Goal: Information Seeking & Learning: Learn about a topic

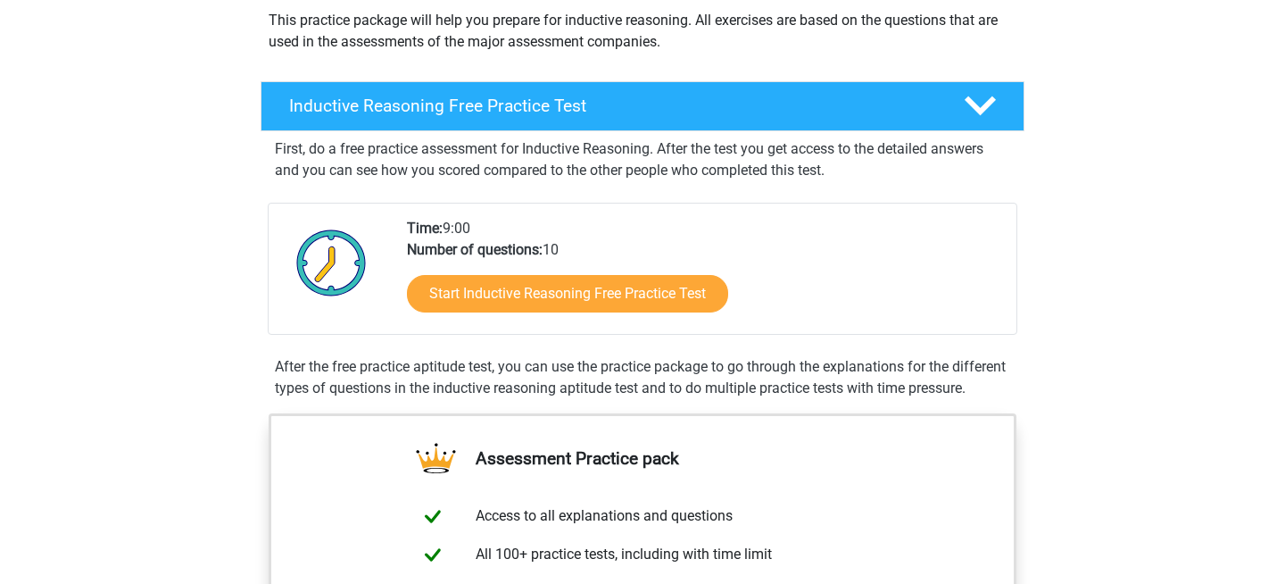
scroll to position [215, 0]
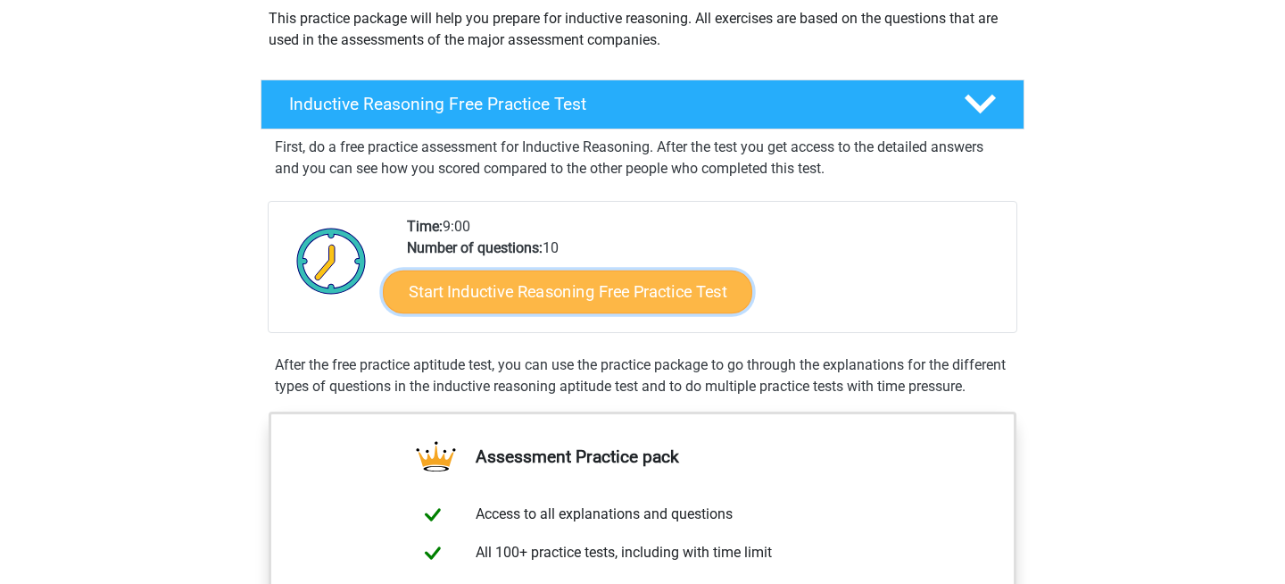
click at [524, 288] on link "Start Inductive Reasoning Free Practice Test" at bounding box center [567, 291] width 369 height 43
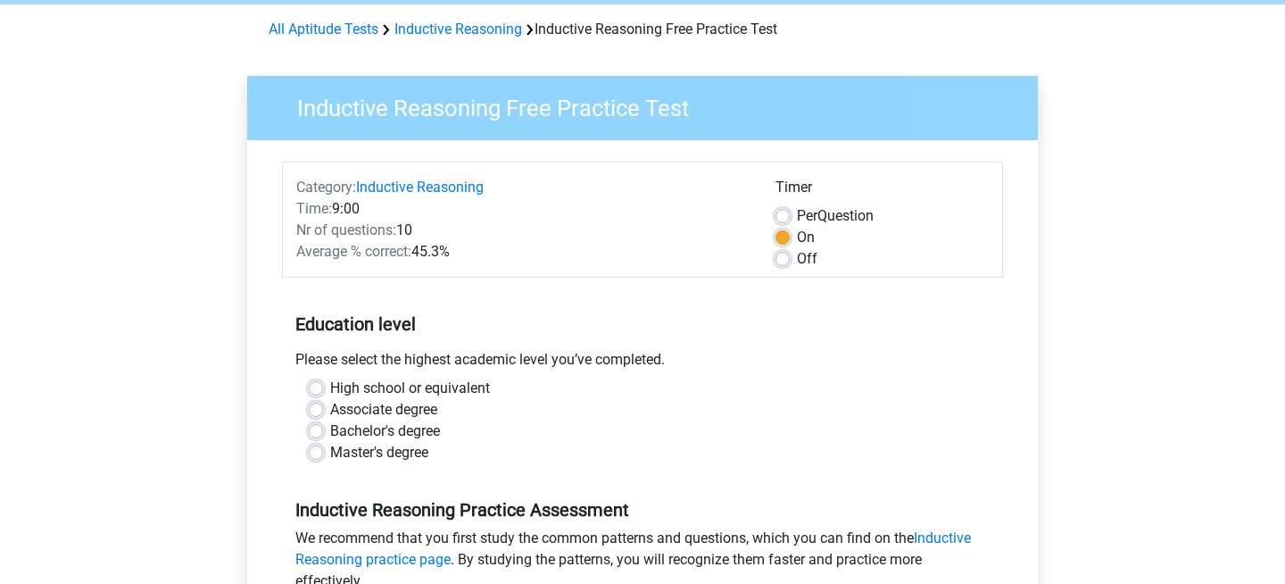
scroll to position [78, 0]
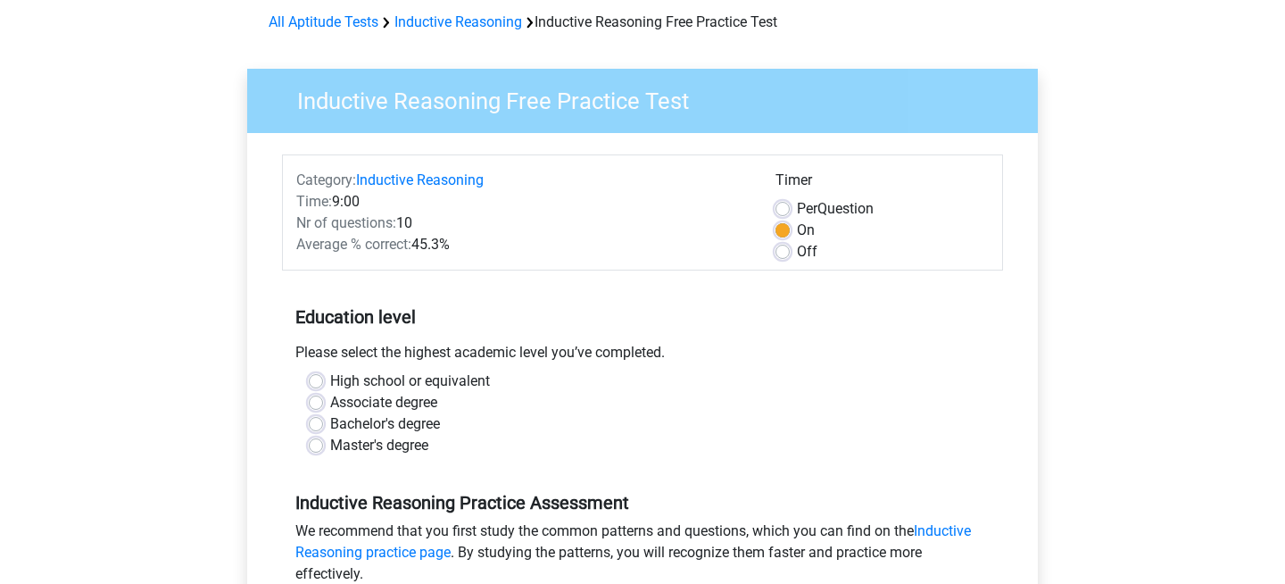
click at [363, 375] on label "High school or equivalent" at bounding box center [410, 380] width 160 height 21
click at [323, 375] on input "High school or equivalent" at bounding box center [316, 379] width 14 height 18
radio input "true"
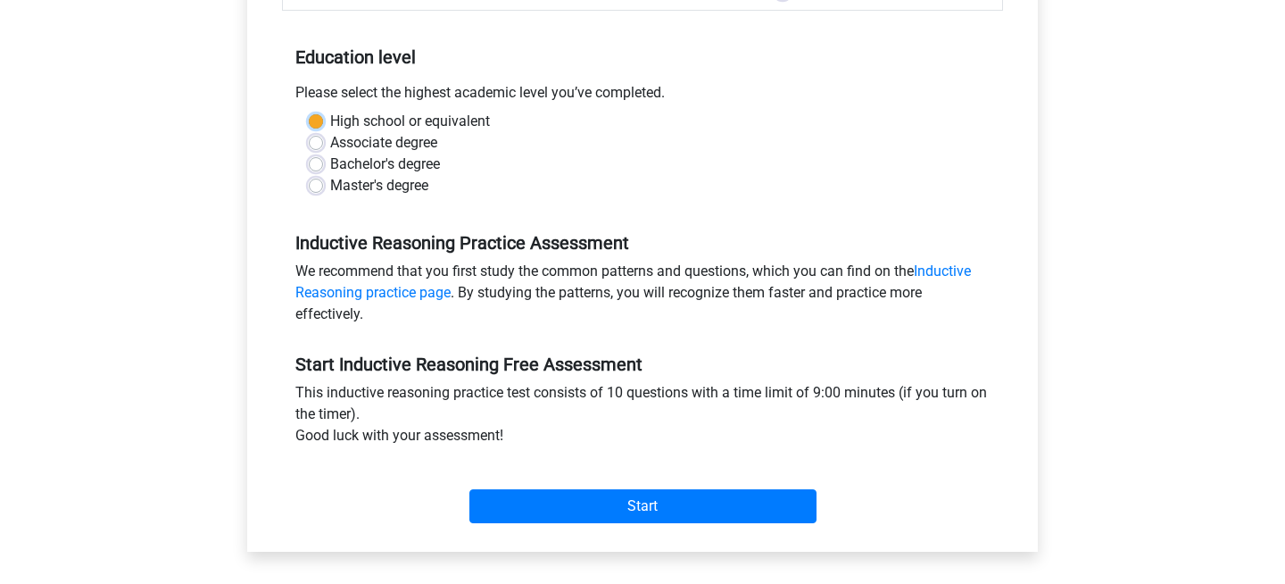
scroll to position [385, 0]
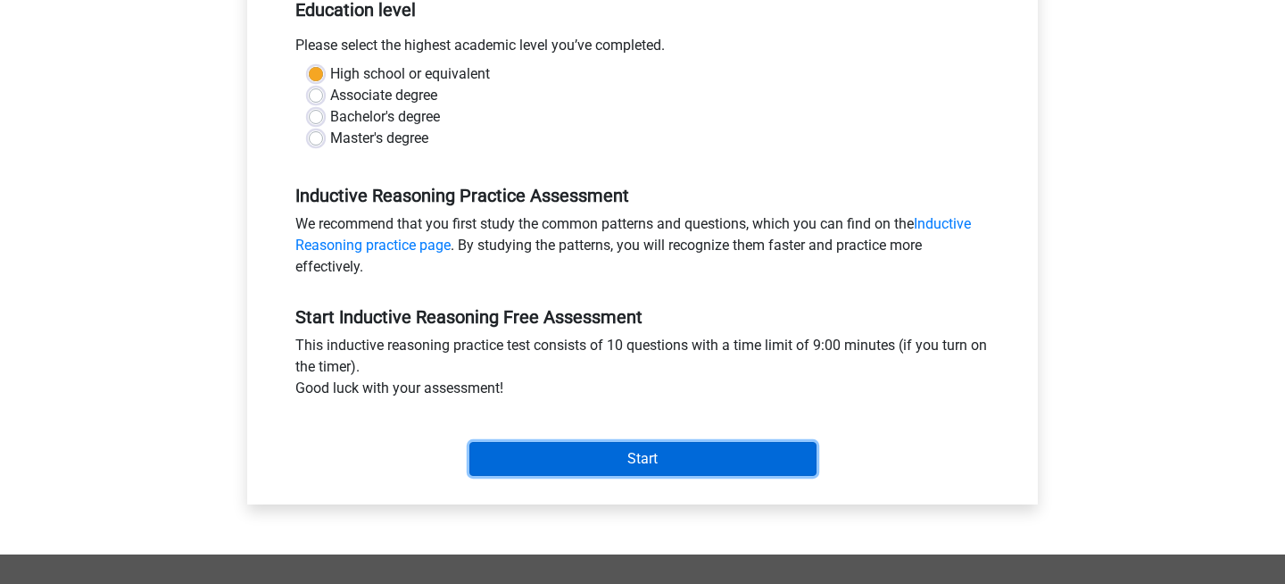
click at [495, 444] on input "Start" at bounding box center [642, 459] width 347 height 34
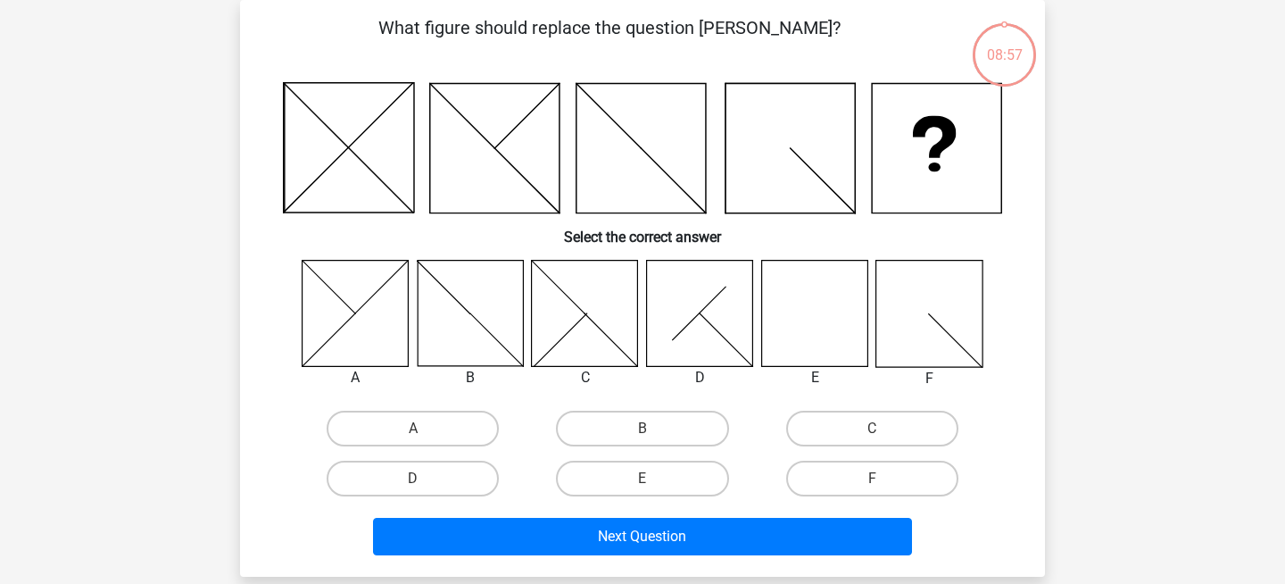
scroll to position [83, 0]
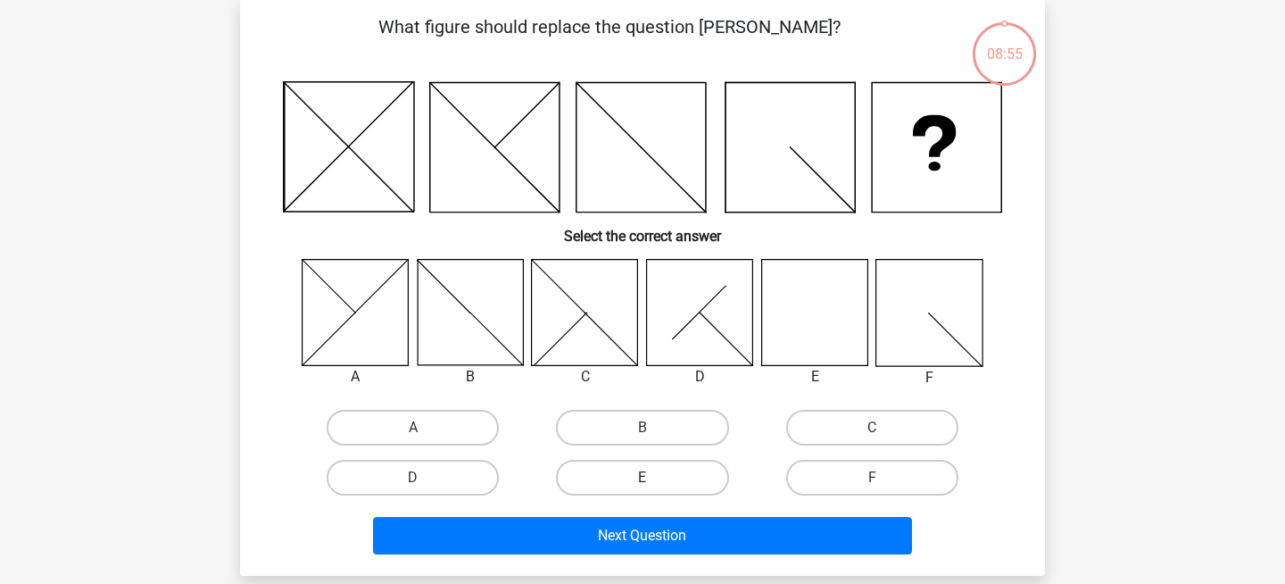
click at [615, 469] on label "E" at bounding box center [642, 478] width 172 height 36
click at [643, 477] on input "E" at bounding box center [649, 483] width 12 height 12
radio input "true"
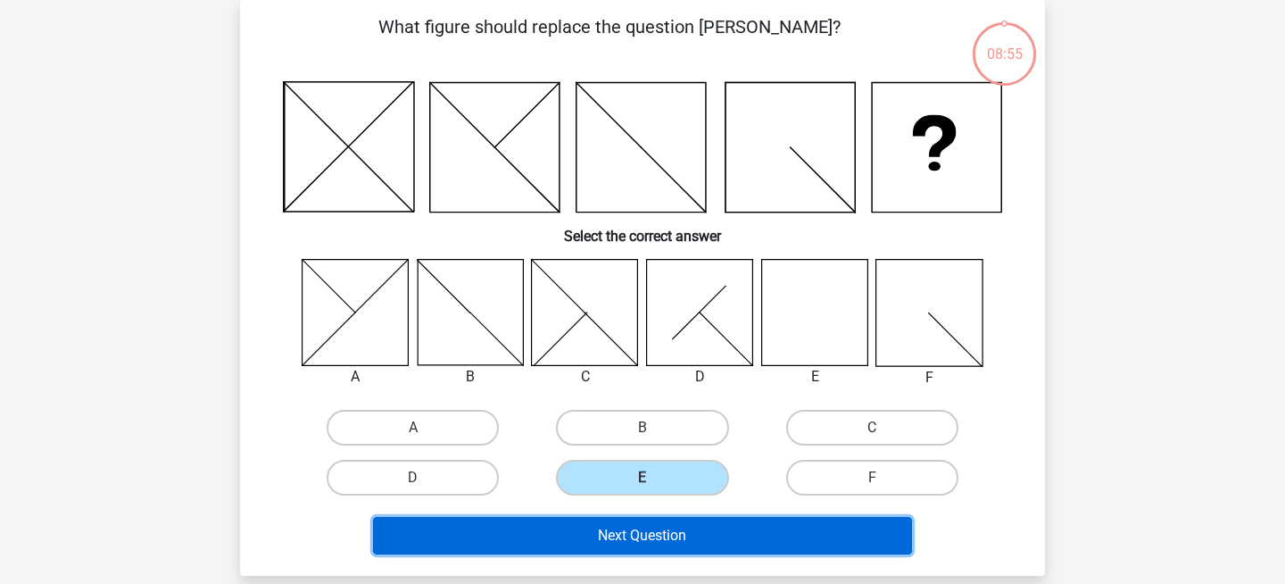
click at [608, 529] on button "Next Question" at bounding box center [643, 535] width 540 height 37
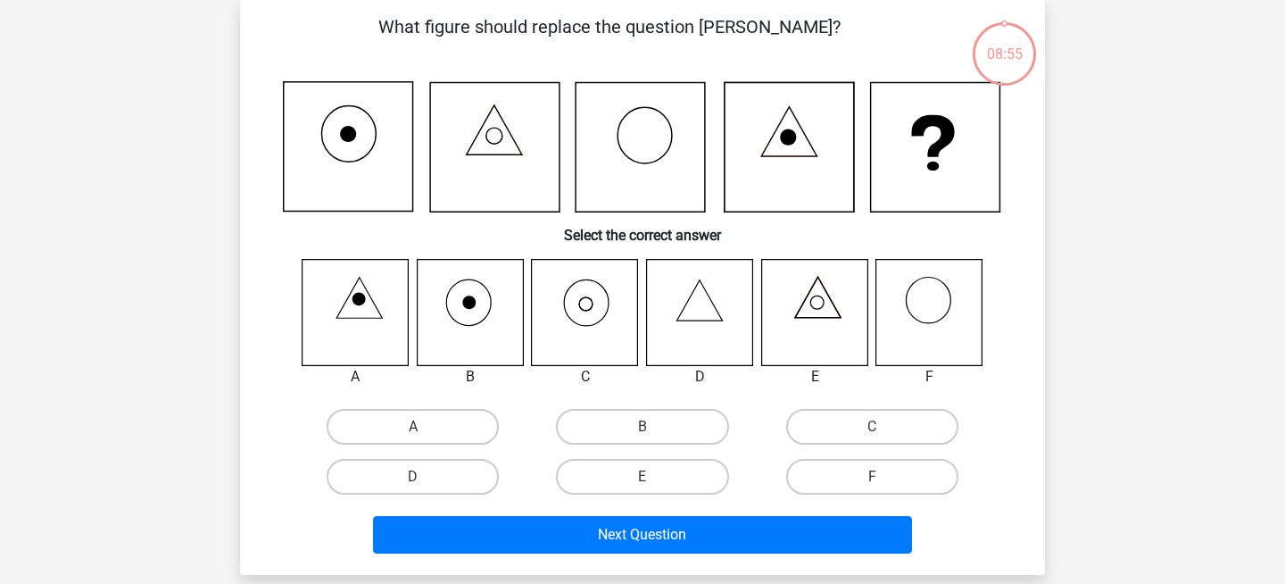
scroll to position [82, 0]
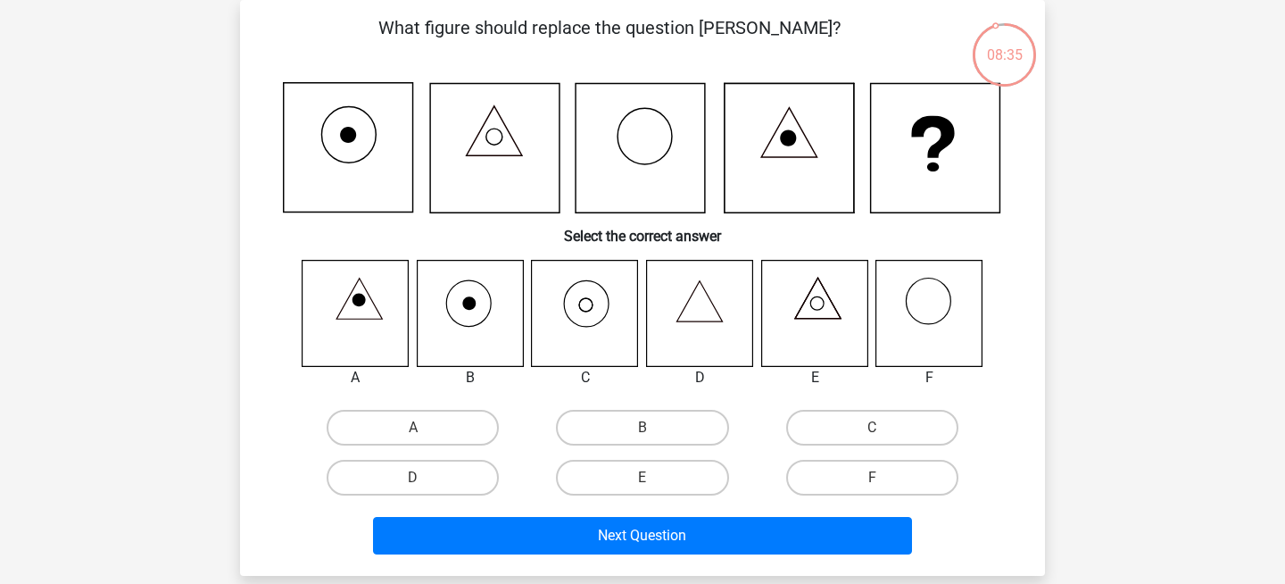
click at [465, 333] on icon at bounding box center [470, 313] width 106 height 106
click at [786, 424] on label "C" at bounding box center [872, 428] width 172 height 36
click at [872, 427] on input "C" at bounding box center [878, 433] width 12 height 12
radio input "true"
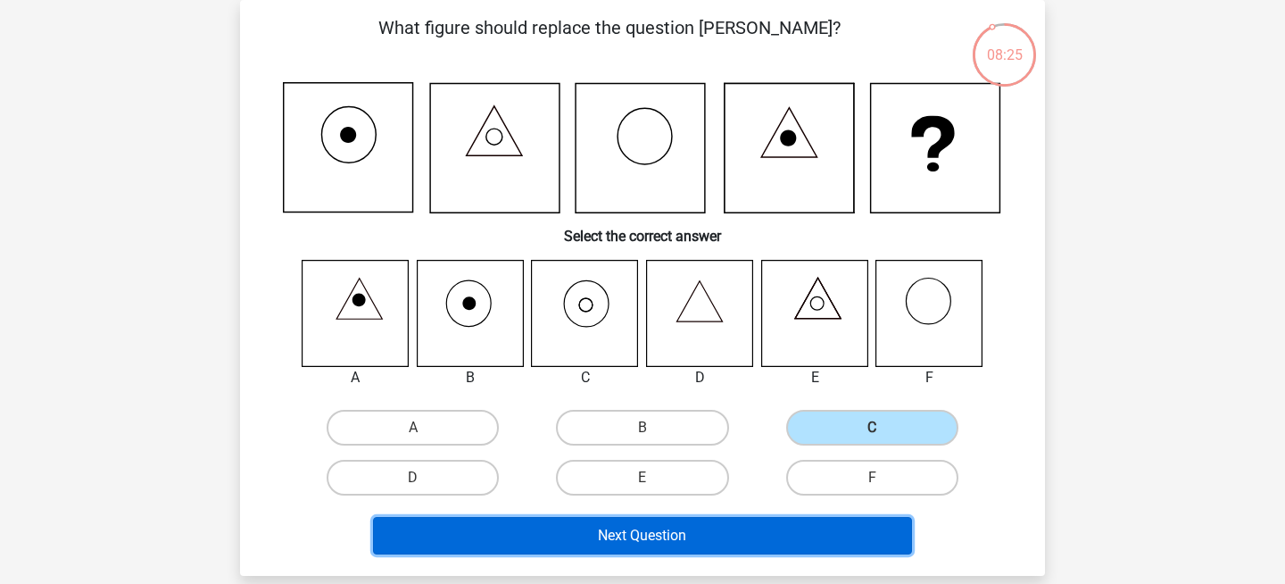
click at [788, 522] on button "Next Question" at bounding box center [643, 535] width 540 height 37
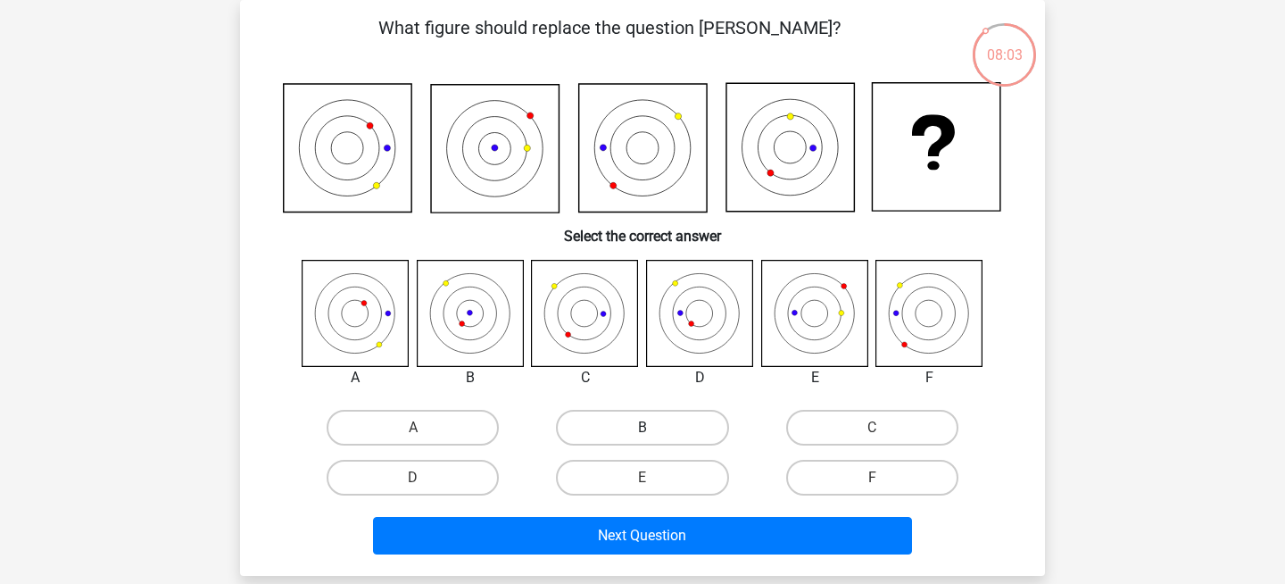
click at [612, 426] on label "B" at bounding box center [642, 428] width 172 height 36
click at [643, 427] on input "B" at bounding box center [649, 433] width 12 height 12
radio input "true"
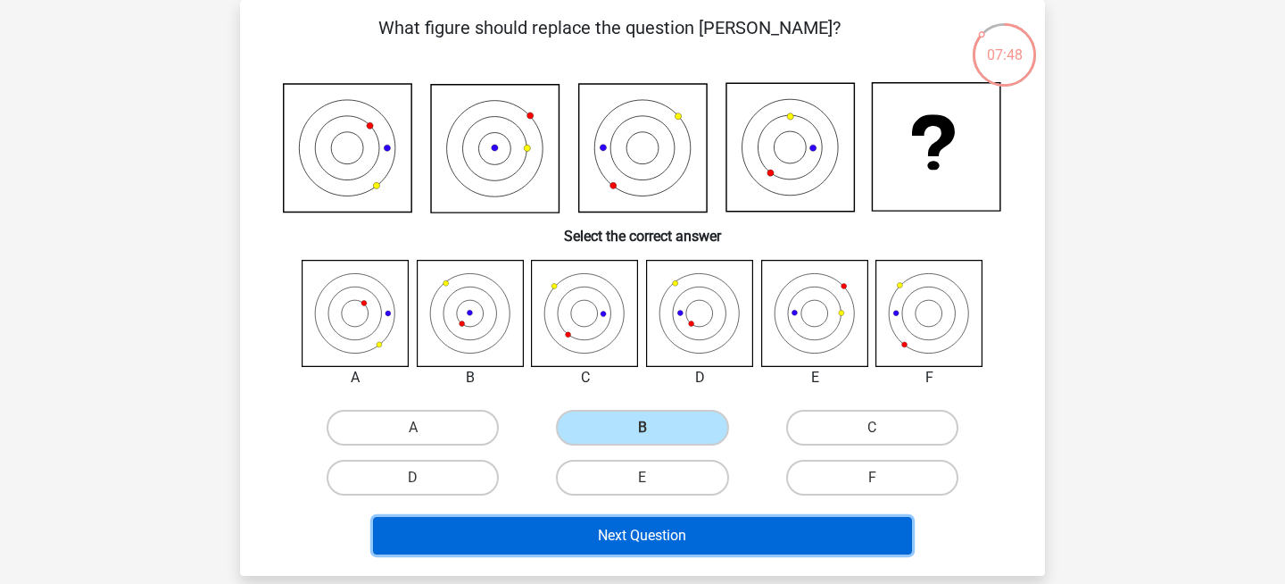
click at [617, 547] on button "Next Question" at bounding box center [643, 535] width 540 height 37
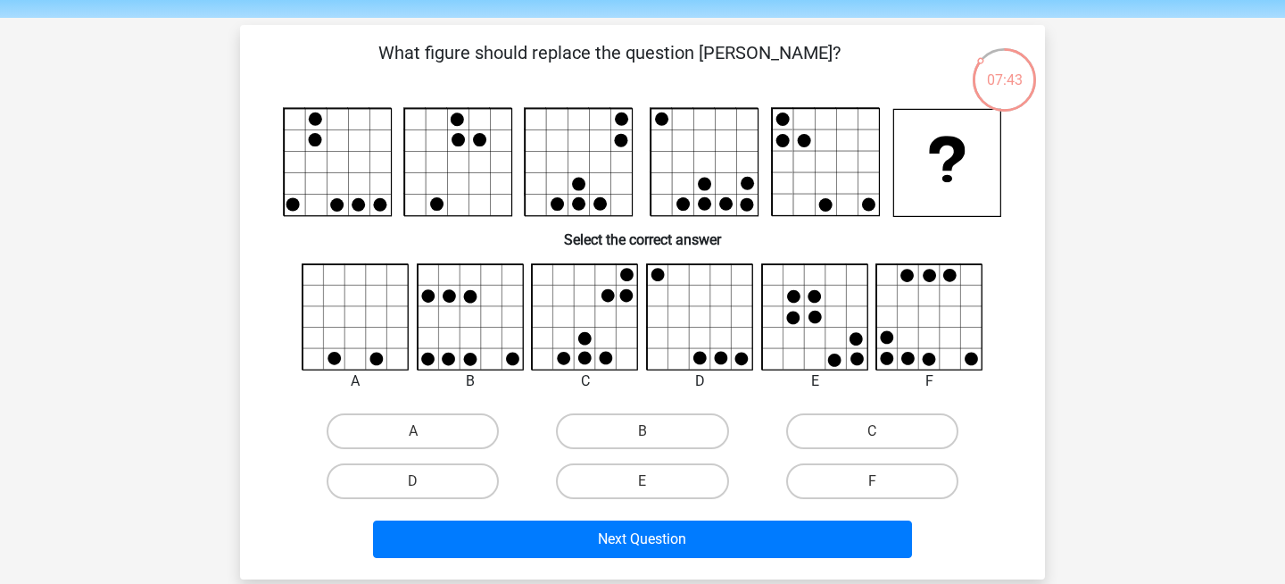
scroll to position [61, 0]
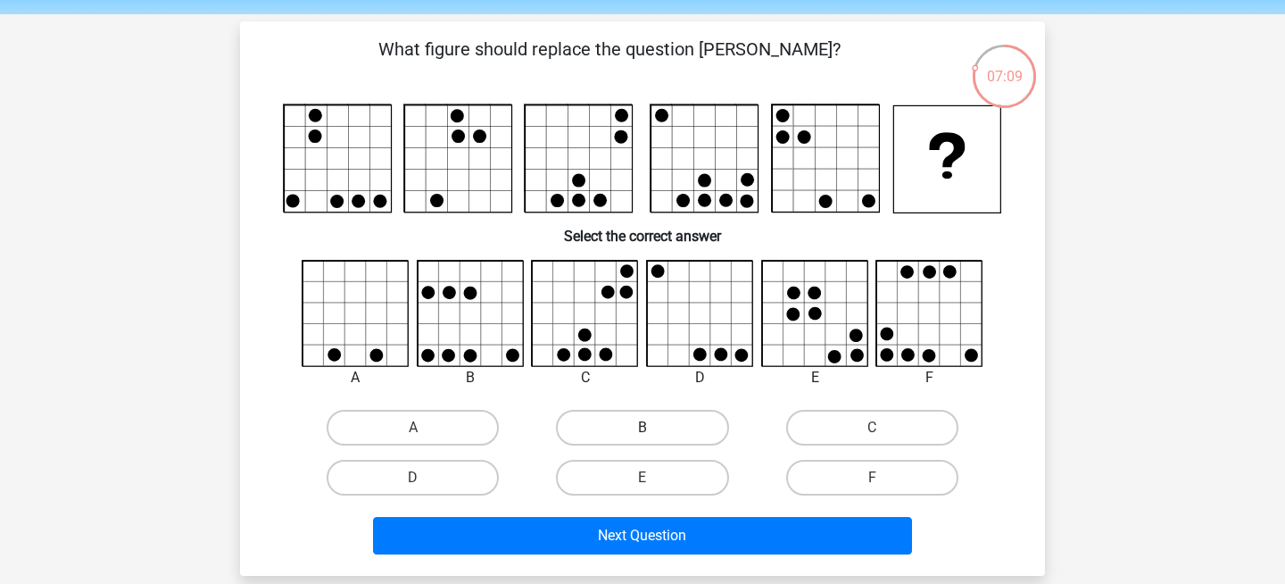
click at [594, 432] on label "B" at bounding box center [642, 428] width 172 height 36
click at [643, 432] on input "B" at bounding box center [649, 433] width 12 height 12
radio input "true"
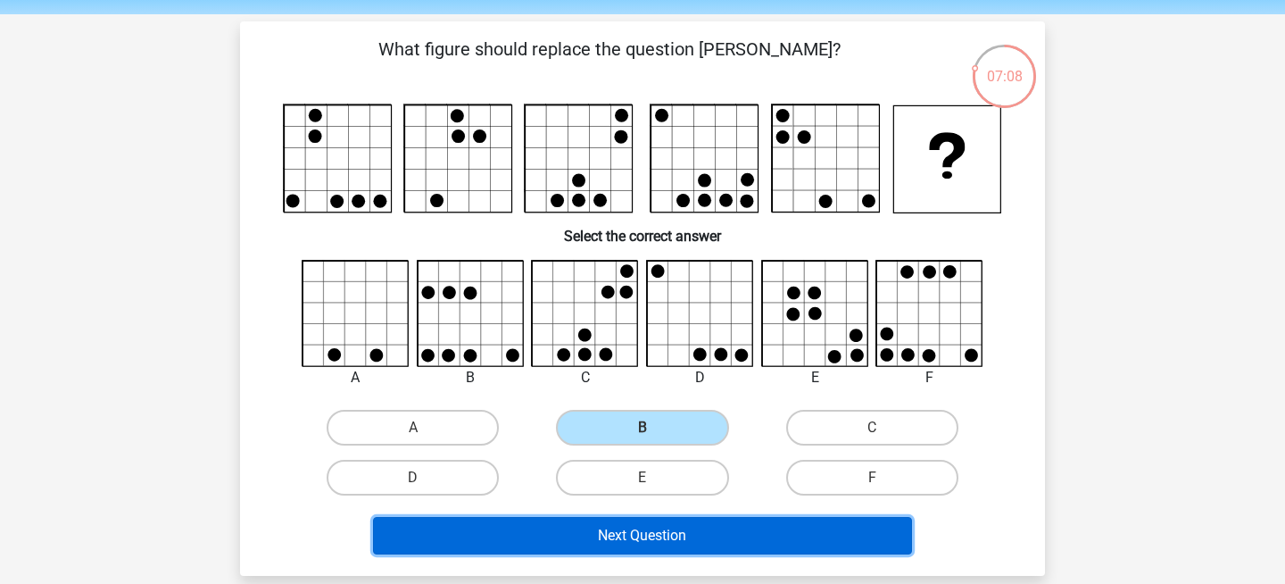
click at [585, 529] on button "Next Question" at bounding box center [643, 535] width 540 height 37
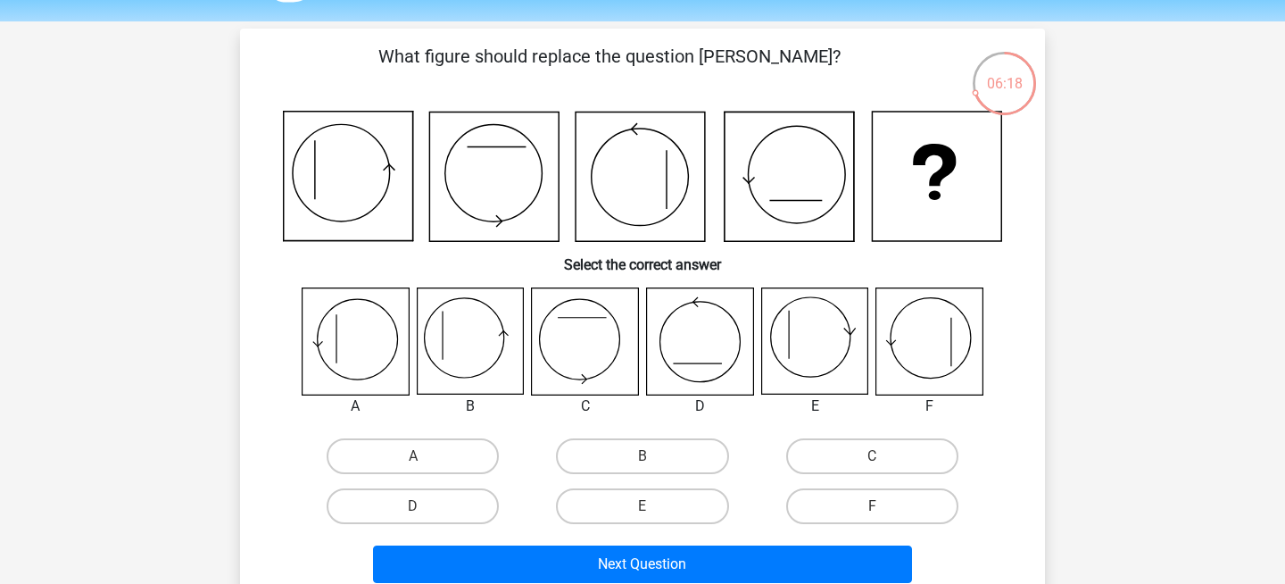
scroll to position [56, 0]
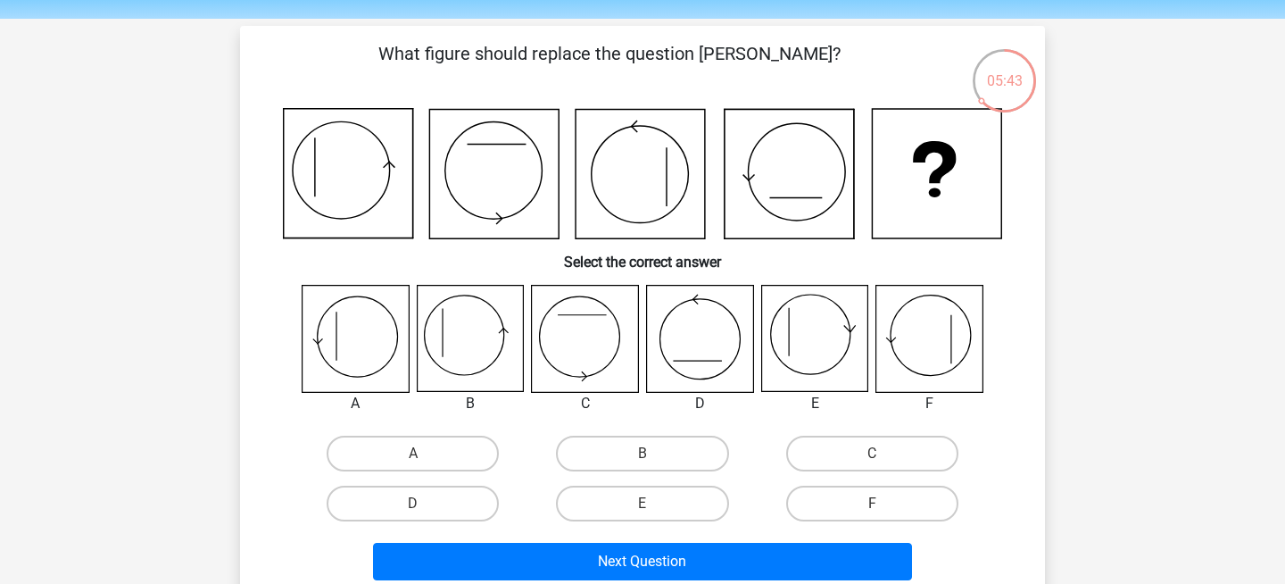
click at [461, 344] on icon at bounding box center [470, 339] width 106 height 106
click at [633, 444] on label "B" at bounding box center [642, 454] width 172 height 36
click at [643, 453] on input "B" at bounding box center [649, 459] width 12 height 12
radio input "true"
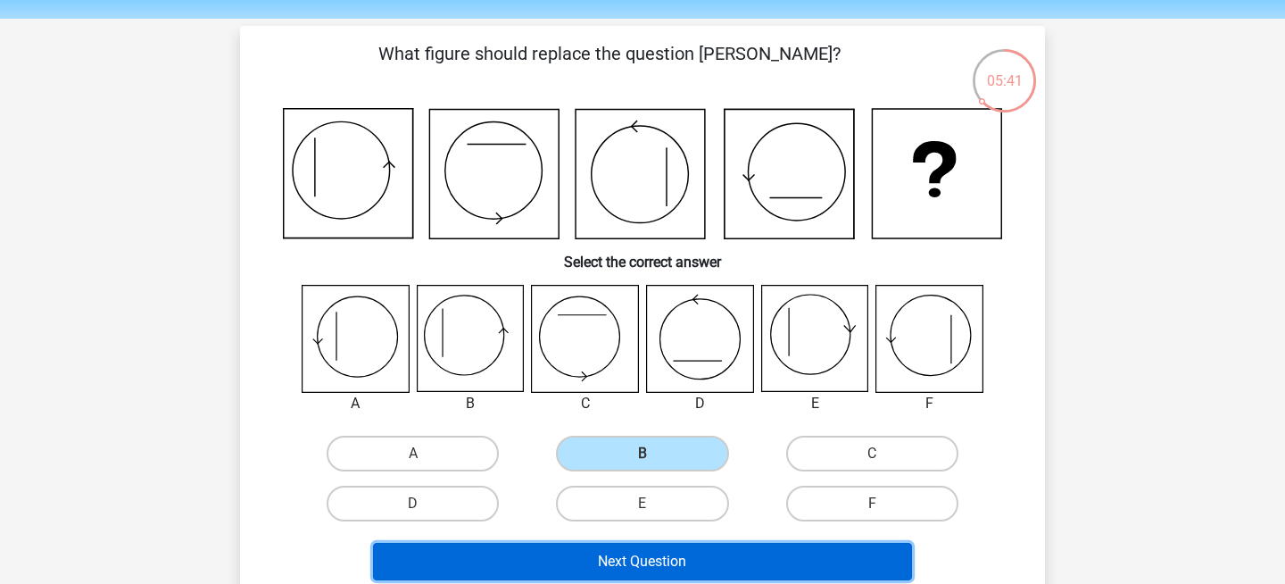
click at [644, 558] on button "Next Question" at bounding box center [643, 561] width 540 height 37
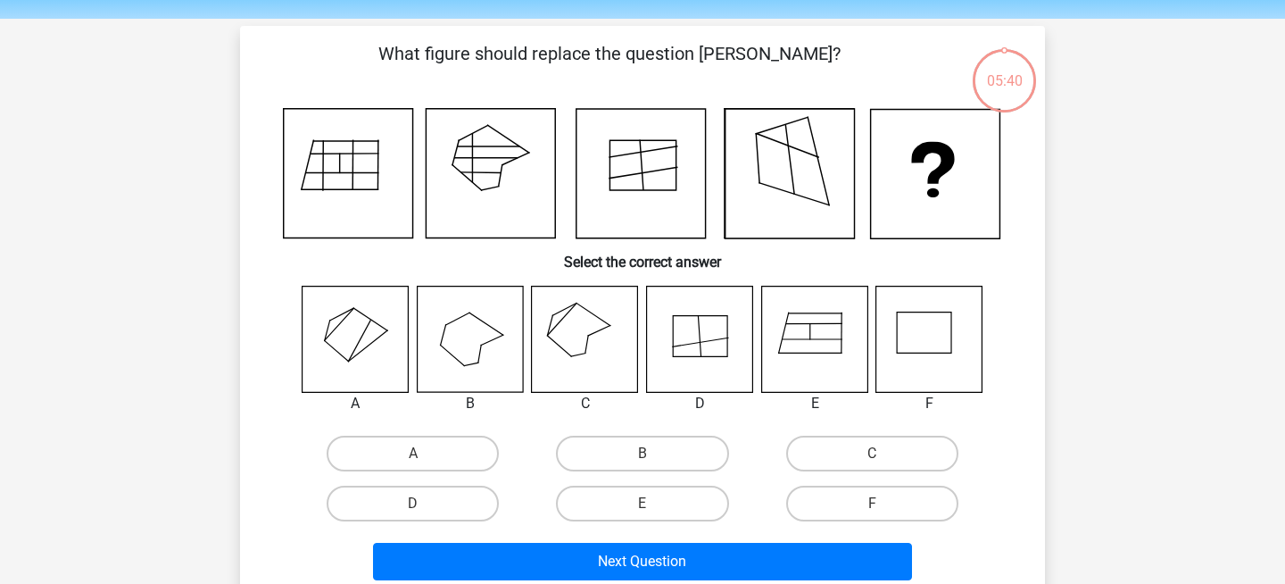
scroll to position [82, 0]
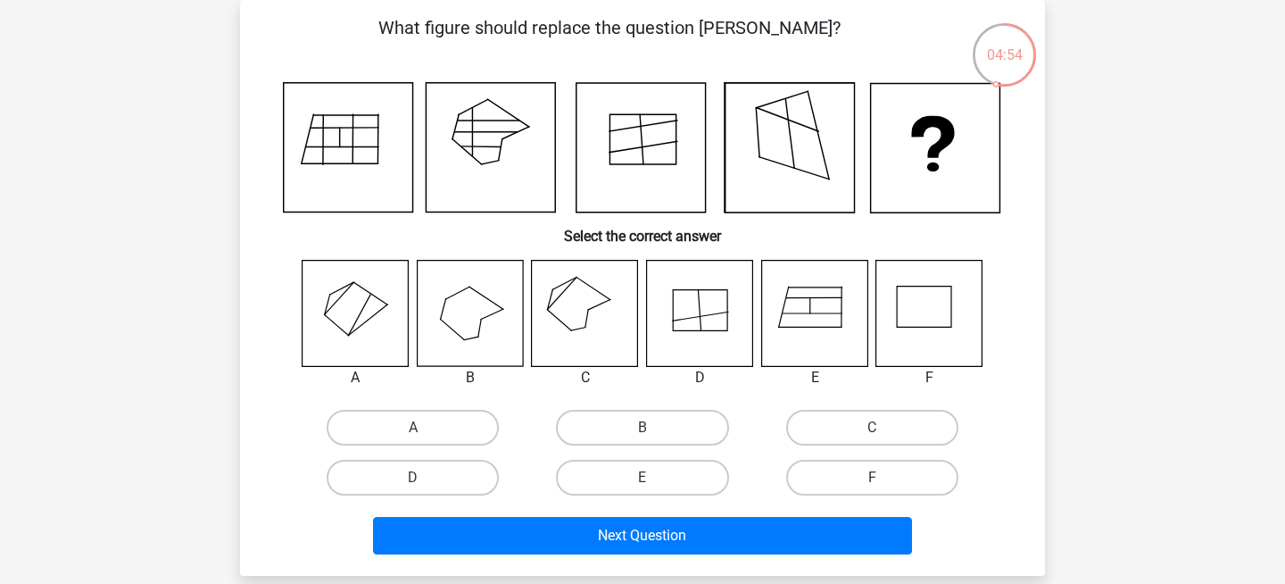
drag, startPoint x: 643, startPoint y: 476, endPoint x: 643, endPoint y: 487, distance: 11.6
click at [643, 476] on label "E" at bounding box center [642, 478] width 172 height 36
click at [643, 477] on input "E" at bounding box center [649, 483] width 12 height 12
radio input "true"
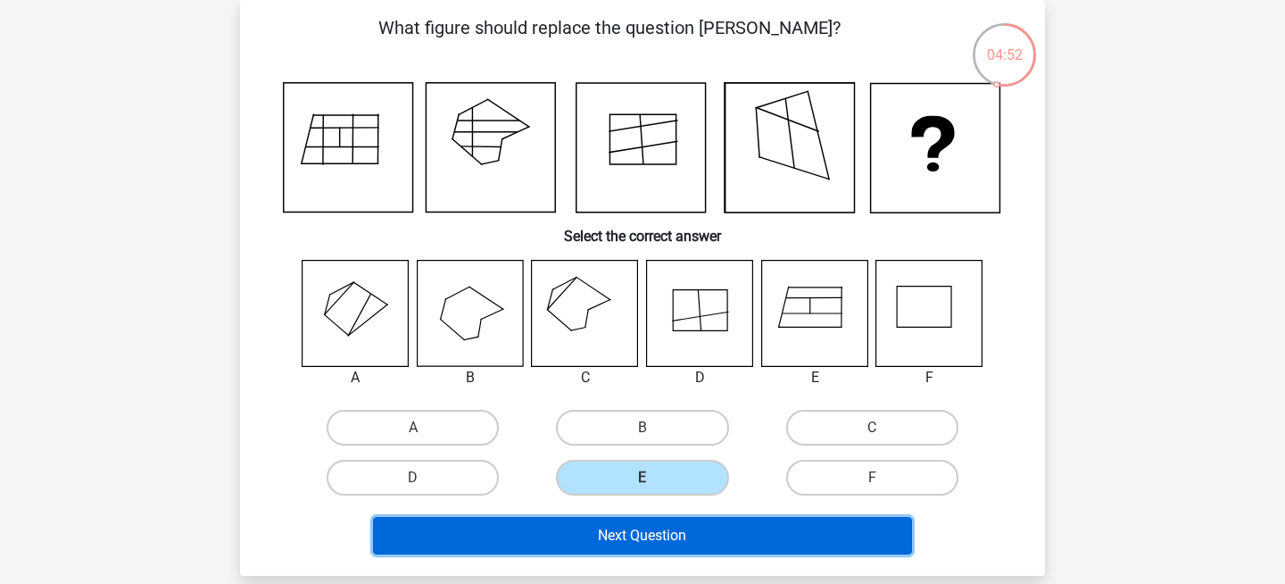
click at [685, 545] on button "Next Question" at bounding box center [643, 535] width 540 height 37
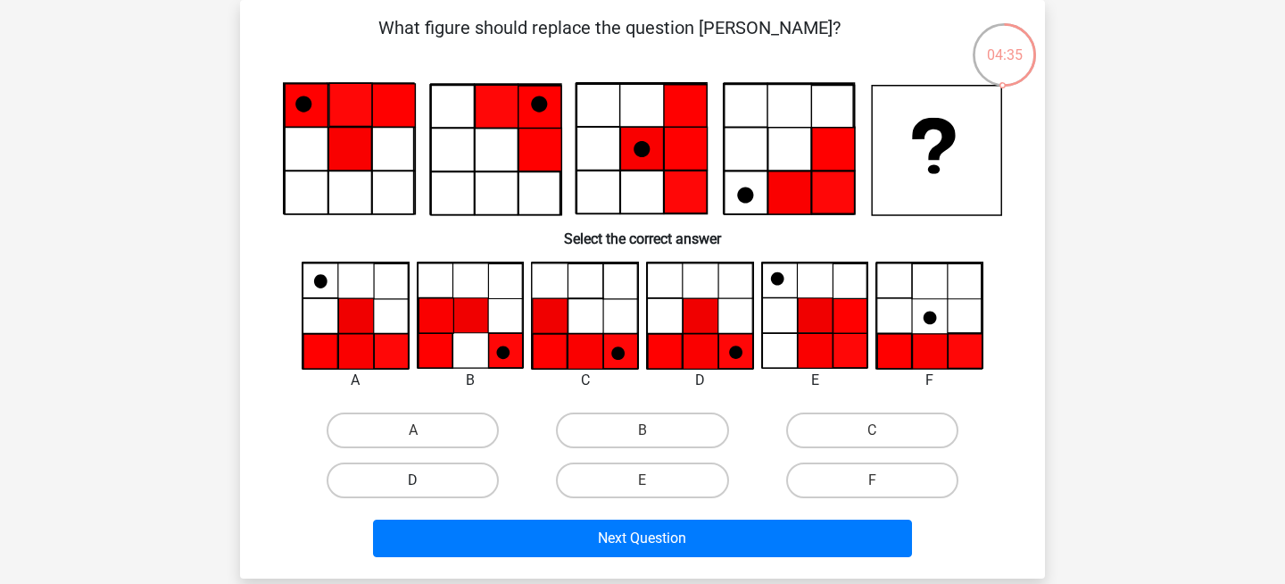
click at [457, 492] on label "D" at bounding box center [413, 480] width 172 height 36
click at [425, 492] on input "D" at bounding box center [419, 486] width 12 height 12
radio input "true"
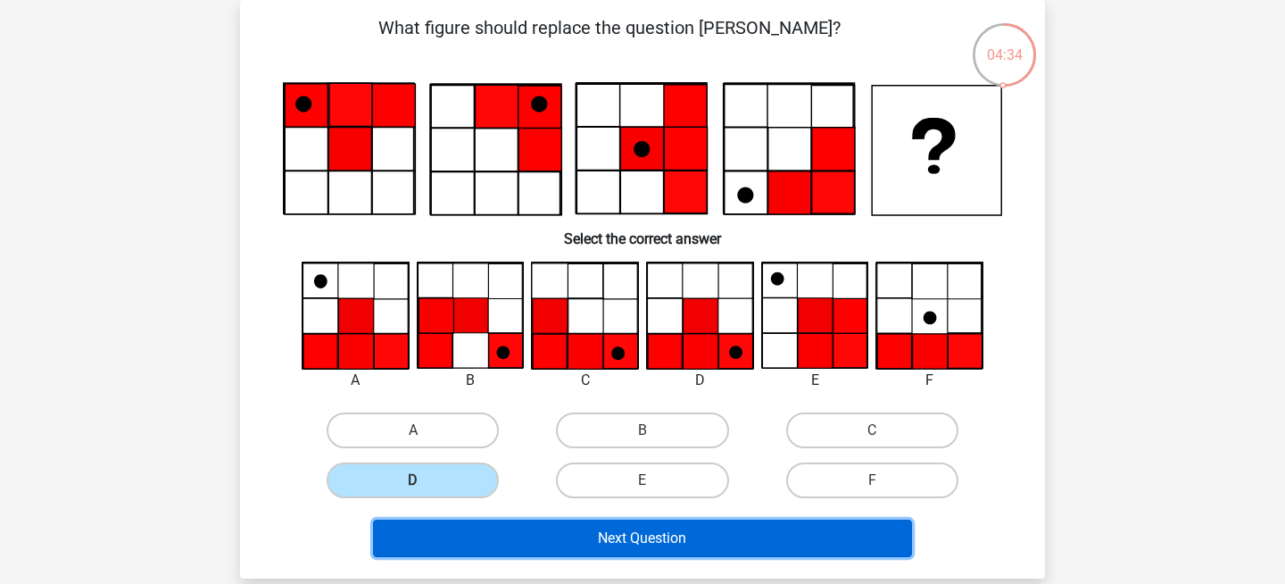
click at [519, 533] on button "Next Question" at bounding box center [643, 537] width 540 height 37
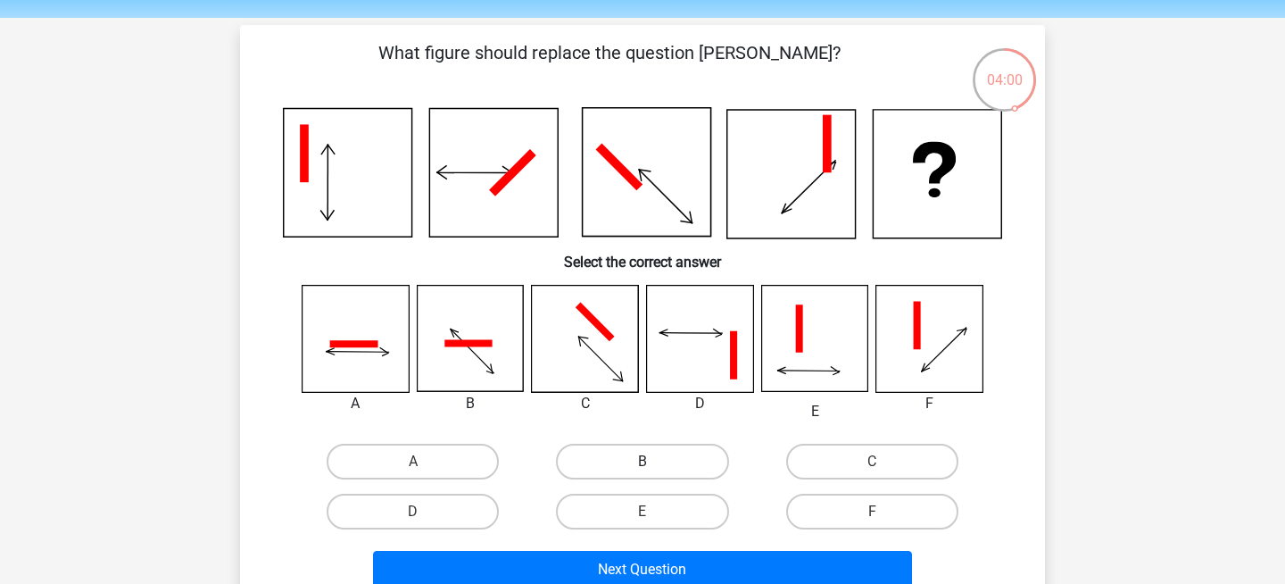
scroll to position [67, 0]
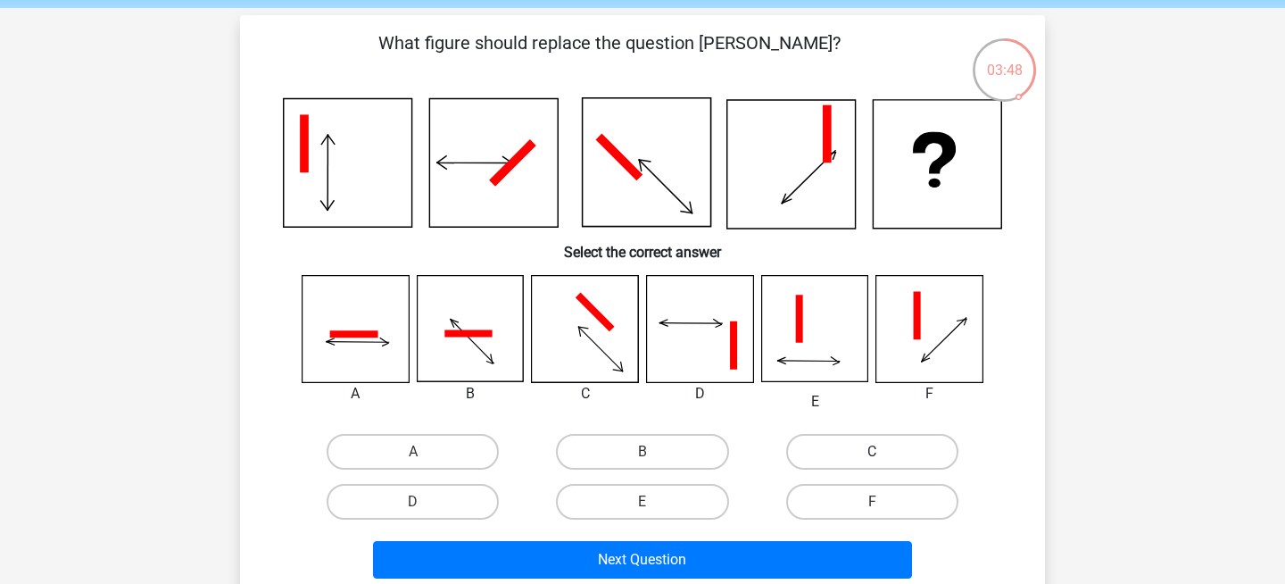
click at [817, 454] on label "C" at bounding box center [872, 452] width 172 height 36
click at [872, 454] on input "C" at bounding box center [878, 458] width 12 height 12
radio input "true"
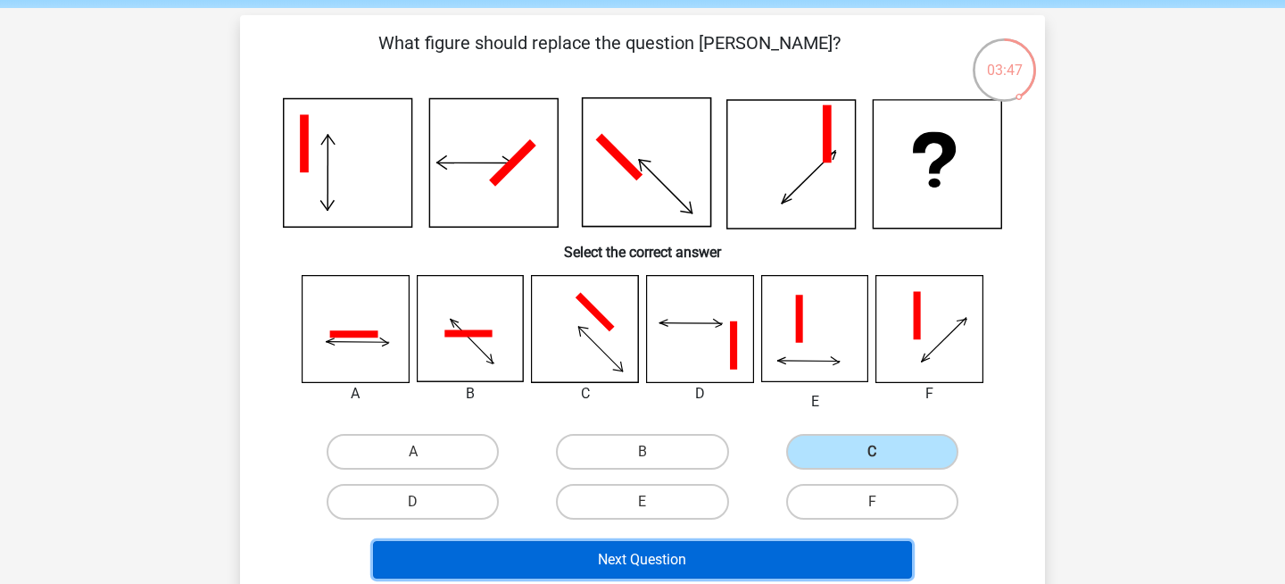
click at [688, 555] on button "Next Question" at bounding box center [643, 559] width 540 height 37
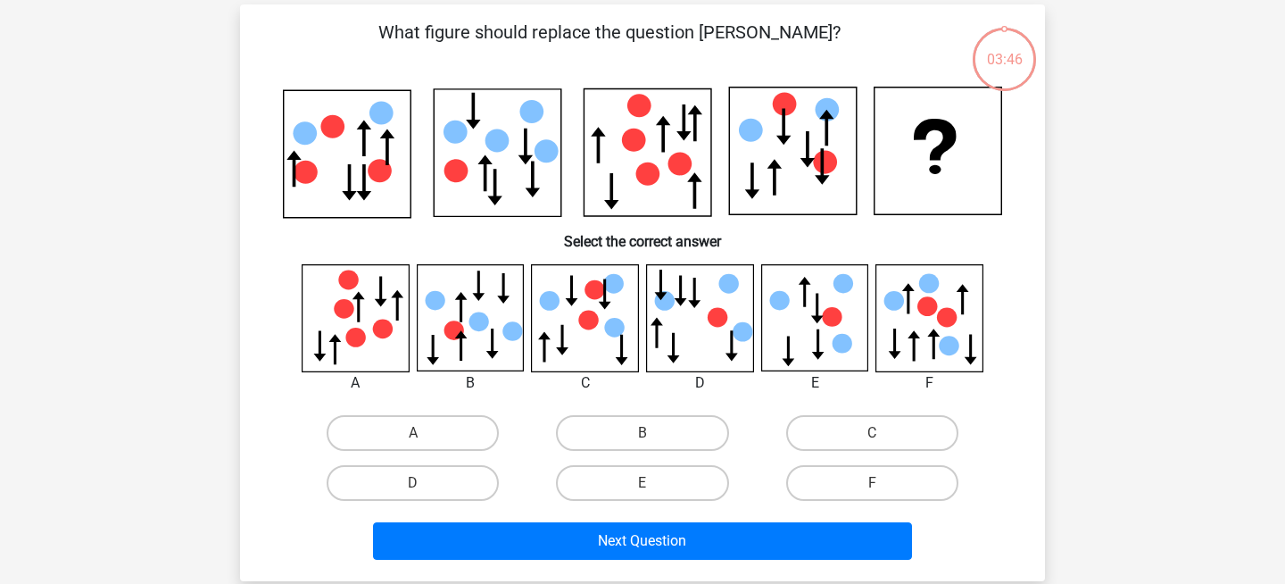
scroll to position [82, 0]
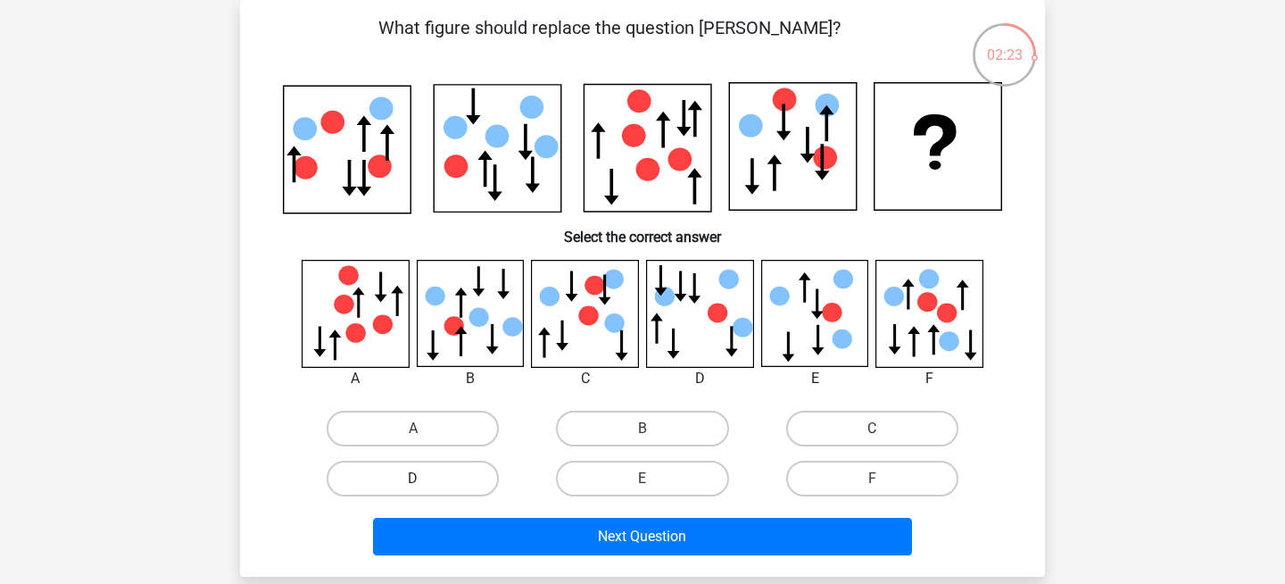
click at [448, 471] on label "D" at bounding box center [413, 479] width 172 height 36
click at [425, 478] on input "D" at bounding box center [419, 484] width 12 height 12
radio input "true"
click at [678, 475] on label "E" at bounding box center [642, 479] width 172 height 36
click at [654, 478] on input "E" at bounding box center [649, 484] width 12 height 12
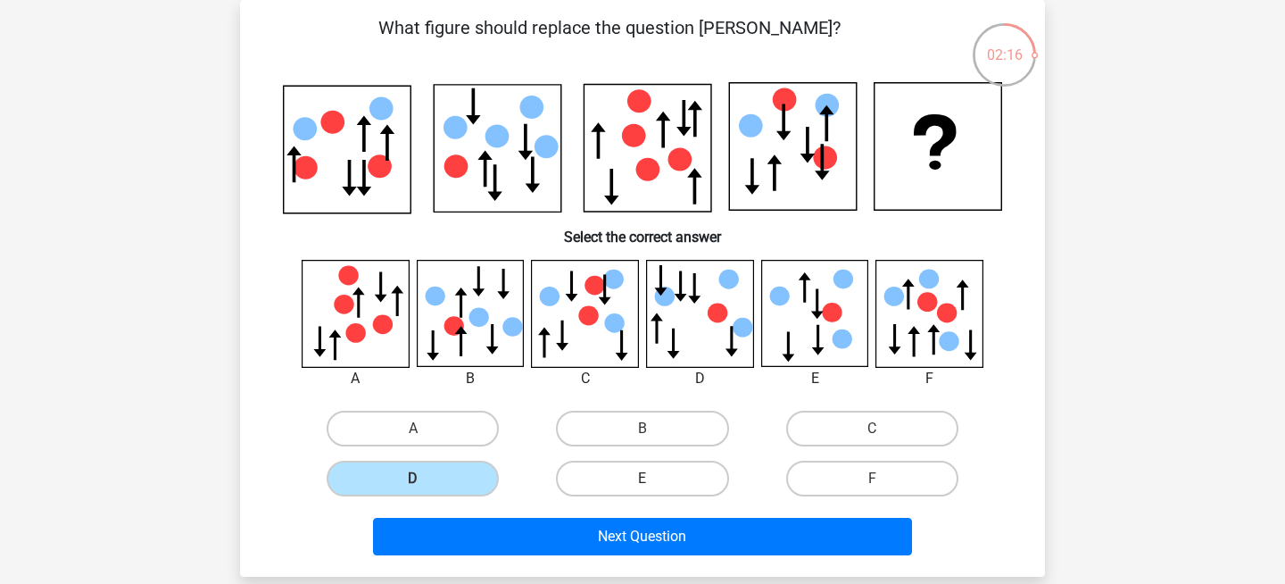
radio input "true"
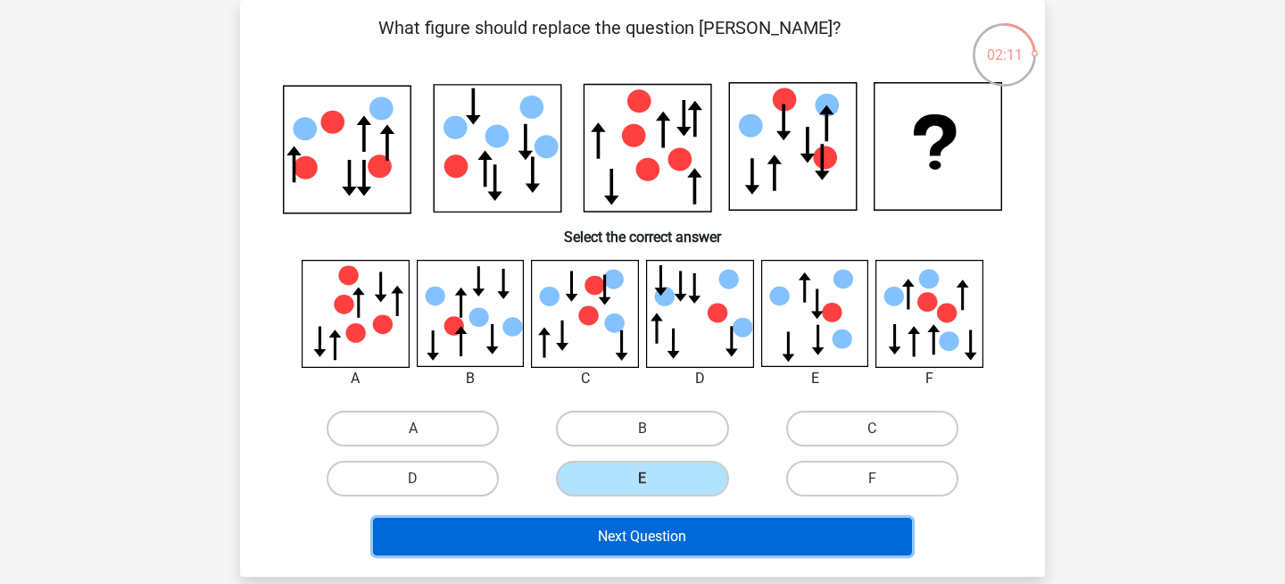
click at [740, 531] on button "Next Question" at bounding box center [643, 536] width 540 height 37
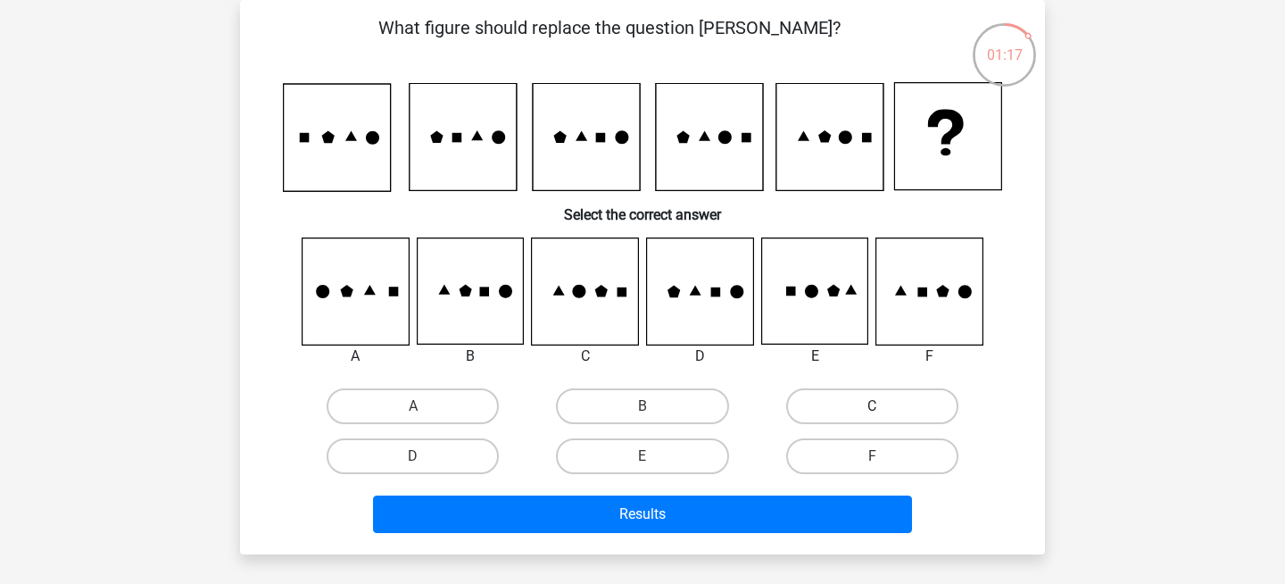
click at [801, 414] on label "C" at bounding box center [872, 406] width 172 height 36
click at [872, 414] on input "C" at bounding box center [878, 412] width 12 height 12
radio input "true"
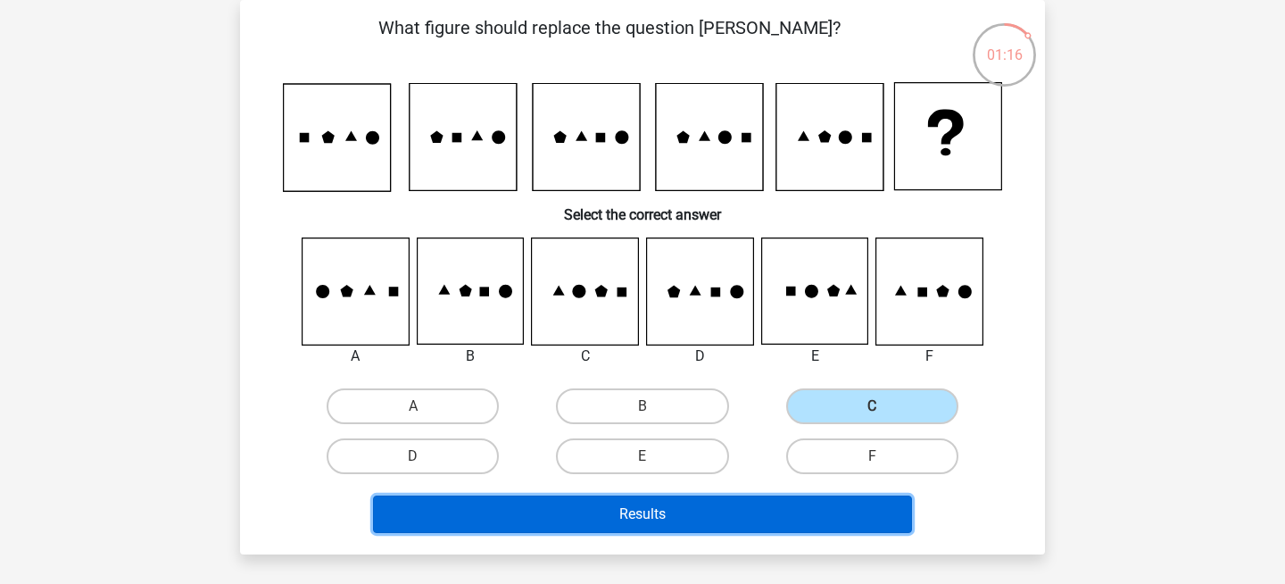
click at [752, 513] on button "Results" at bounding box center [643, 513] width 540 height 37
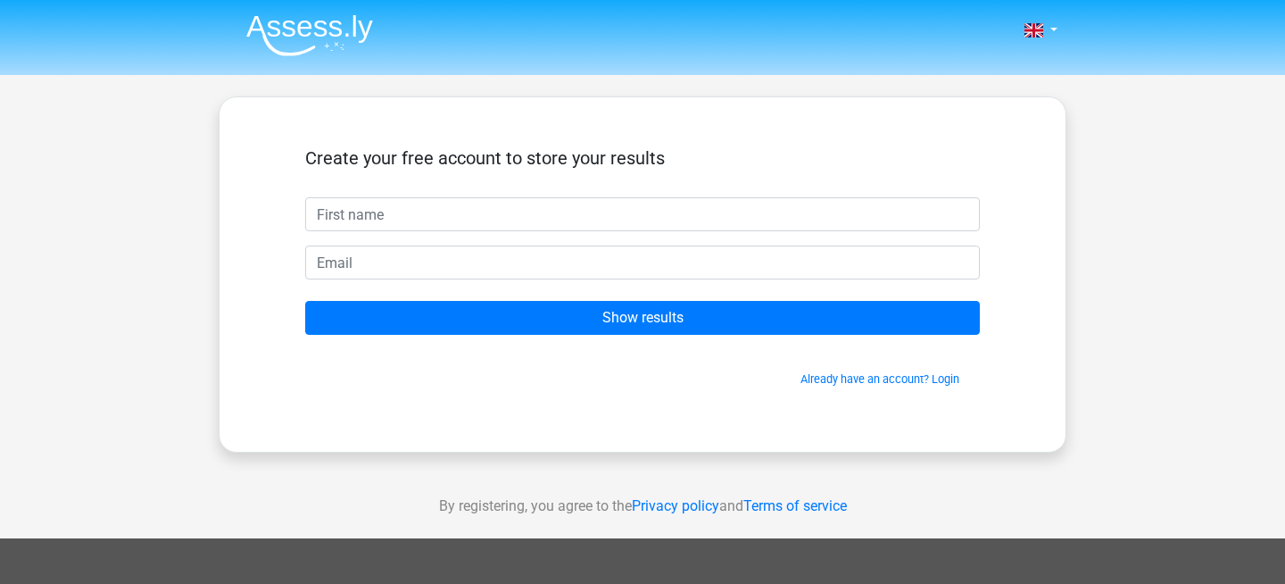
click at [629, 224] on input "text" at bounding box center [642, 214] width 675 height 34
type input "Damilola"
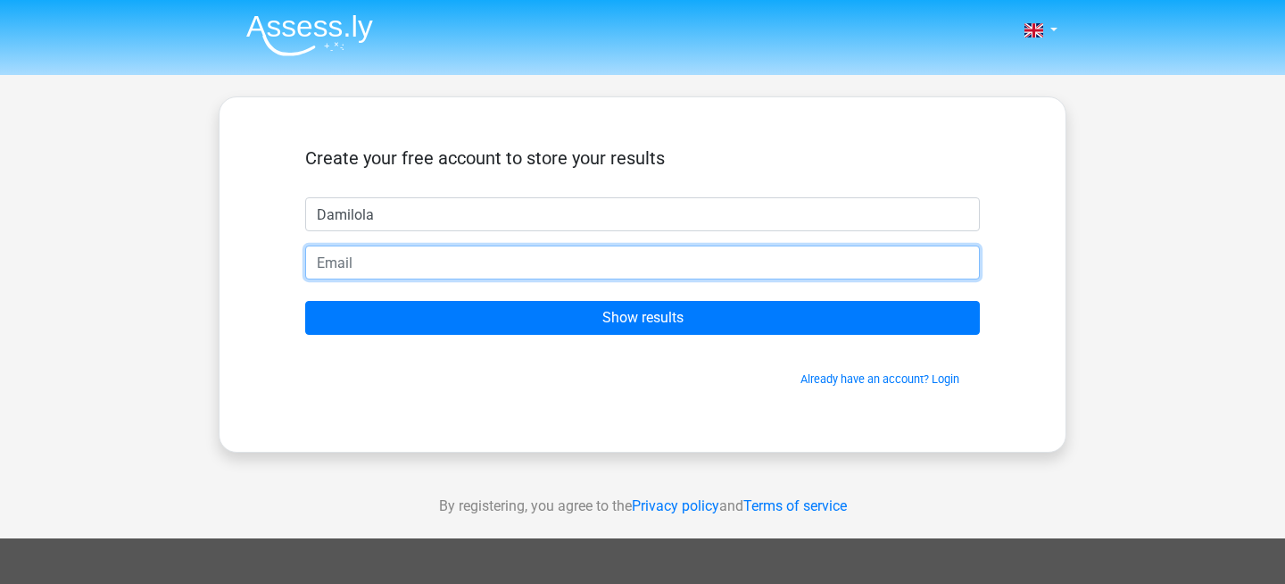
click at [510, 269] on input "email" at bounding box center [642, 262] width 675 height 34
type input "damilolaolasupo16@gmail.com"
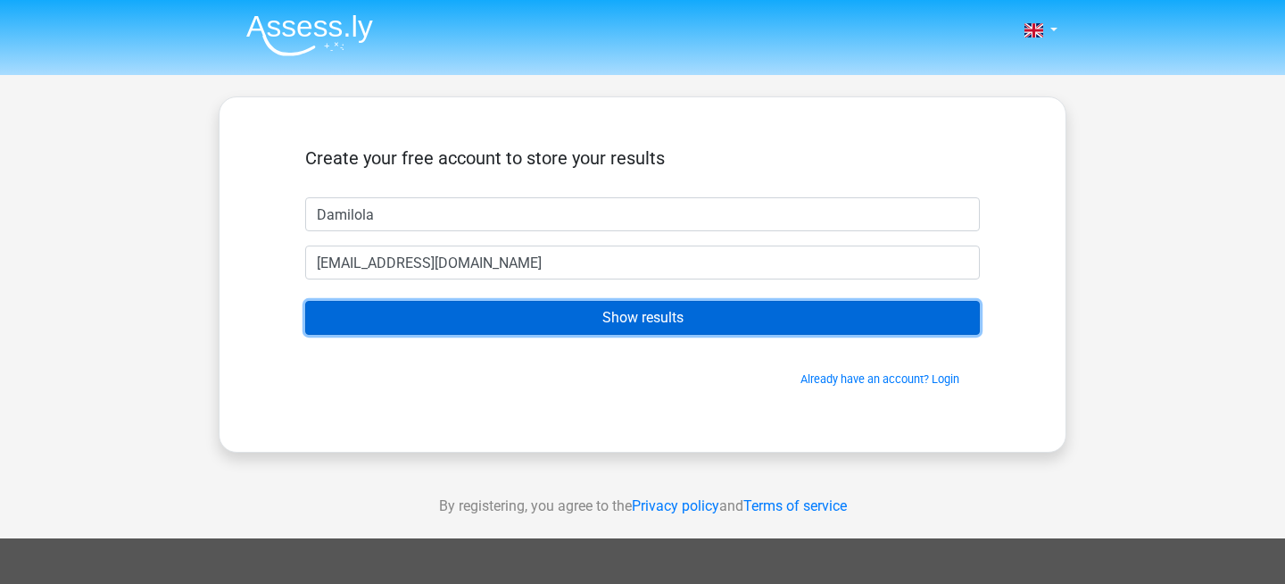
click at [525, 311] on input "Show results" at bounding box center [642, 318] width 675 height 34
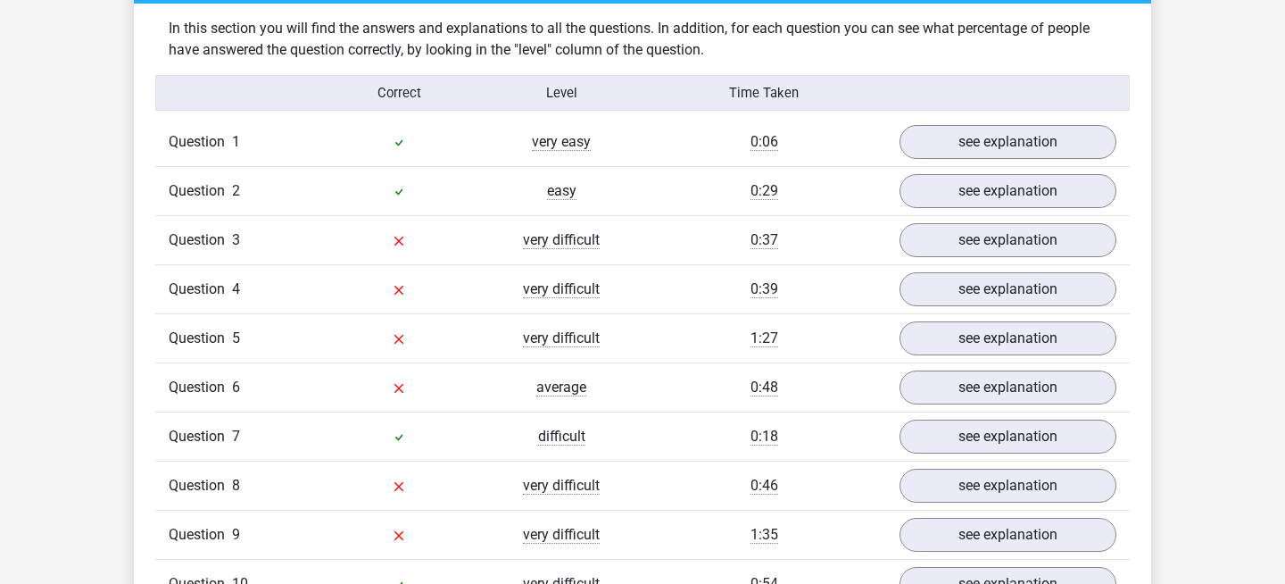
scroll to position [1424, 0]
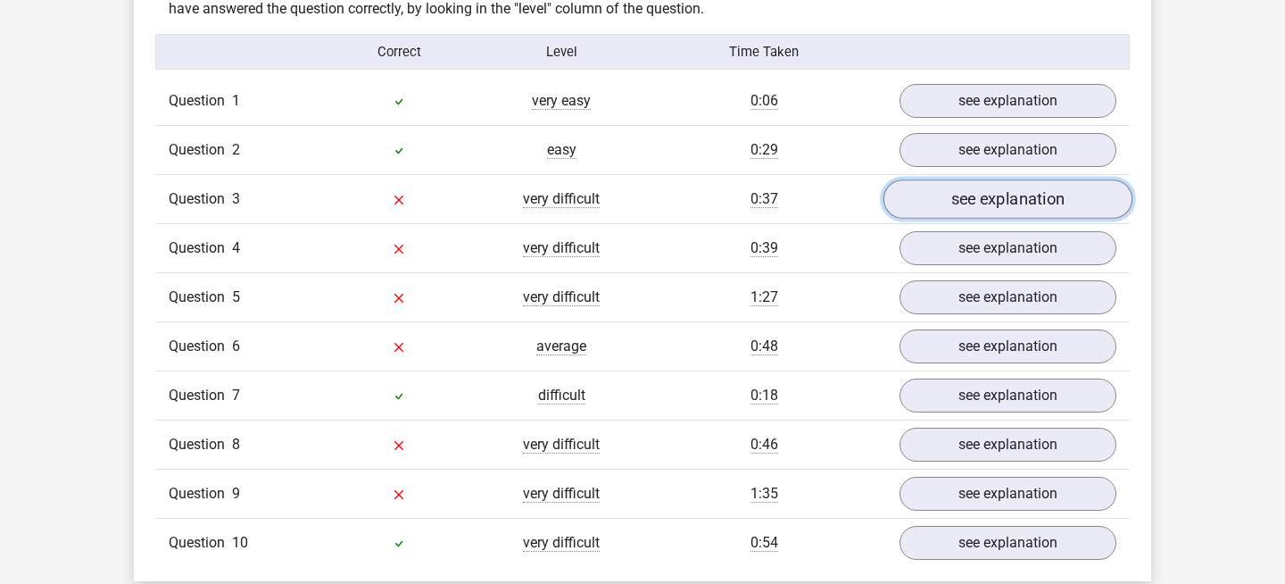
click at [958, 200] on link "see explanation" at bounding box center [1008, 198] width 249 height 39
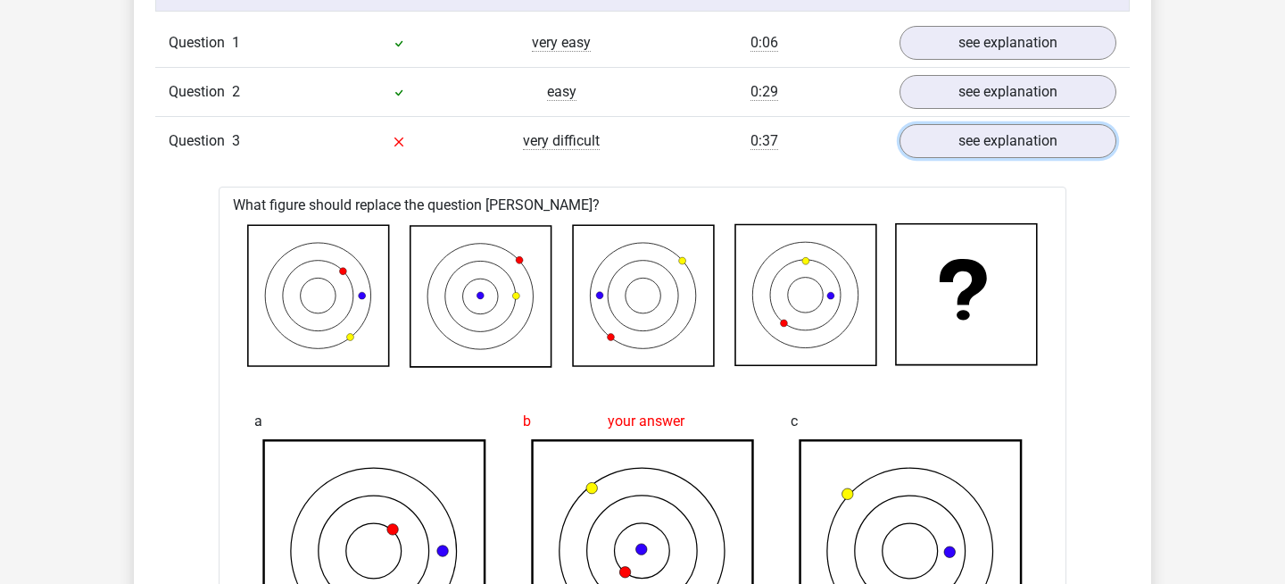
scroll to position [1472, 0]
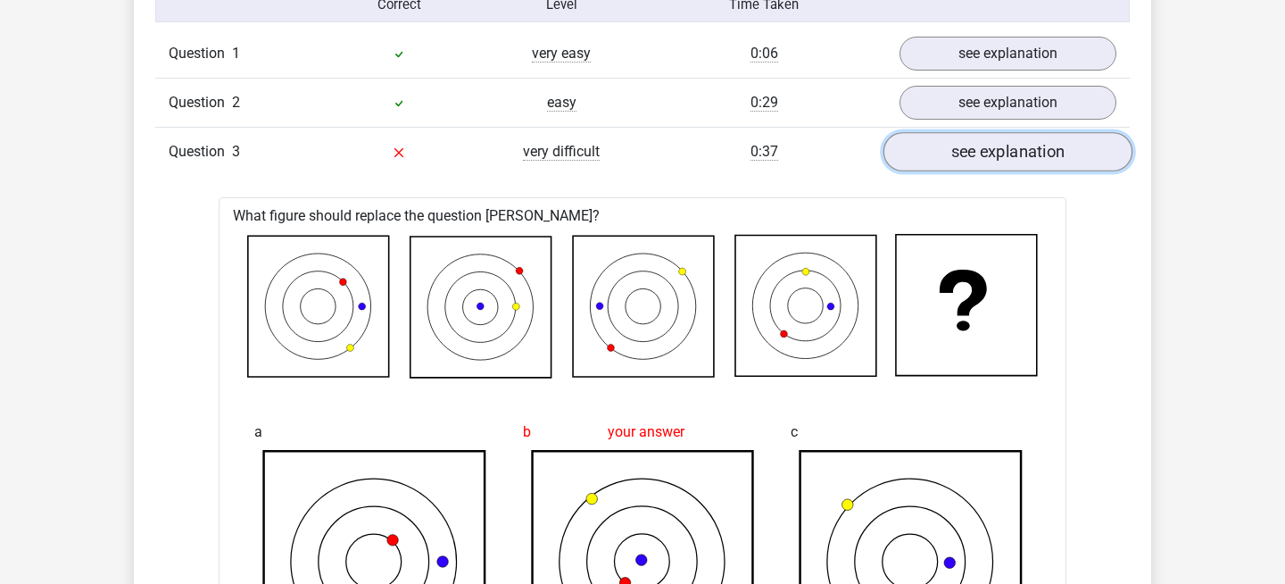
click at [983, 141] on link "see explanation" at bounding box center [1008, 151] width 249 height 39
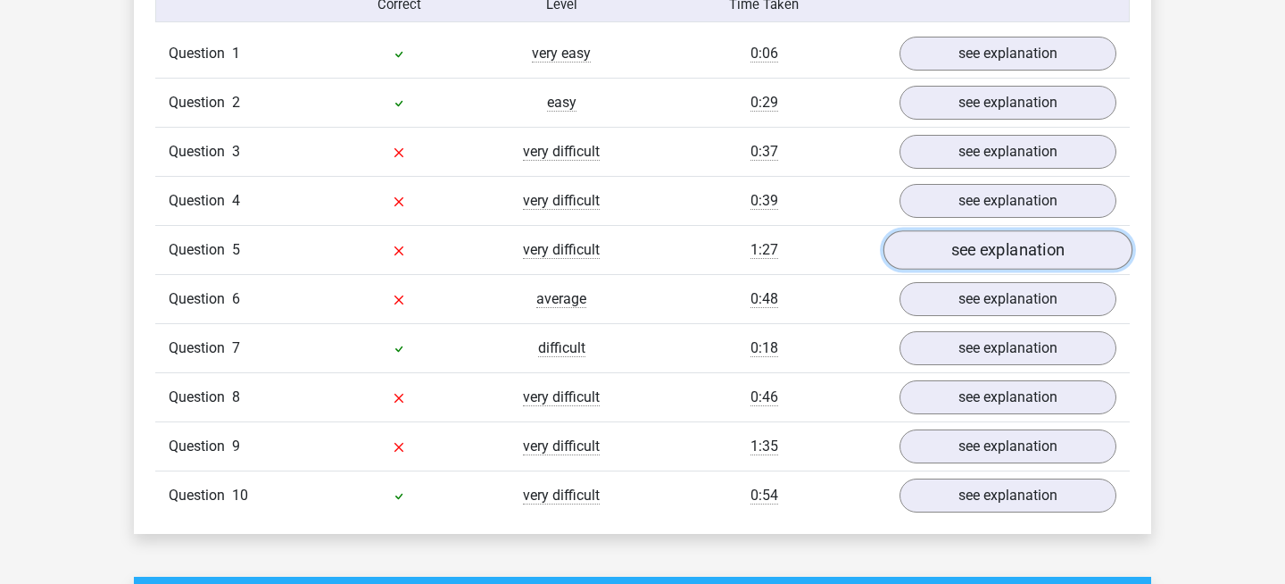
click at [974, 244] on link "see explanation" at bounding box center [1008, 249] width 249 height 39
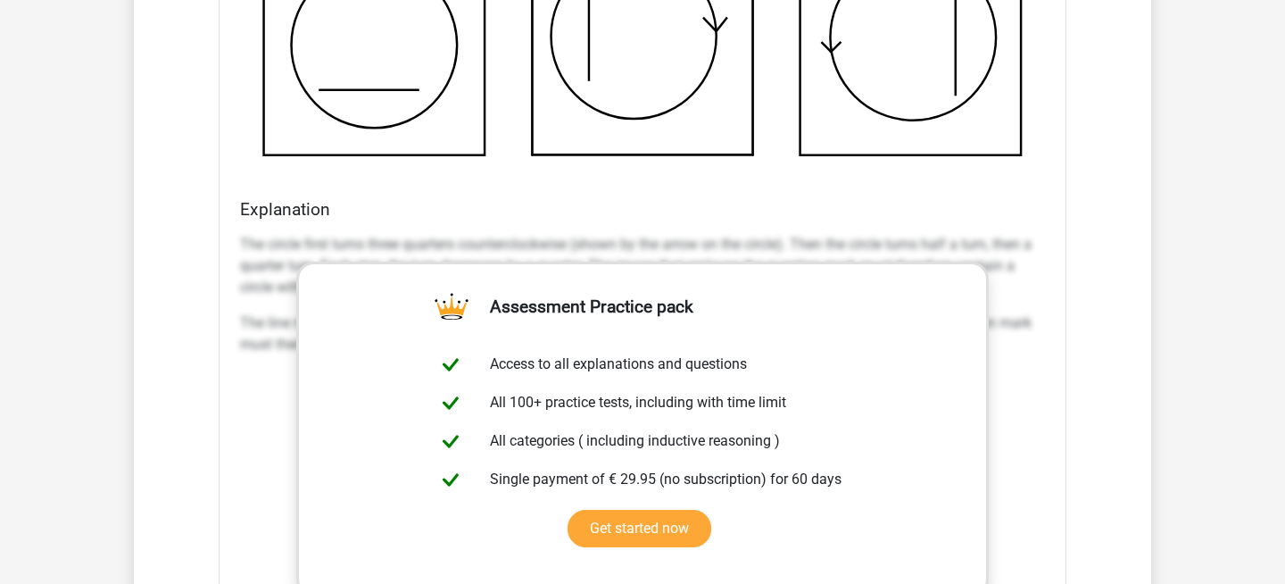
scroll to position [2379, 0]
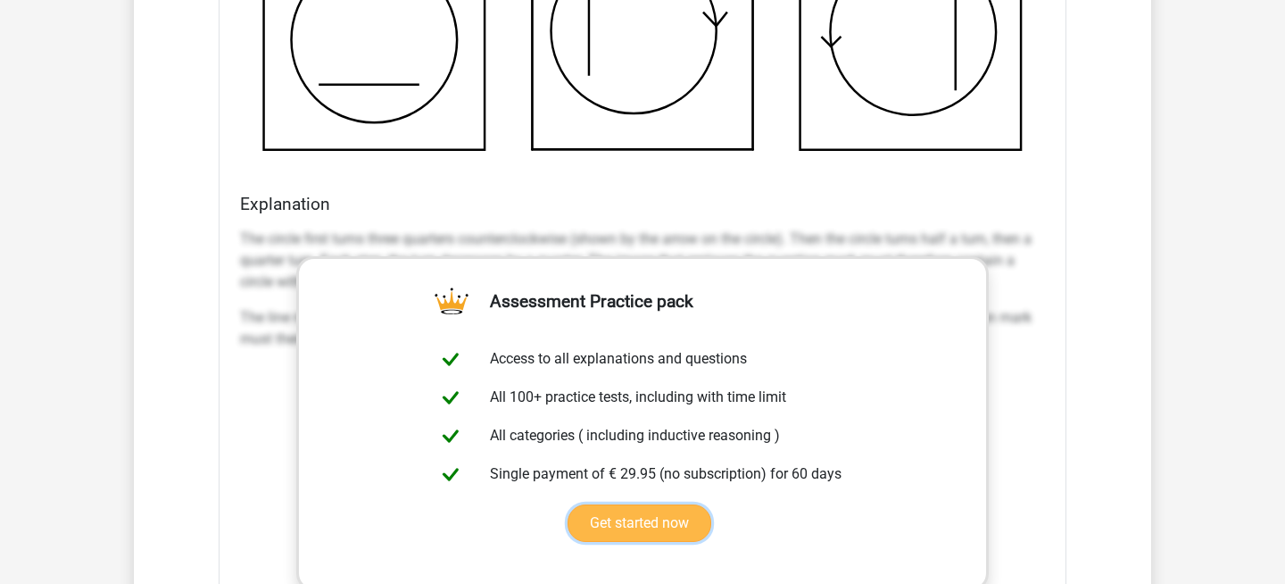
click at [690, 522] on link "Get started now" at bounding box center [640, 522] width 144 height 37
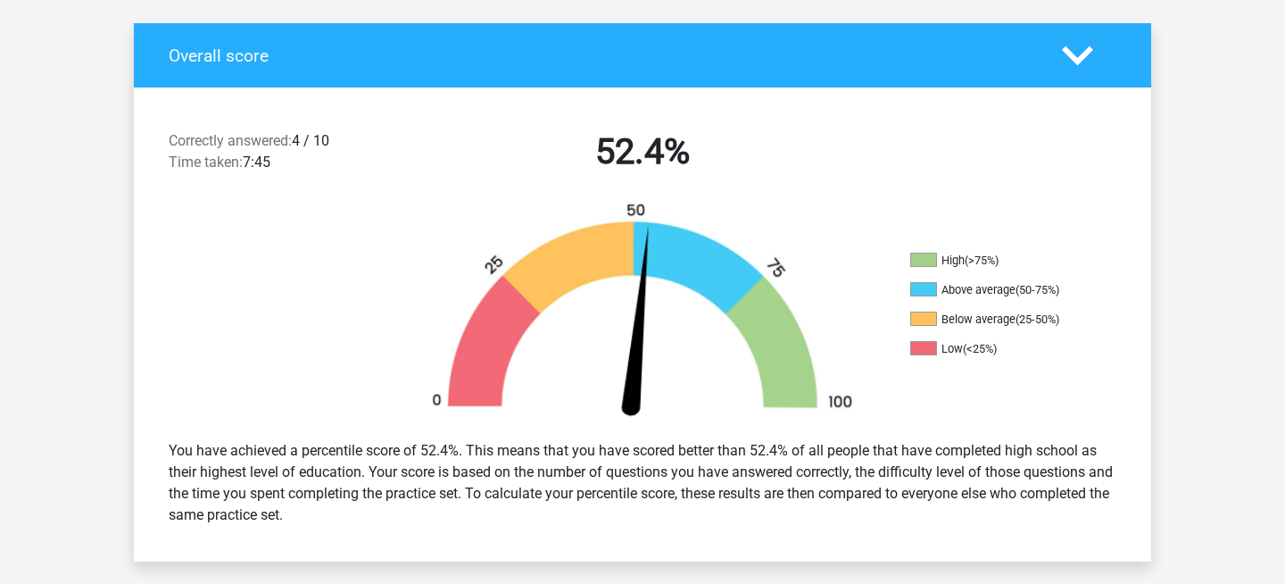
scroll to position [369, 0]
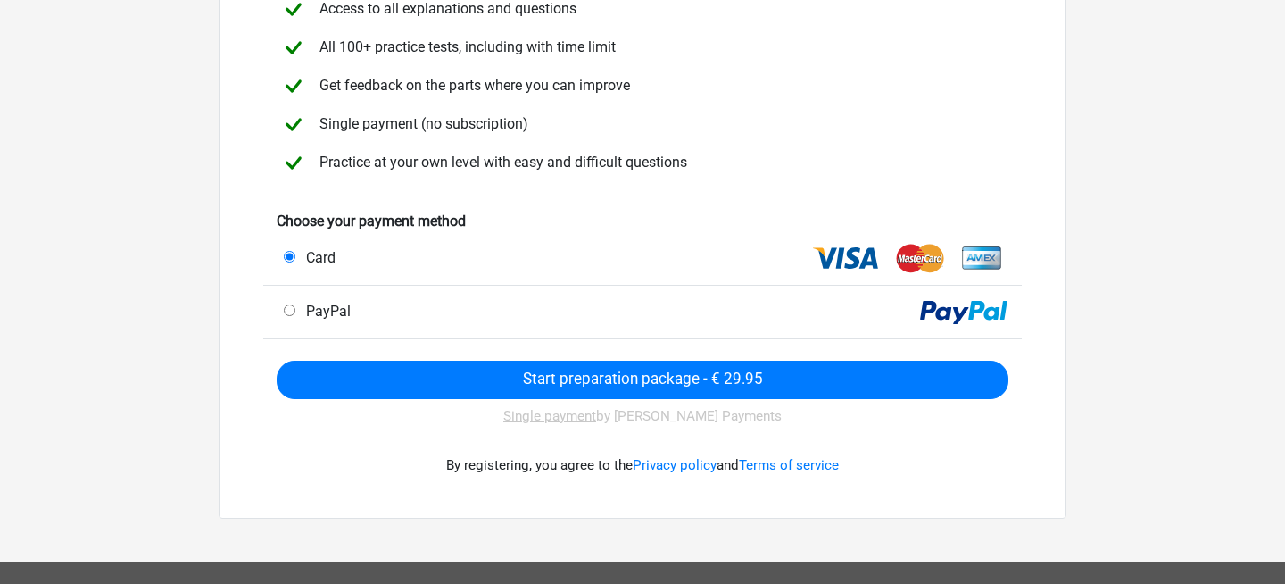
scroll to position [200, 0]
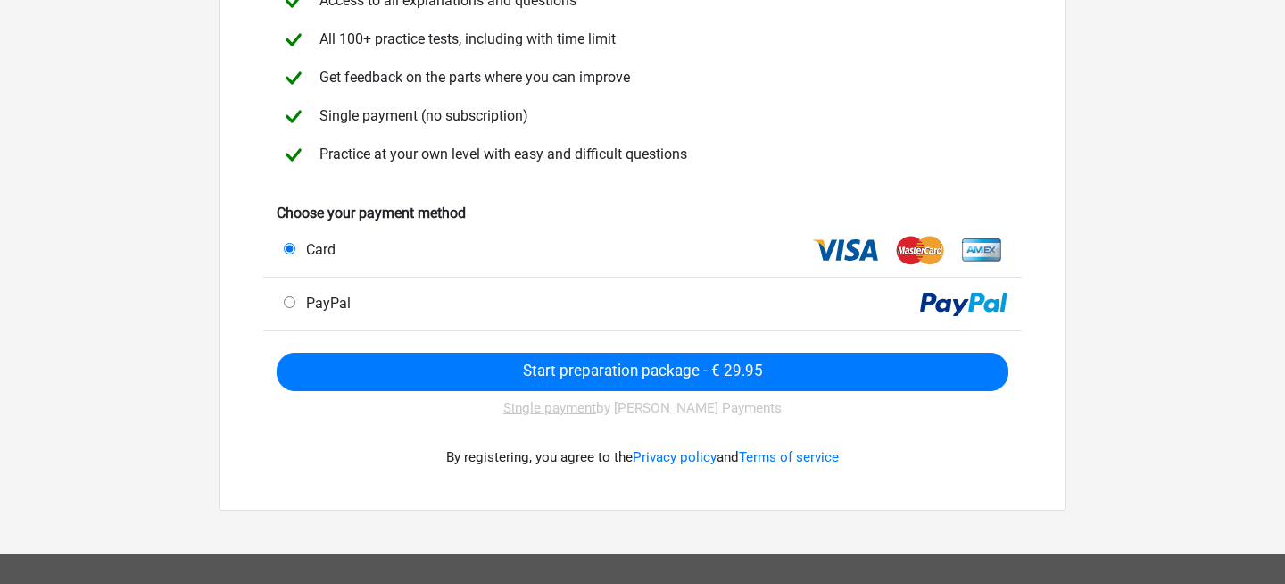
click at [595, 411] on u "Single payment" at bounding box center [549, 408] width 93 height 16
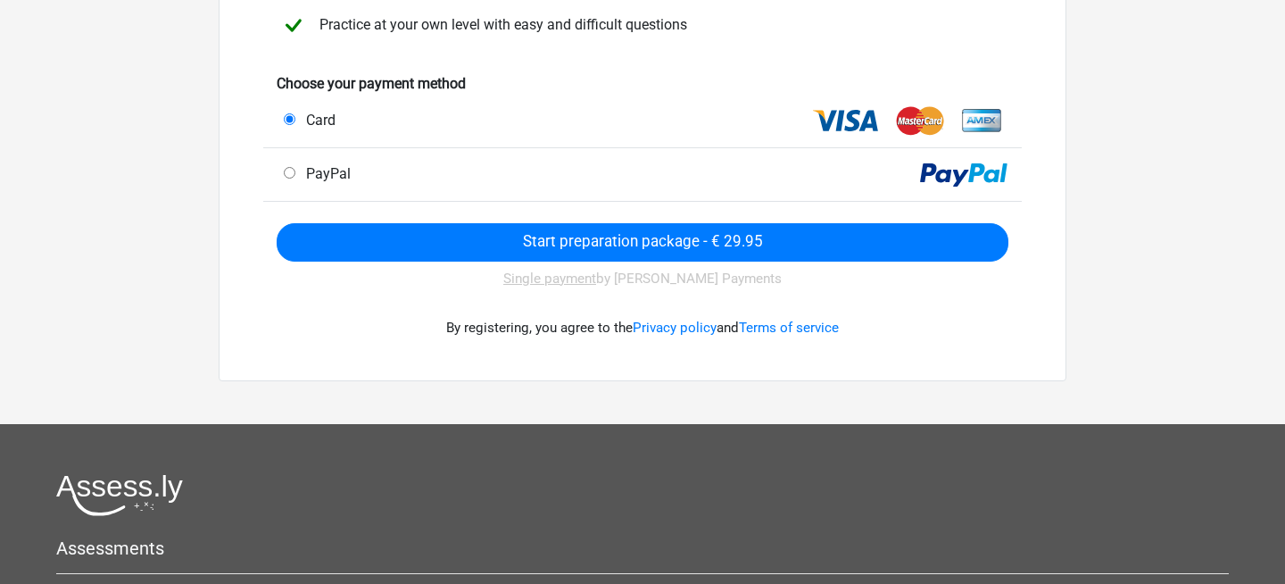
scroll to position [450, 0]
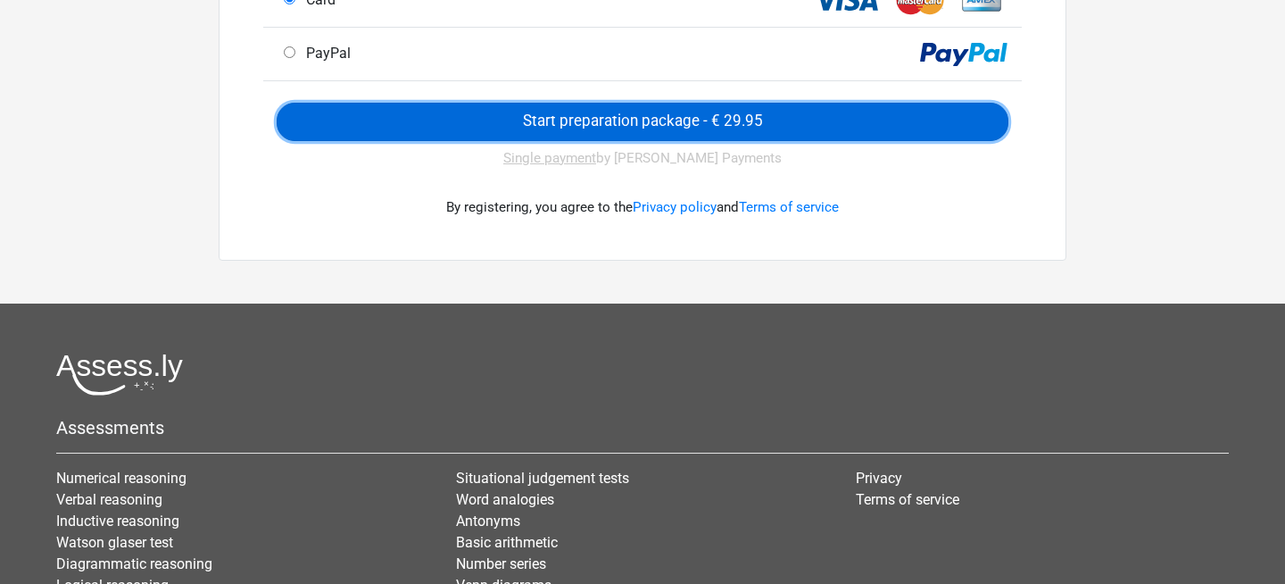
click at [656, 115] on input "Start preparation package - € 29.95" at bounding box center [643, 122] width 732 height 38
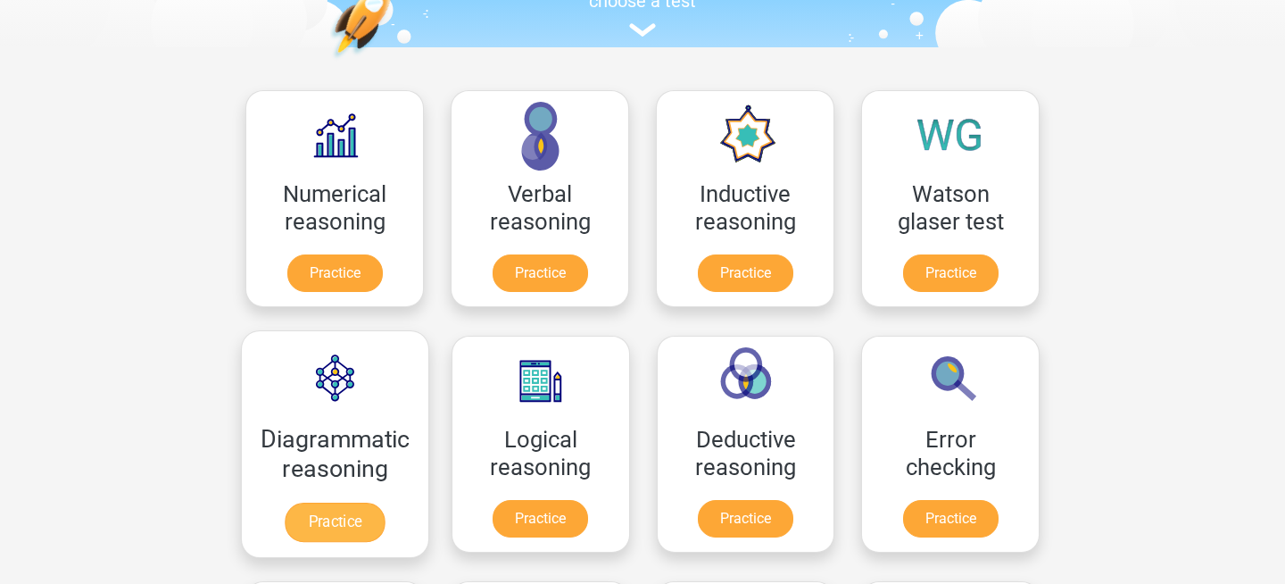
scroll to position [202, 0]
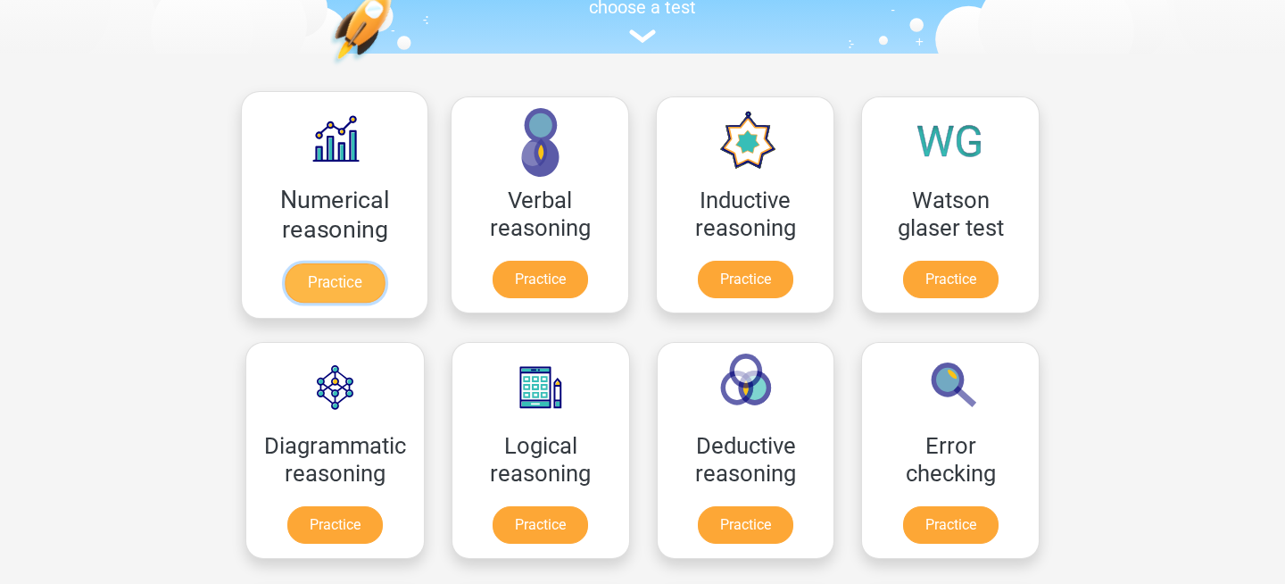
click at [350, 281] on link "Practice" at bounding box center [335, 282] width 100 height 39
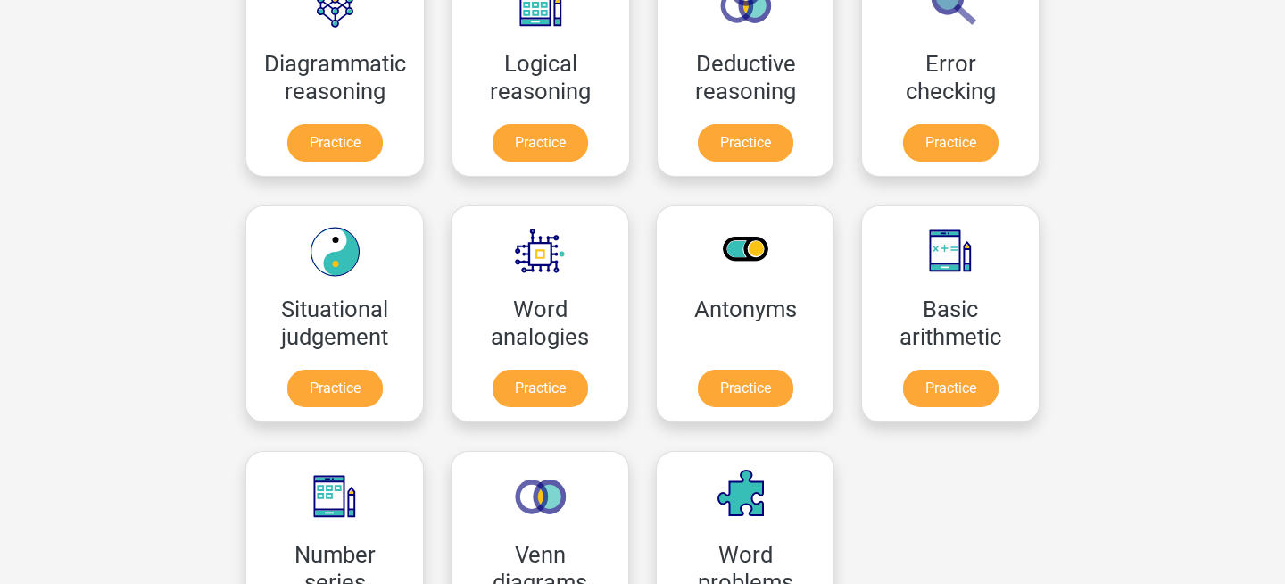
scroll to position [593, 0]
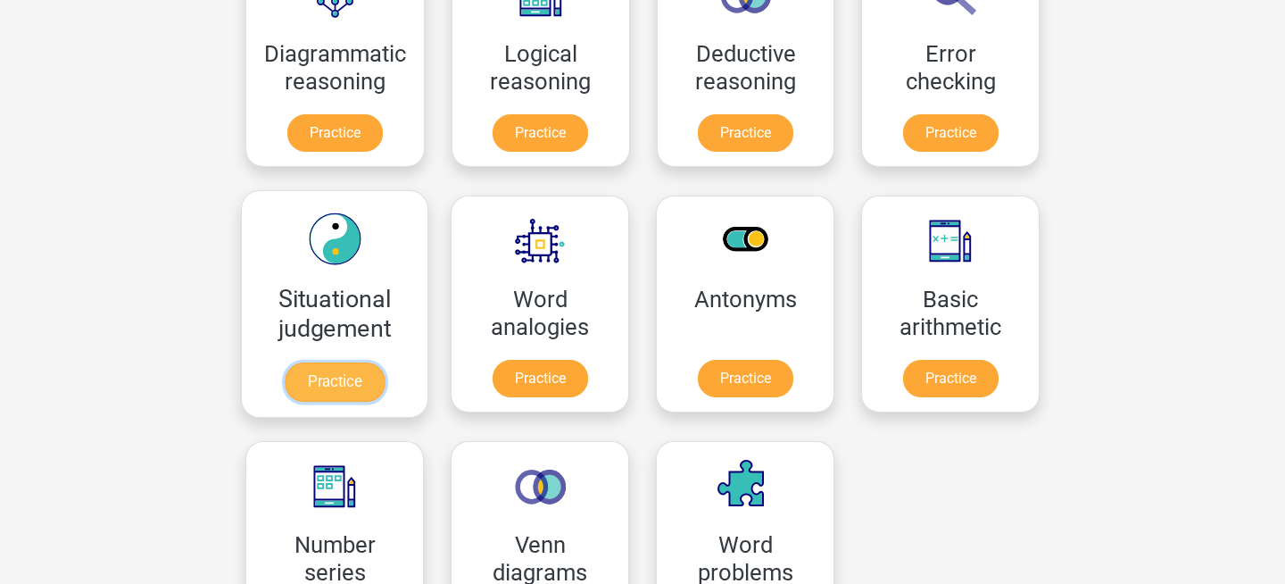
click at [366, 386] on link "Practice" at bounding box center [335, 381] width 100 height 39
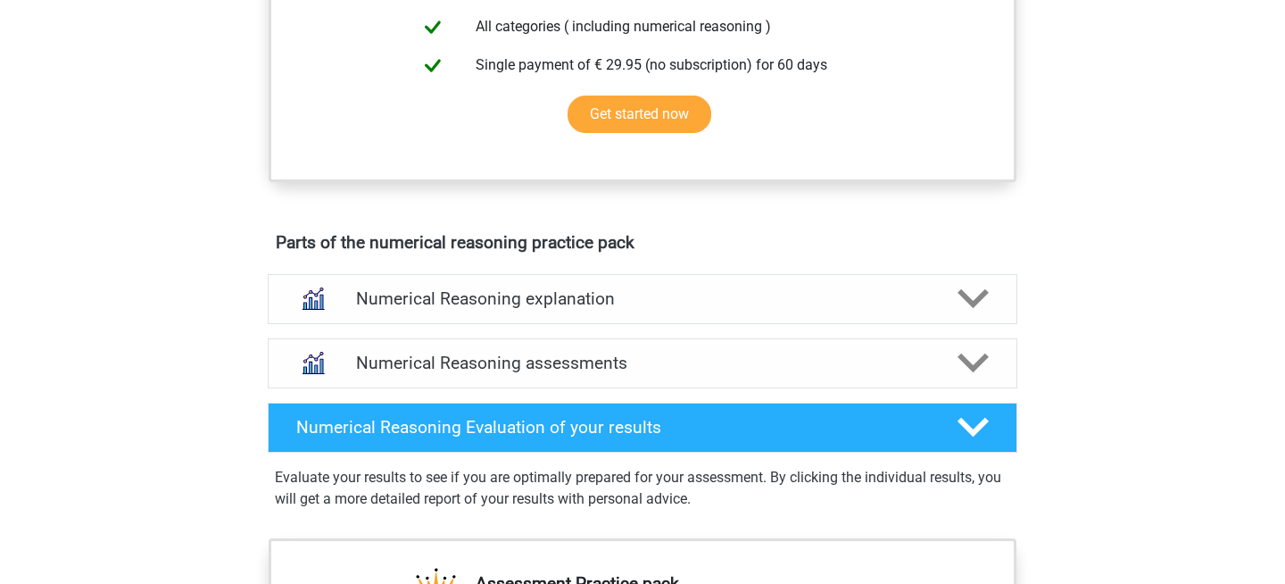
scroll to position [924, 0]
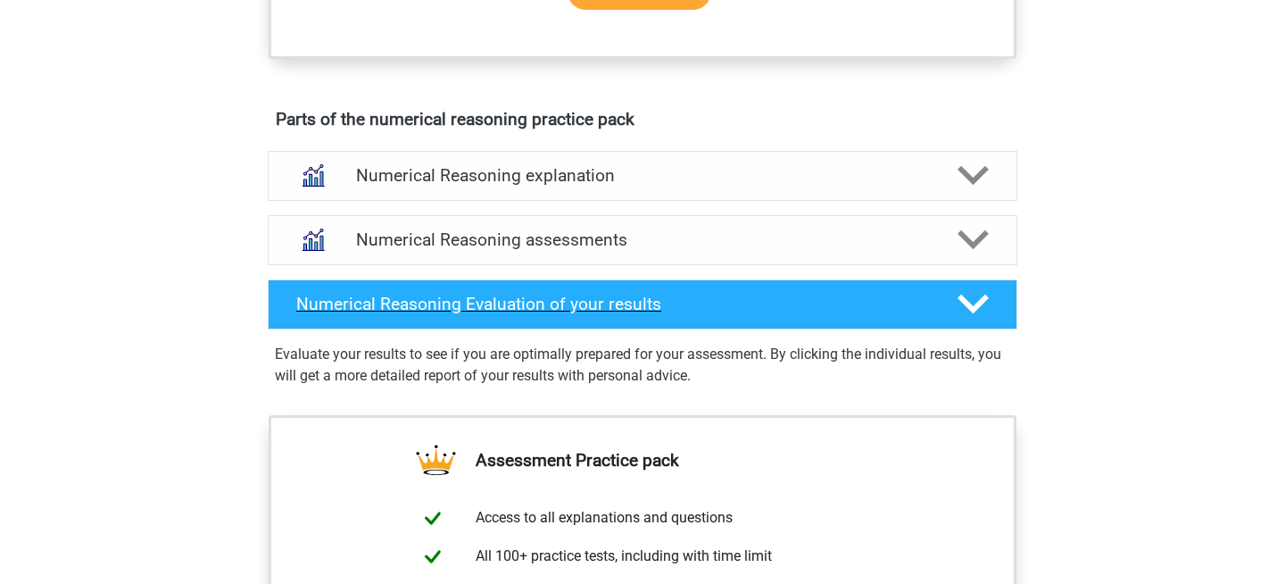
click at [552, 314] on h4 "Numerical Reasoning Evaluation of your results" at bounding box center [612, 304] width 633 height 21
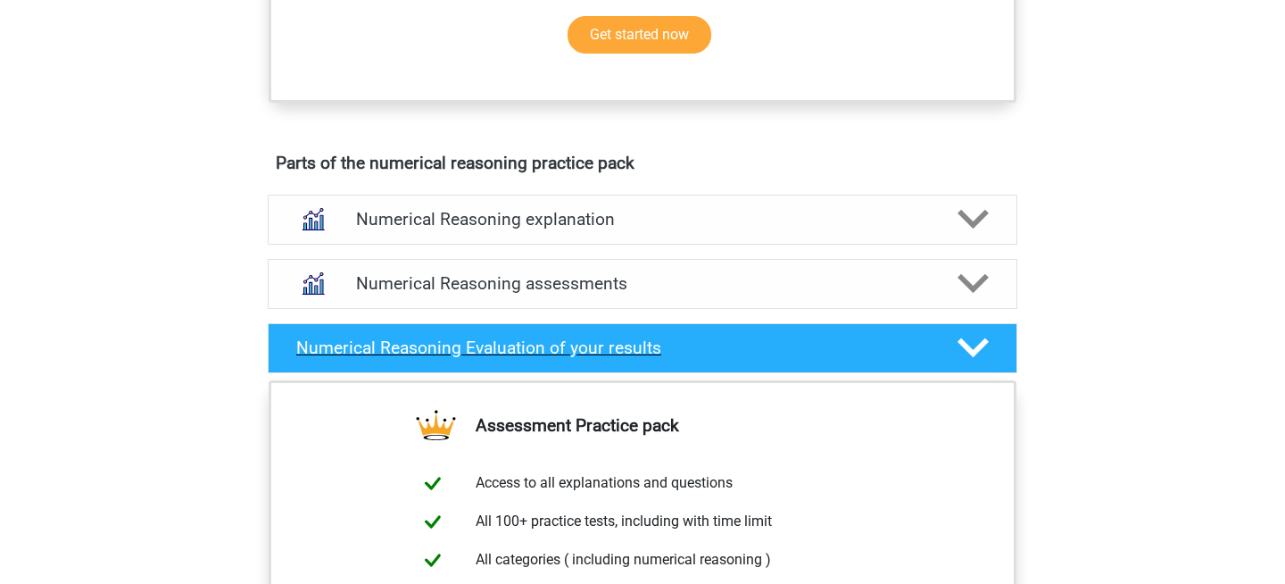
scroll to position [0, 0]
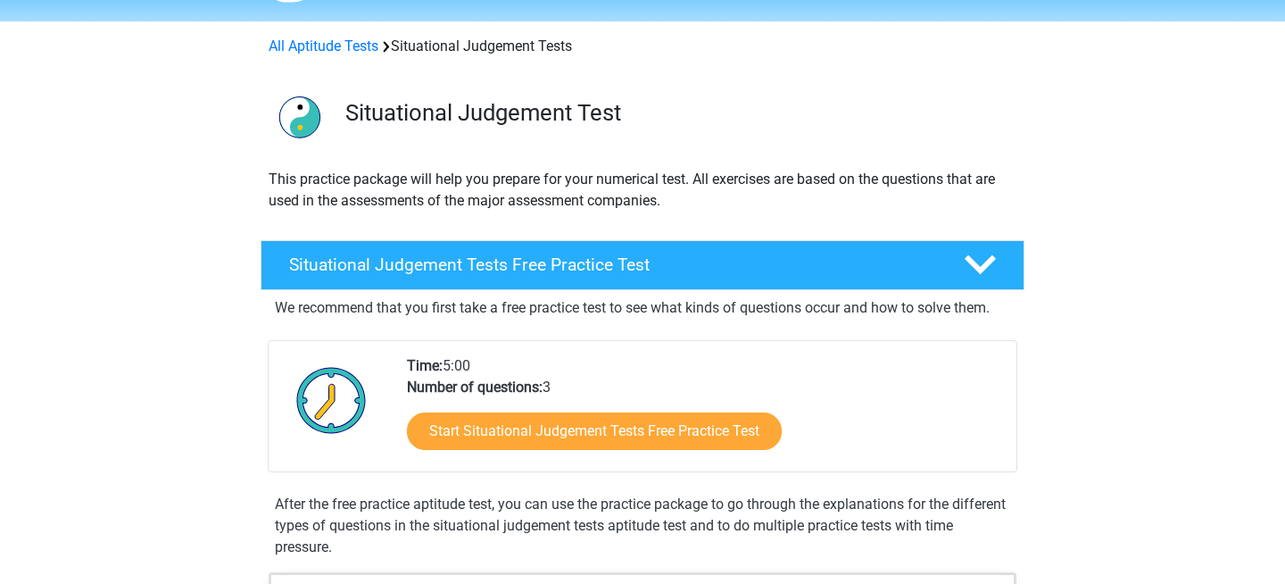
scroll to position [102, 0]
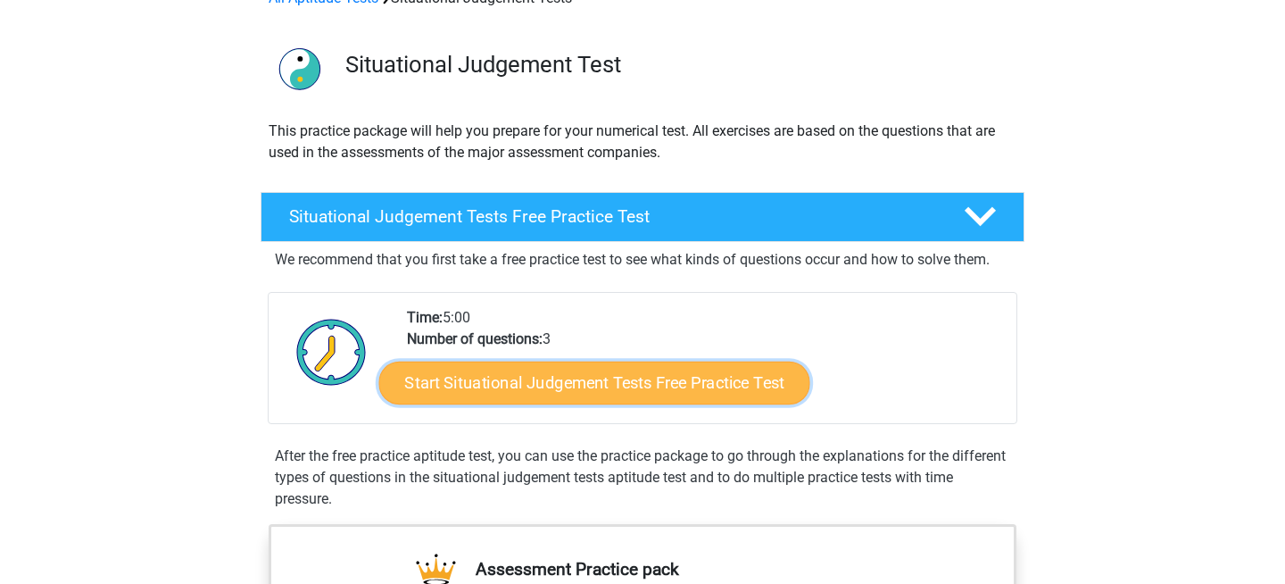
click at [513, 374] on link "Start Situational Judgement Tests Free Practice Test" at bounding box center [594, 382] width 431 height 43
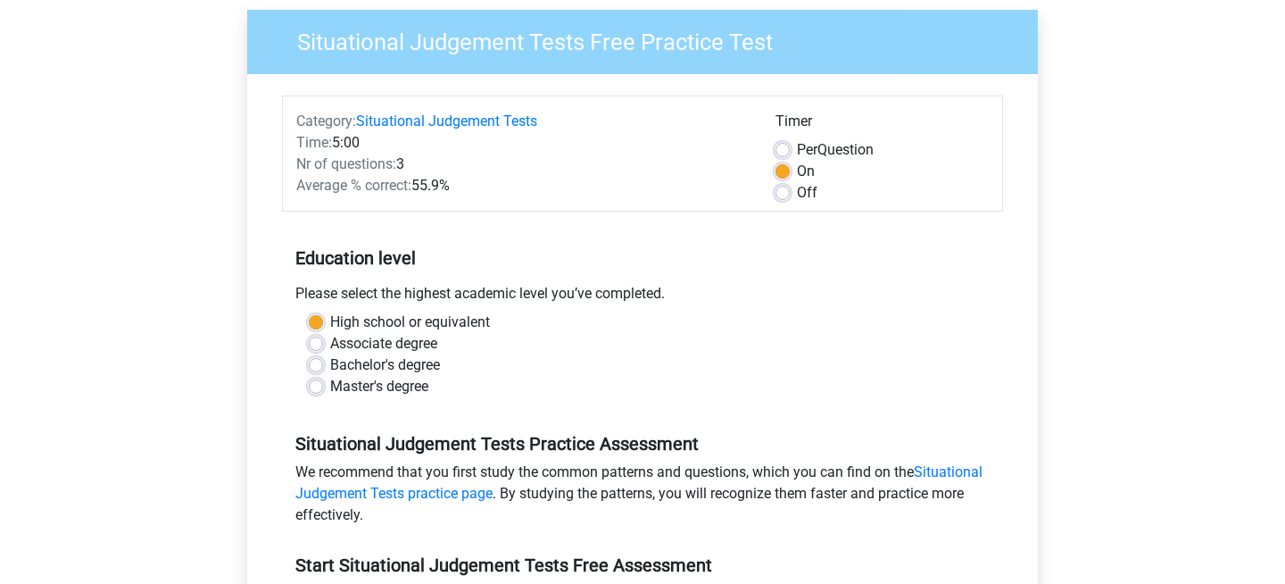
scroll to position [382, 0]
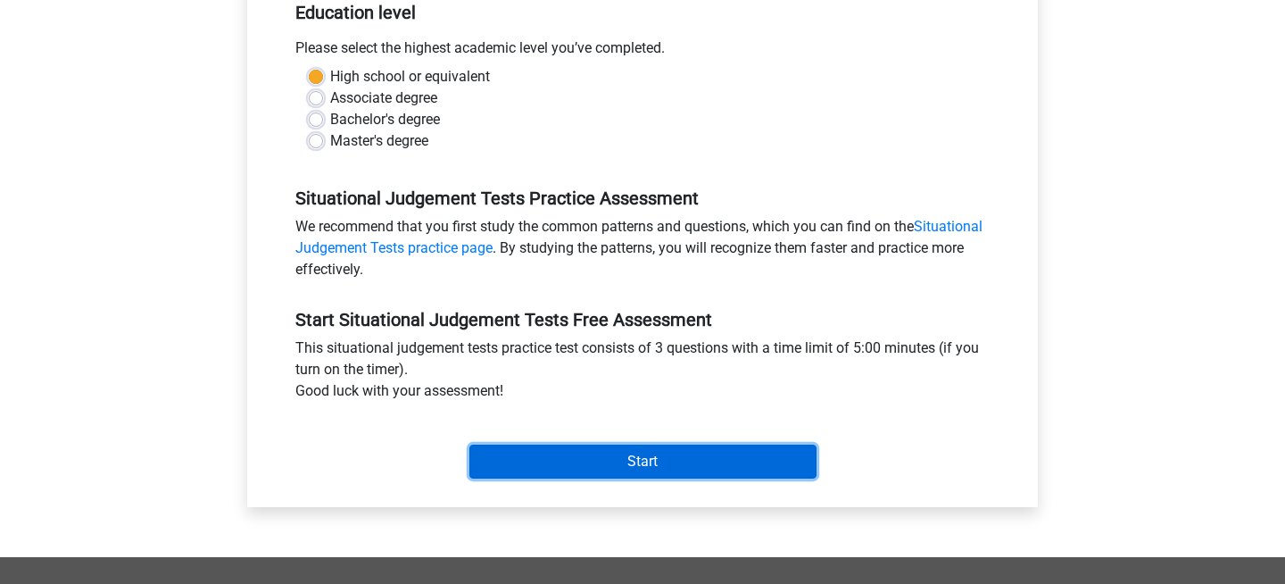
click at [548, 469] on input "Start" at bounding box center [642, 461] width 347 height 34
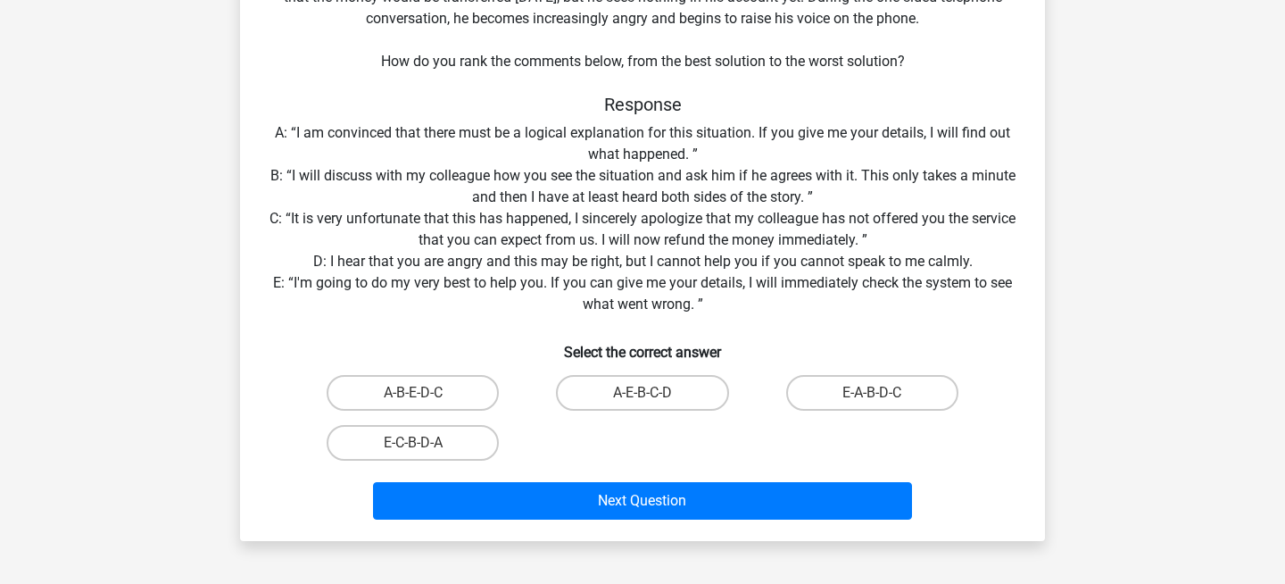
scroll to position [222, 0]
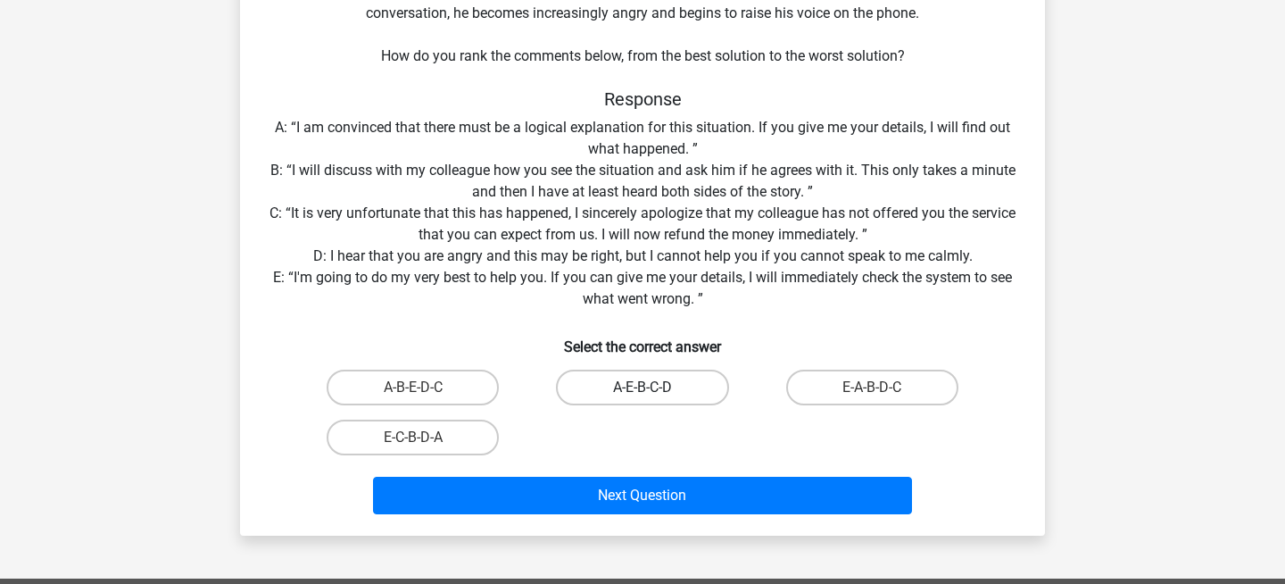
click at [632, 384] on label "A-E-B-C-D" at bounding box center [642, 387] width 172 height 36
click at [643, 387] on input "A-E-B-C-D" at bounding box center [649, 393] width 12 height 12
radio input "true"
click at [560, 518] on div "Next Question" at bounding box center [642, 499] width 689 height 45
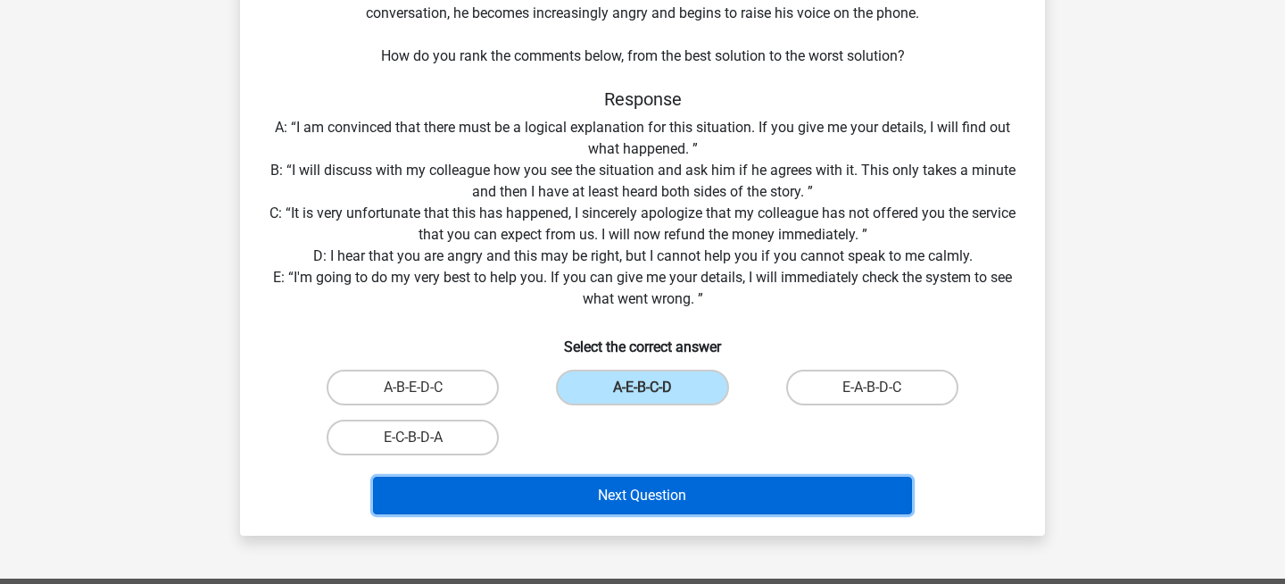
click at [560, 512] on button "Next Question" at bounding box center [643, 495] width 540 height 37
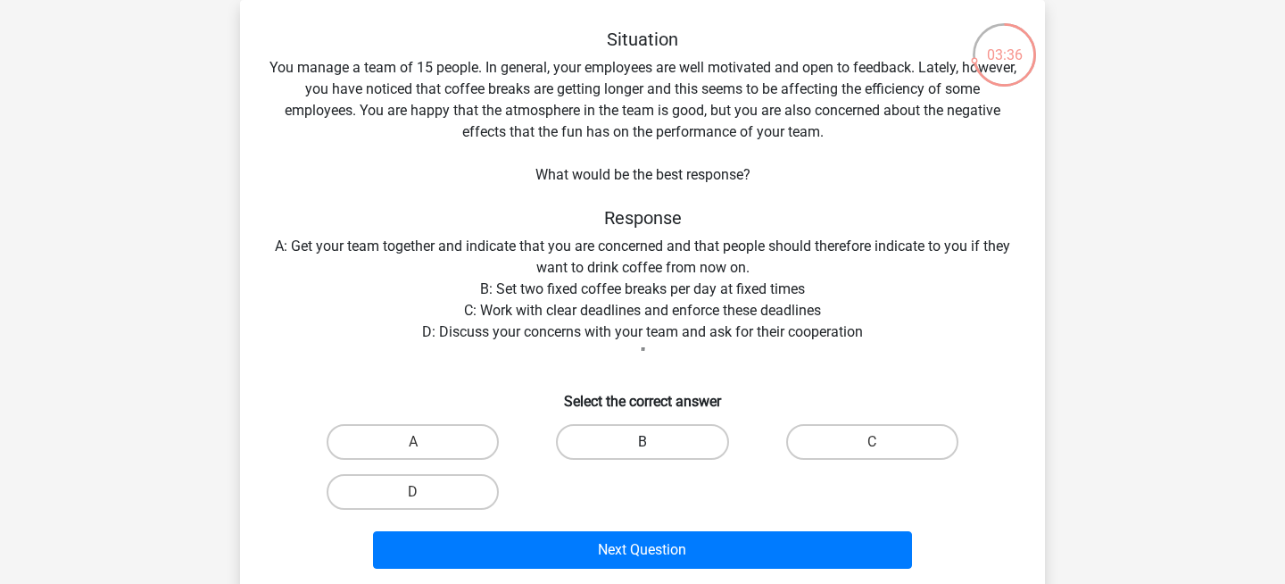
scroll to position [97, 0]
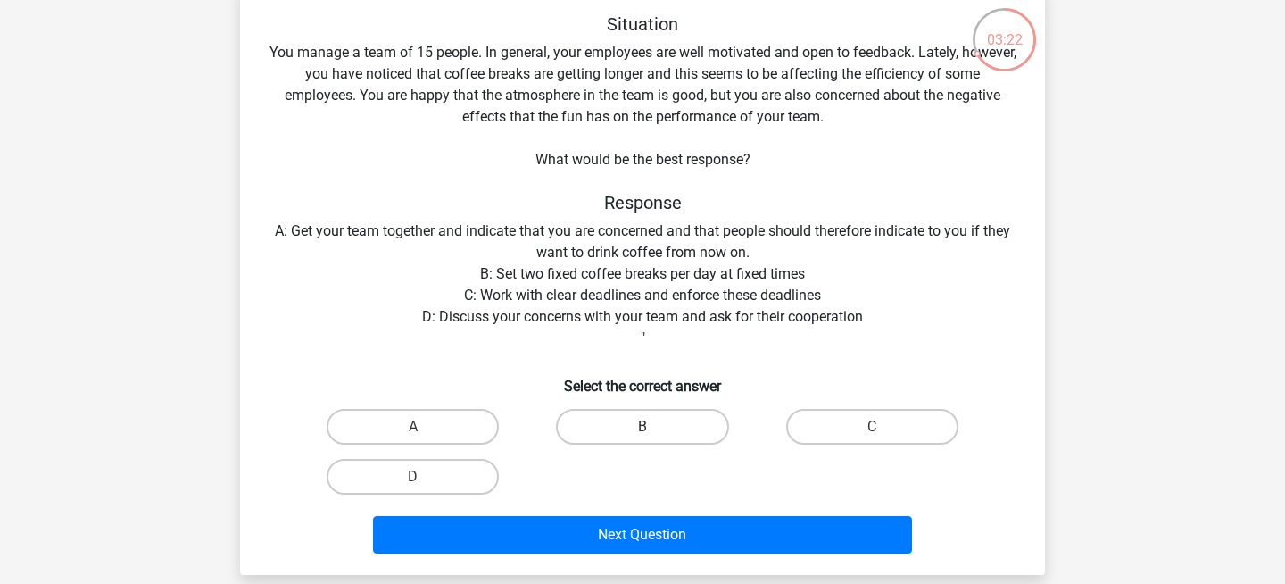
click at [659, 430] on label "B" at bounding box center [642, 427] width 172 height 36
click at [654, 430] on input "B" at bounding box center [649, 433] width 12 height 12
radio input "true"
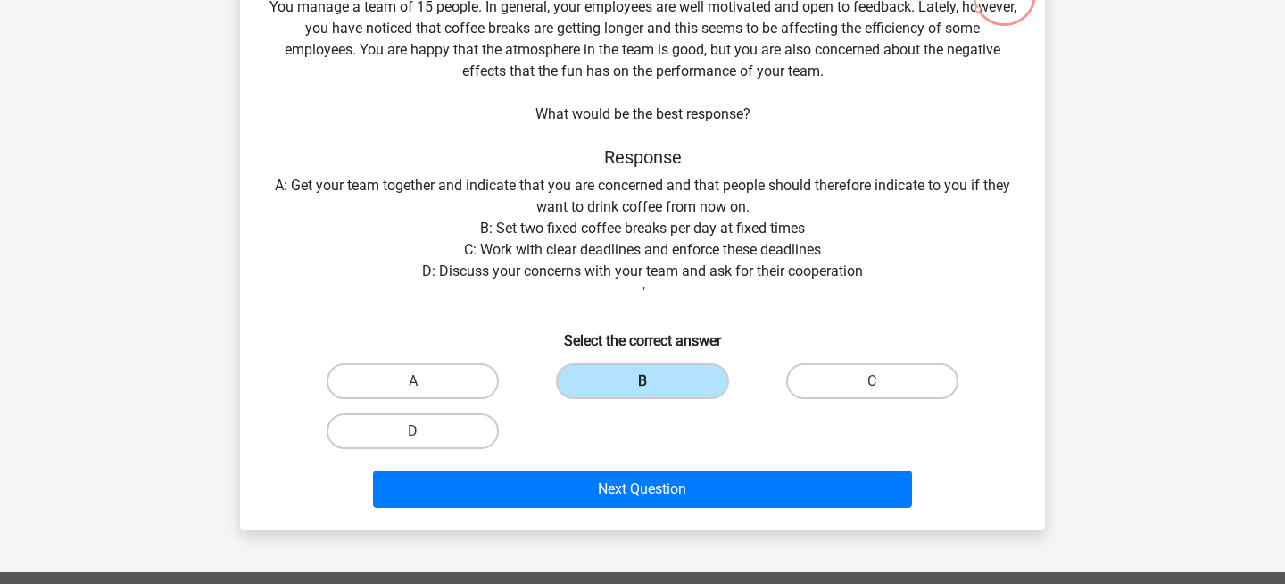
scroll to position [144, 0]
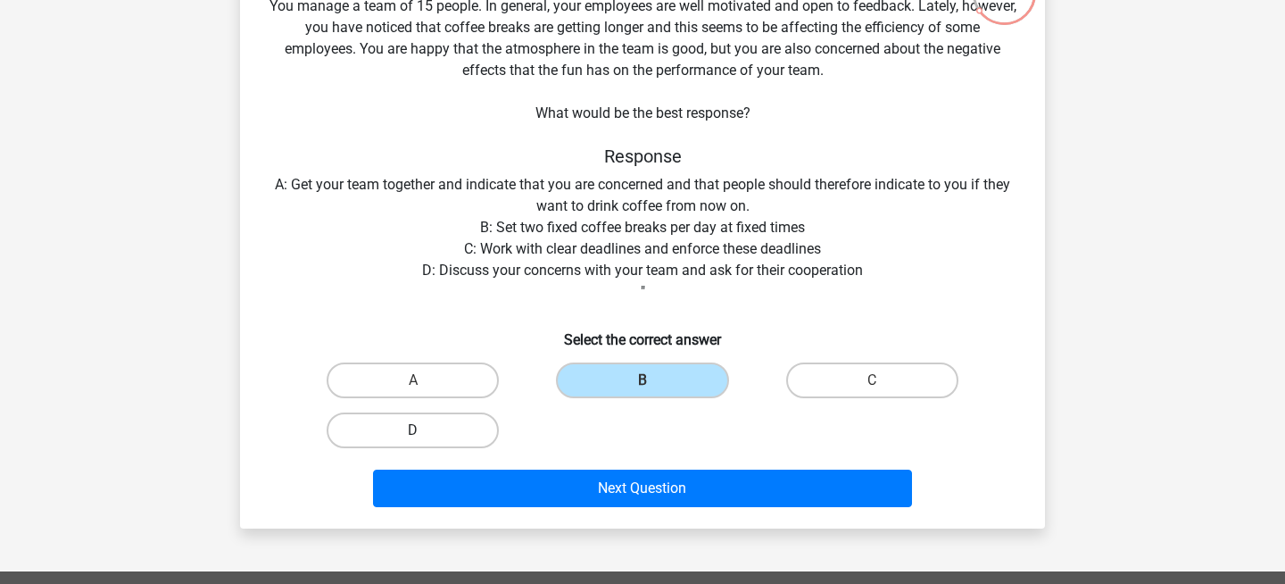
click at [434, 439] on label "D" at bounding box center [413, 430] width 172 height 36
click at [425, 439] on input "D" at bounding box center [419, 436] width 12 height 12
radio input "true"
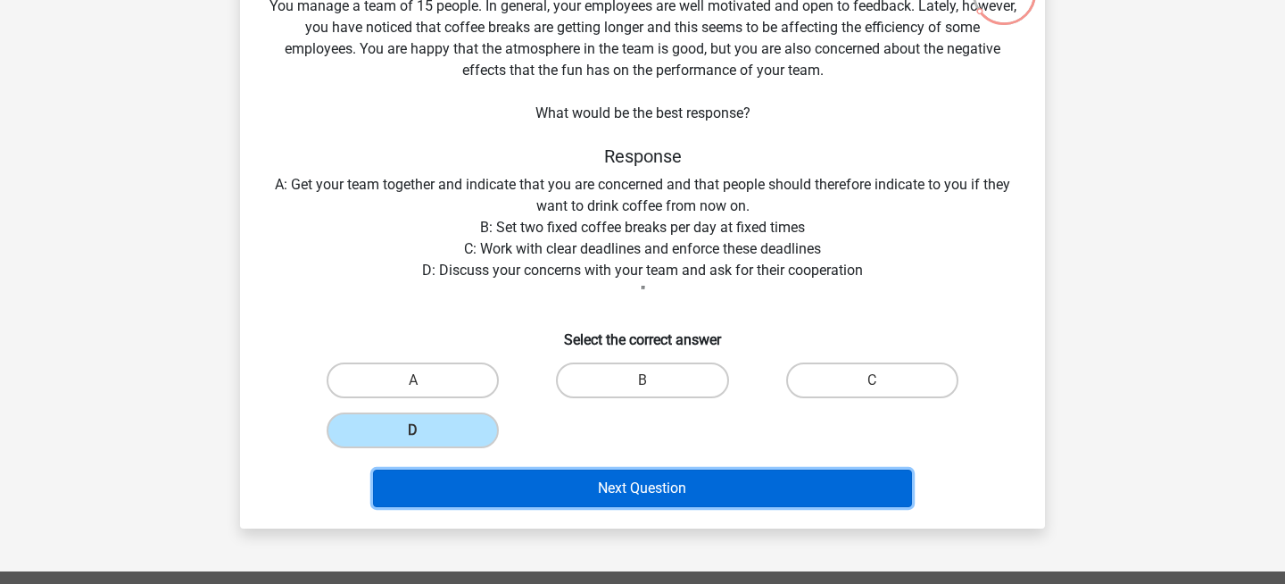
click at [513, 488] on button "Next Question" at bounding box center [643, 487] width 540 height 37
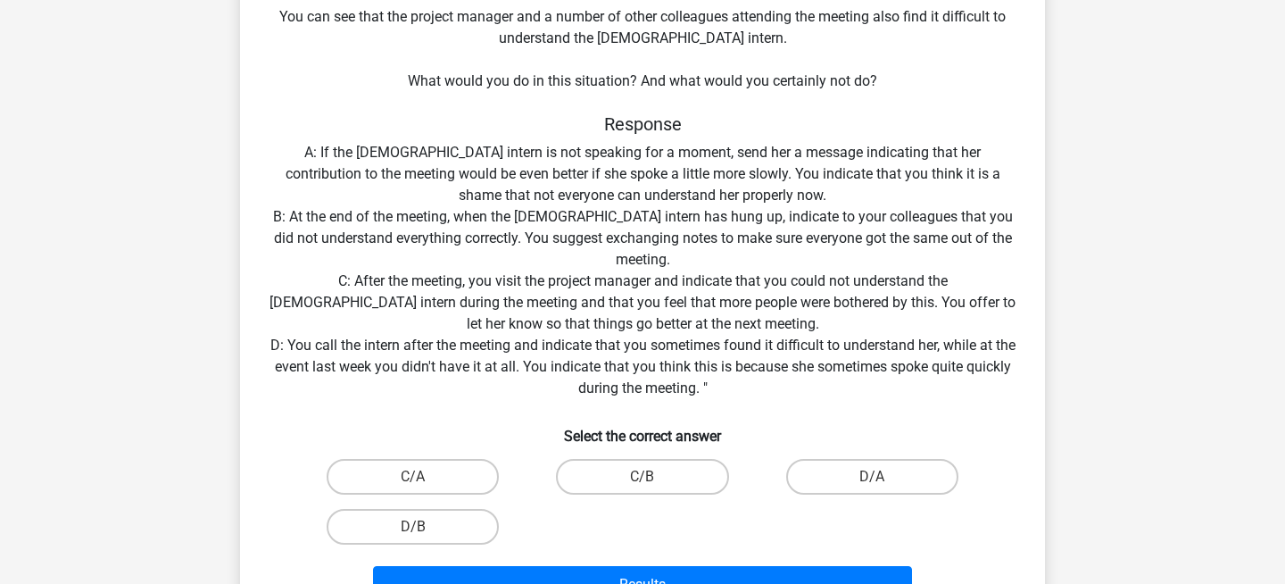
scroll to position [268, 0]
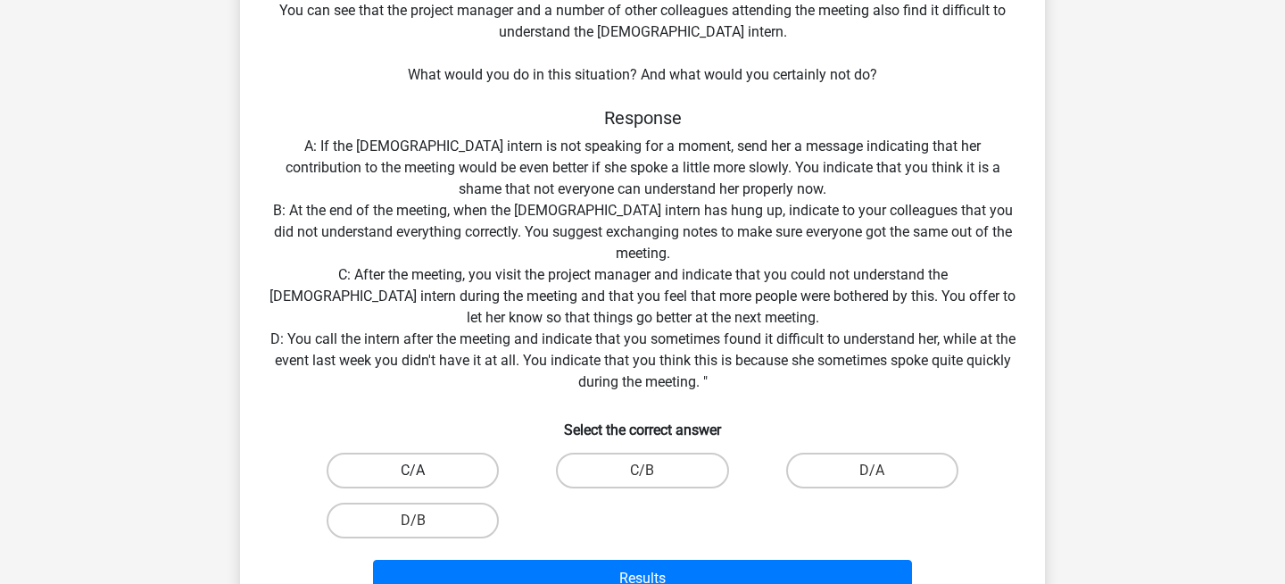
click at [468, 477] on label "C/A" at bounding box center [413, 470] width 172 height 36
click at [425, 477] on input "C/A" at bounding box center [419, 476] width 12 height 12
radio input "true"
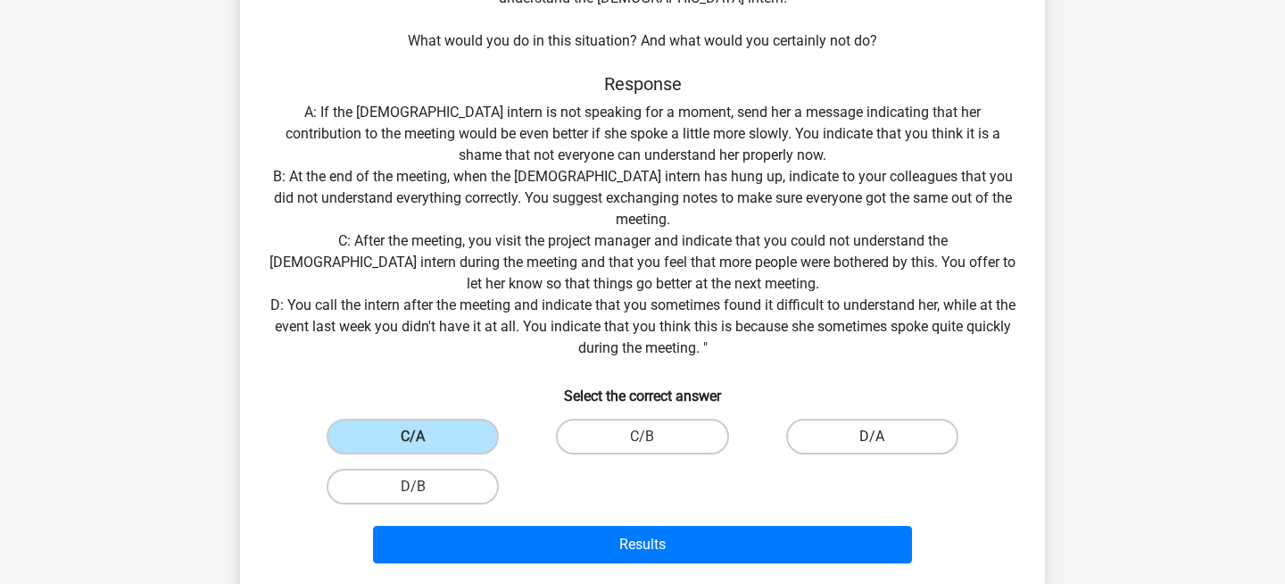
scroll to position [309, 0]
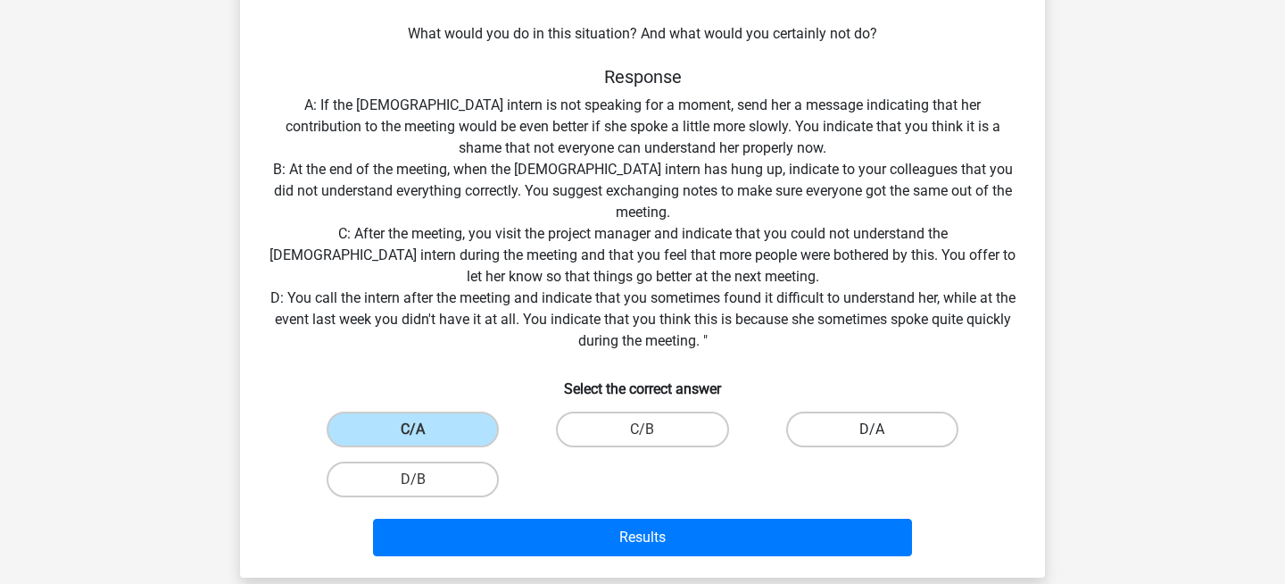
click at [892, 428] on label "D/A" at bounding box center [872, 429] width 172 height 36
click at [884, 429] on input "D/A" at bounding box center [878, 435] width 12 height 12
radio input "true"
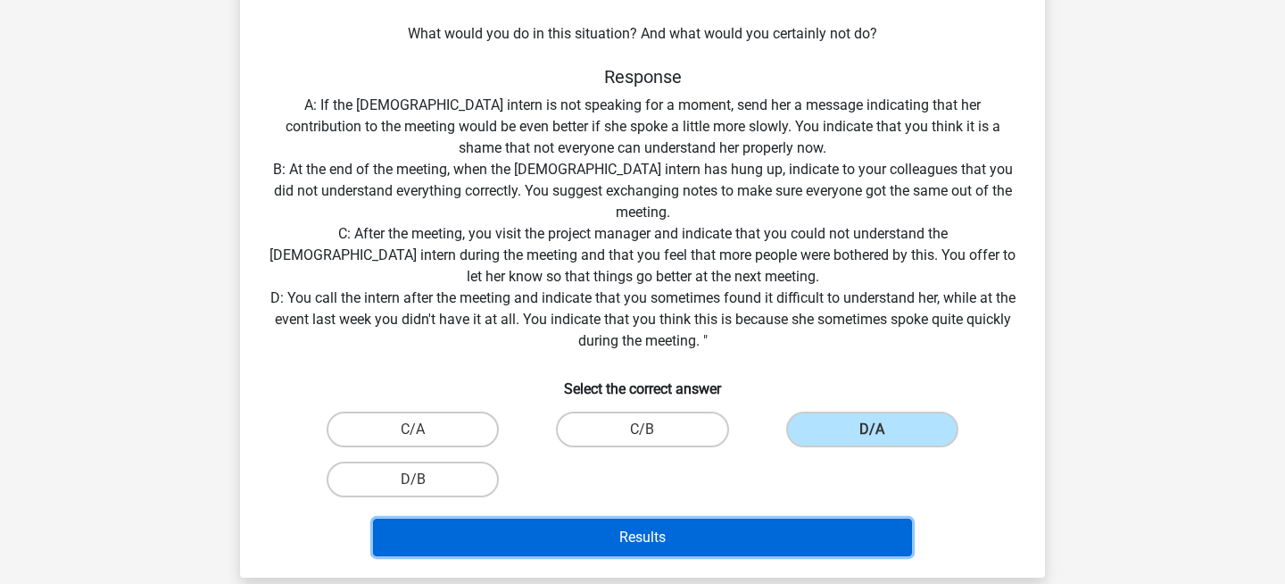
click at [775, 529] on button "Results" at bounding box center [643, 537] width 540 height 37
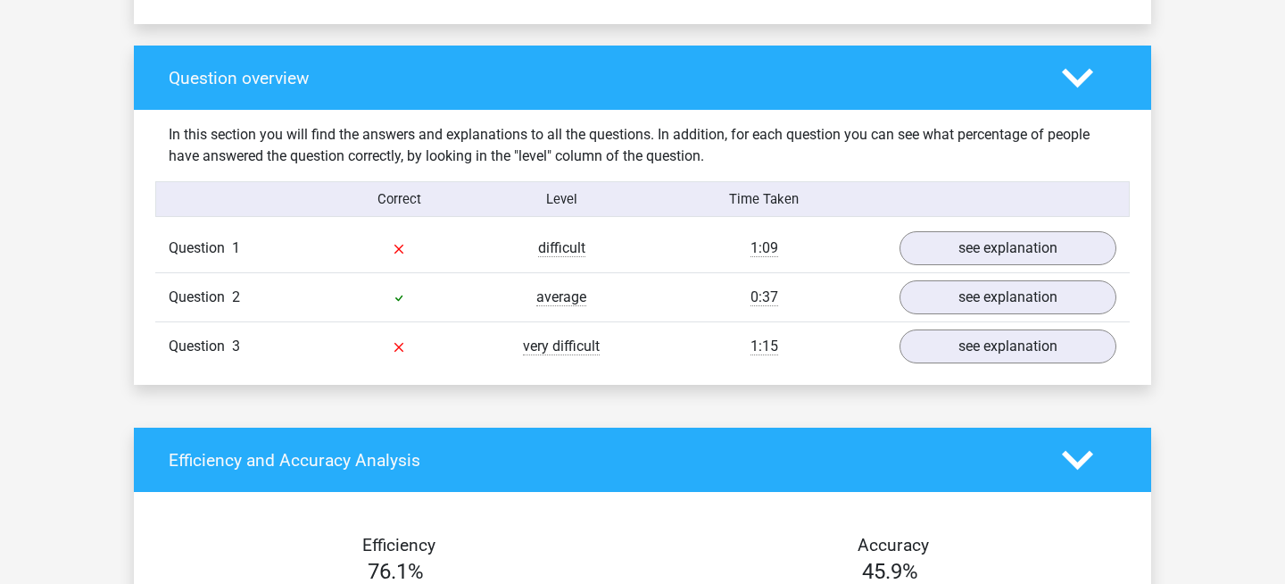
scroll to position [1301, 0]
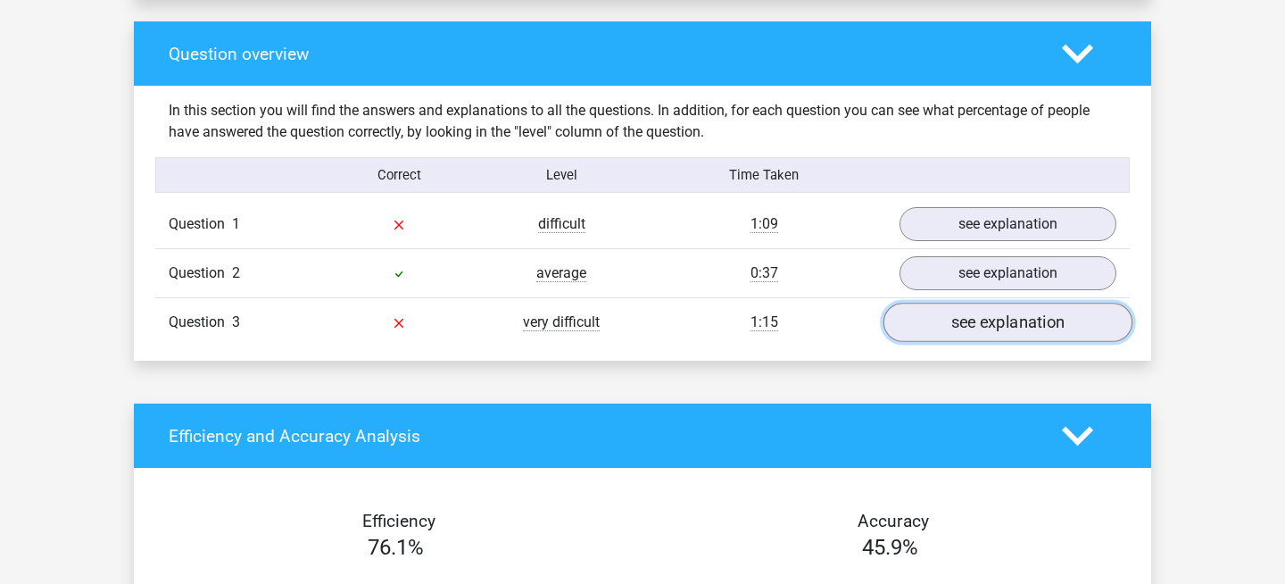
click at [1062, 325] on link "see explanation" at bounding box center [1008, 322] width 249 height 39
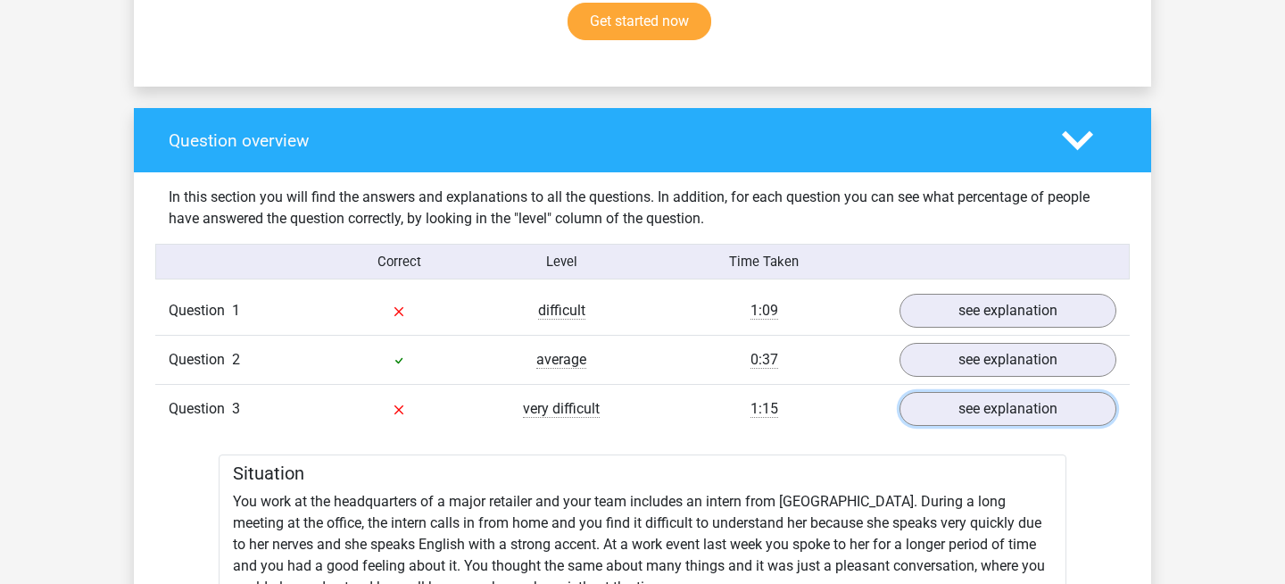
scroll to position [1156, 0]
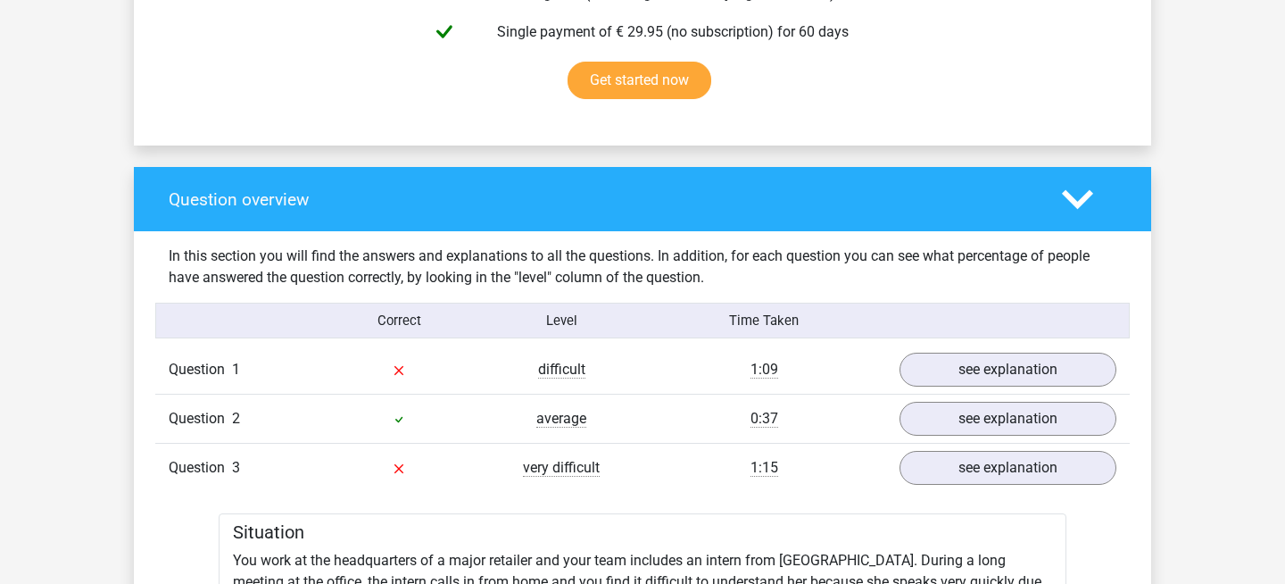
click at [982, 386] on div "Question 1 difficult 1:09 see explanation" at bounding box center [642, 369] width 975 height 48
click at [980, 371] on link "see explanation" at bounding box center [1008, 369] width 249 height 39
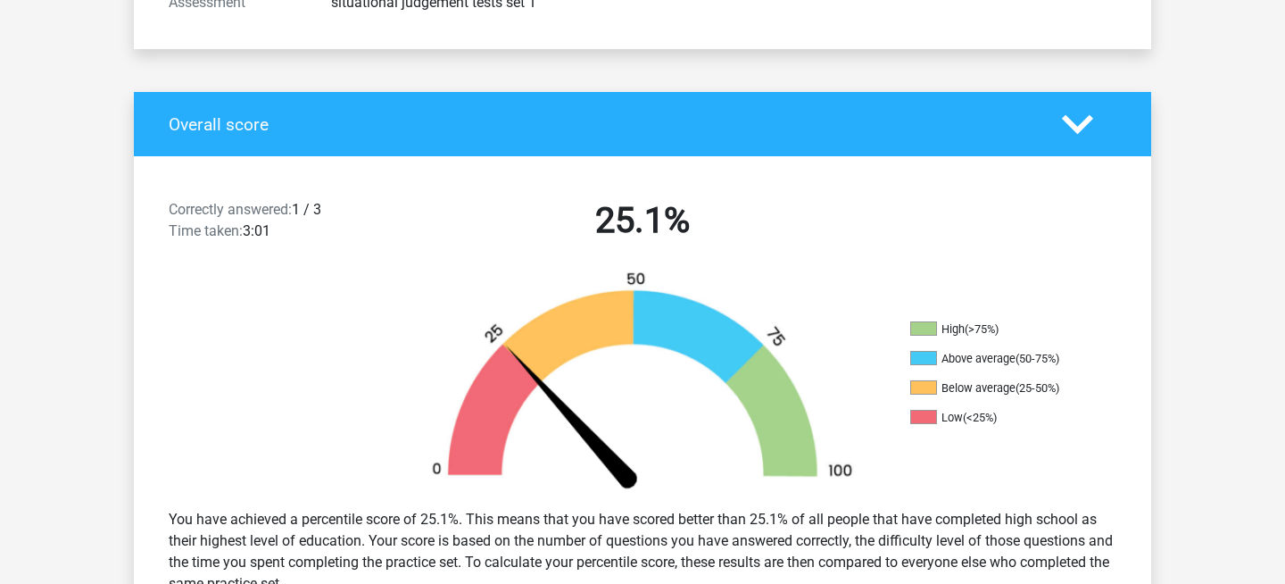
scroll to position [0, 0]
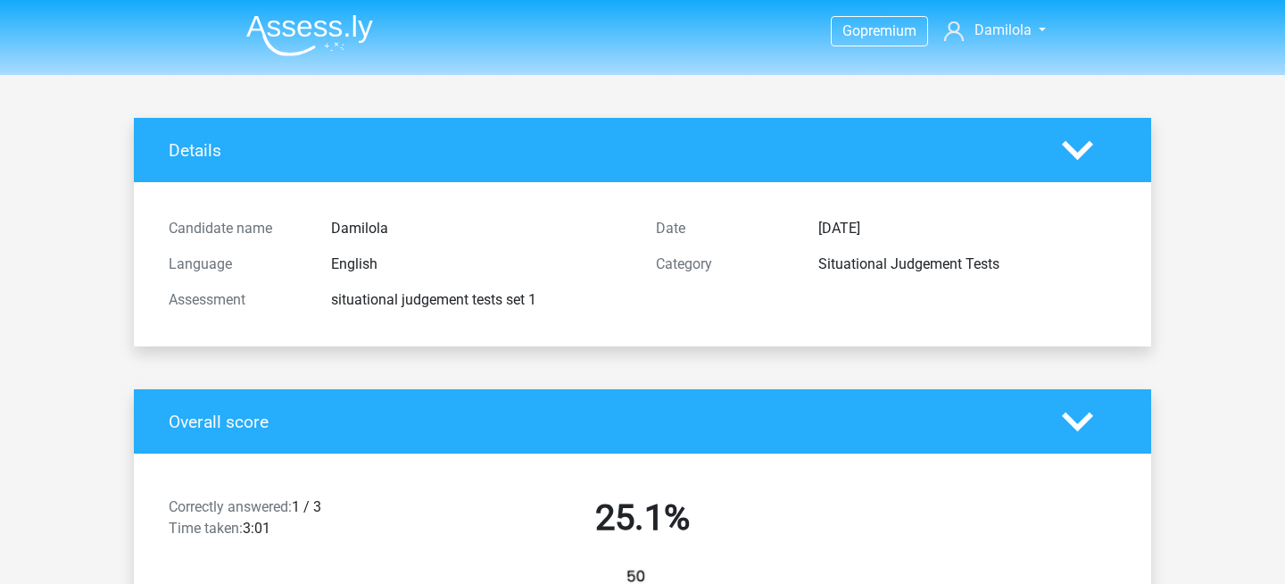
click at [321, 22] on img at bounding box center [309, 35] width 127 height 42
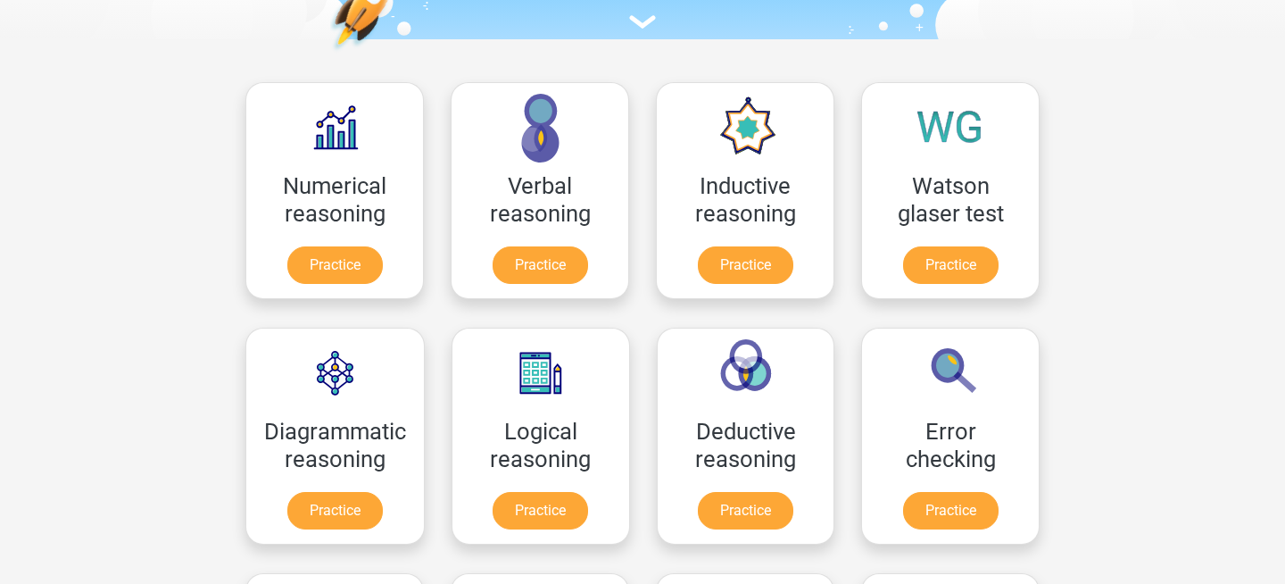
scroll to position [218, 0]
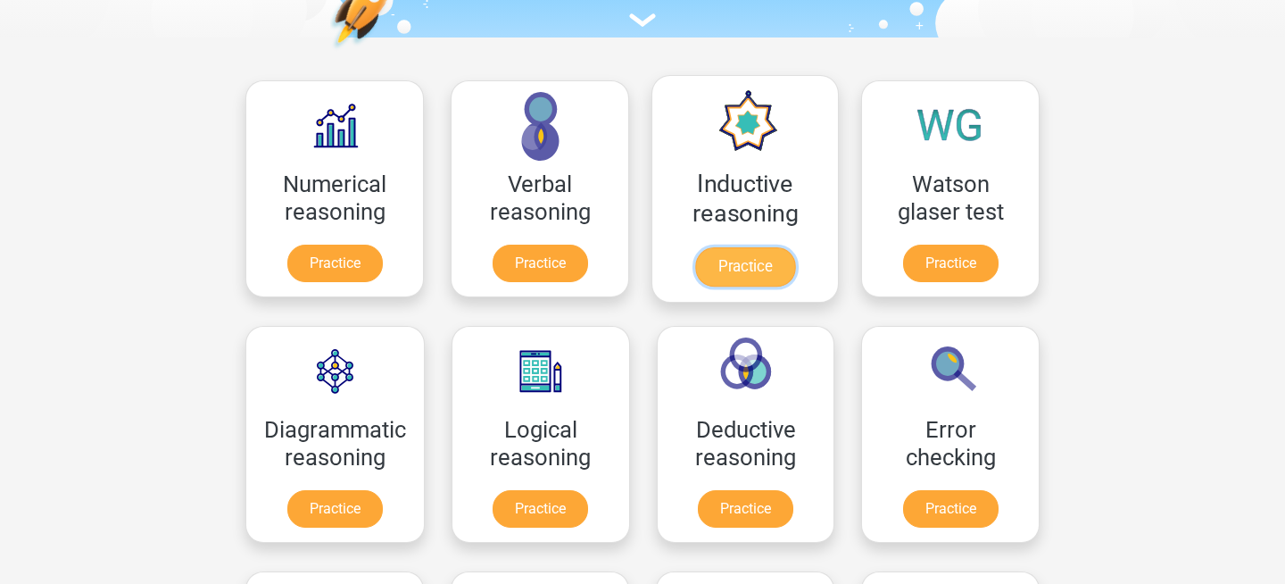
click at [779, 265] on link "Practice" at bounding box center [745, 266] width 100 height 39
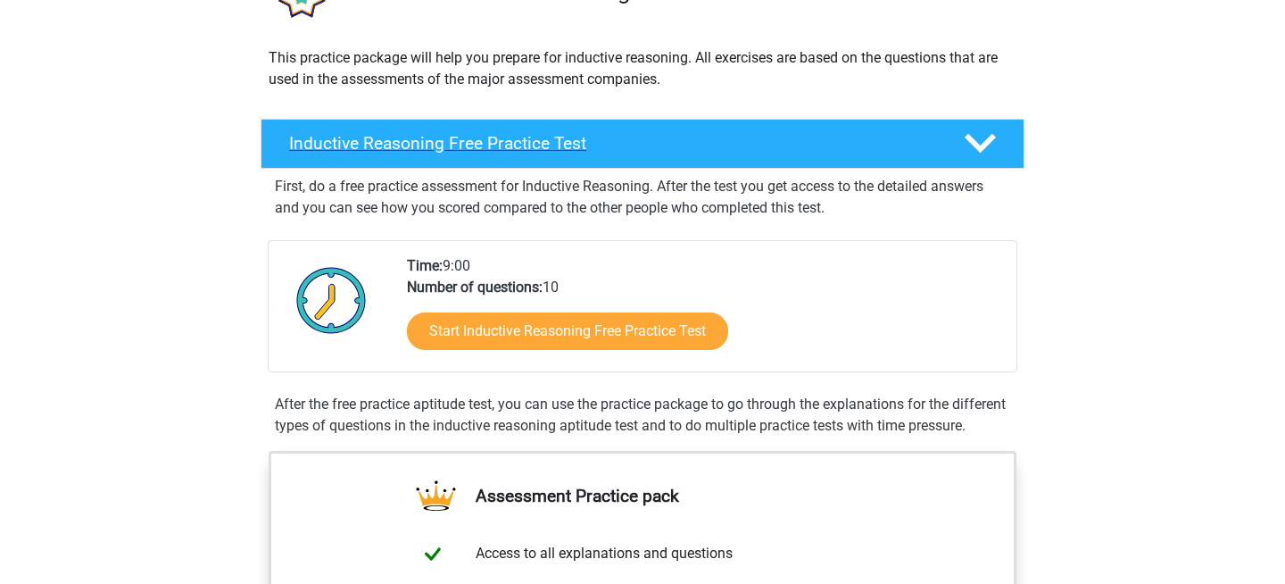
scroll to position [178, 0]
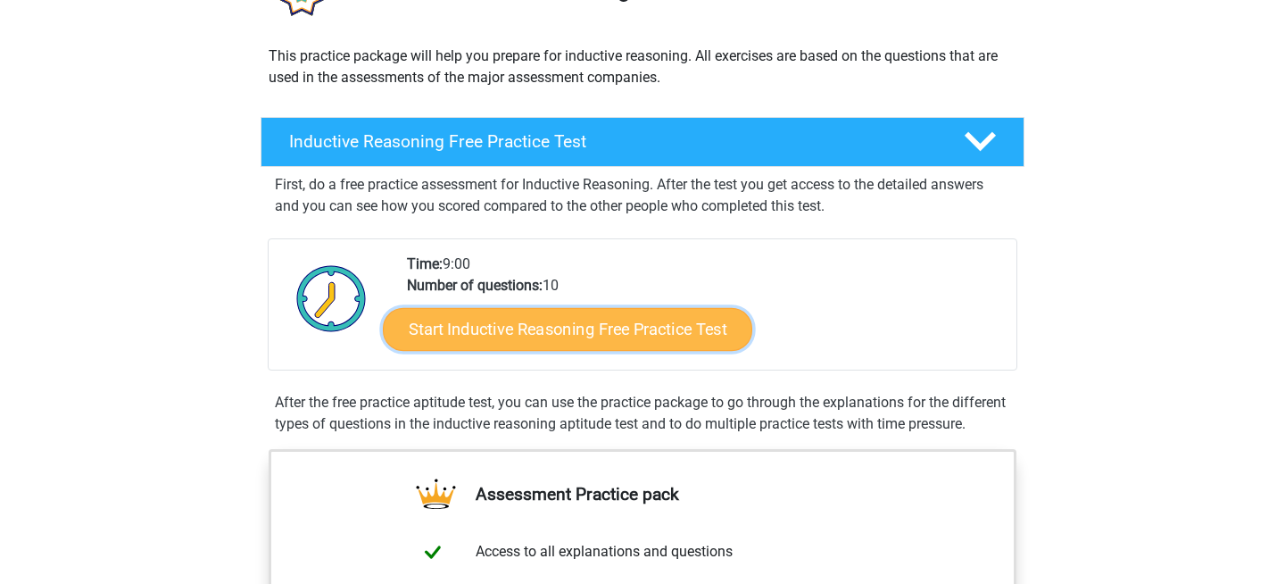
click at [668, 328] on link "Start Inductive Reasoning Free Practice Test" at bounding box center [567, 328] width 369 height 43
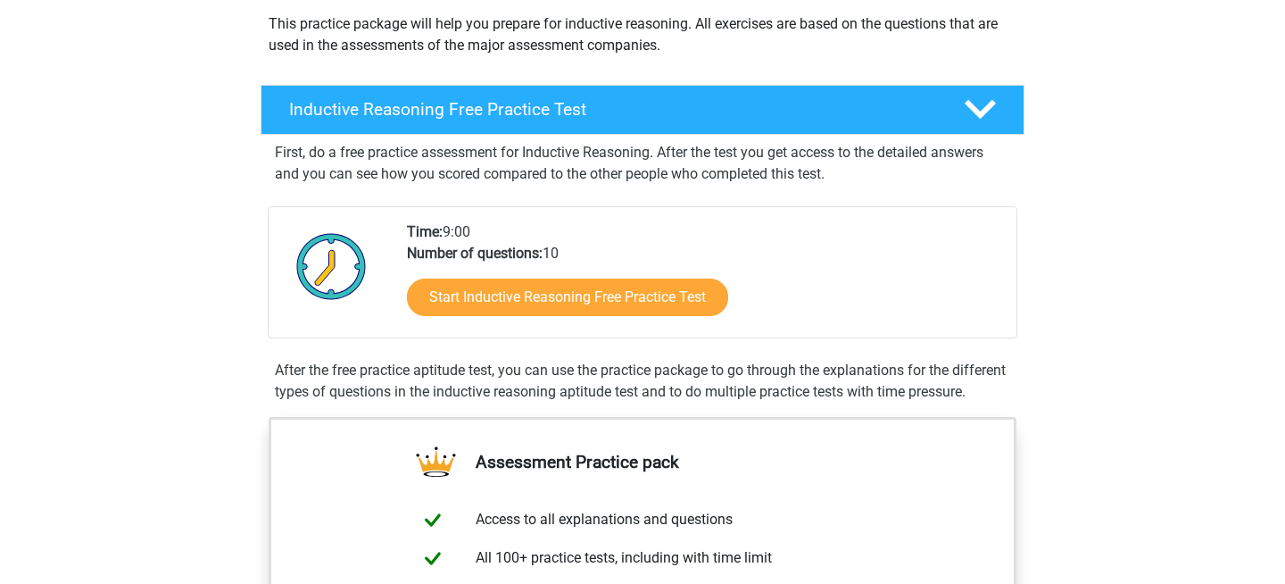
scroll to position [212, 0]
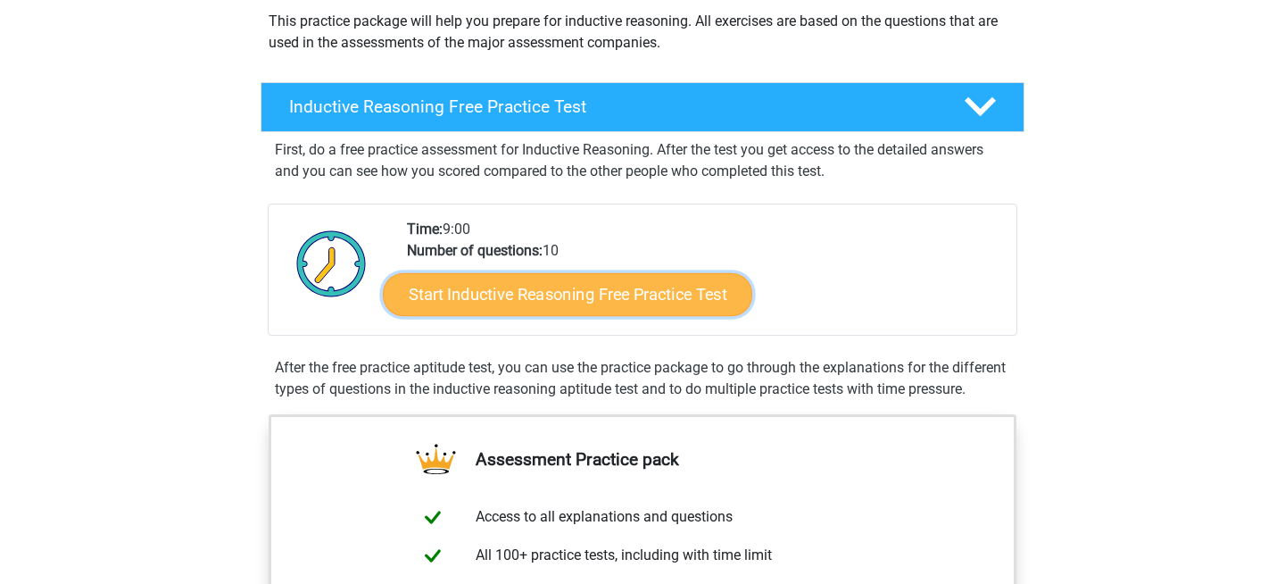
click at [642, 297] on link "Start Inductive Reasoning Free Practice Test" at bounding box center [567, 293] width 369 height 43
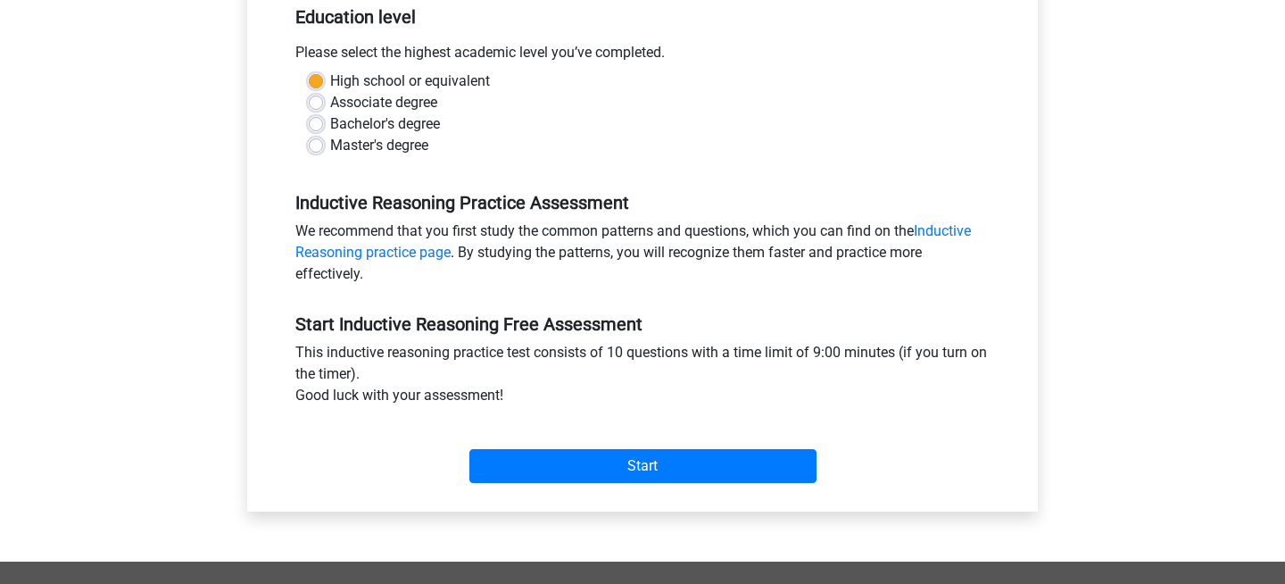
scroll to position [372, 0]
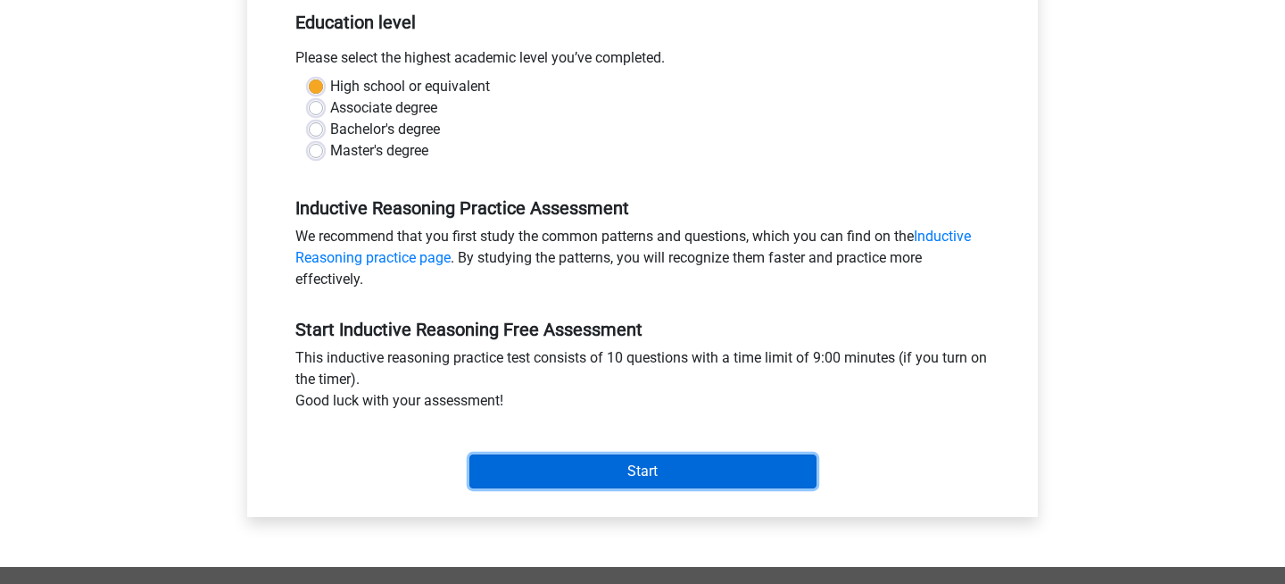
click at [701, 463] on input "Start" at bounding box center [642, 471] width 347 height 34
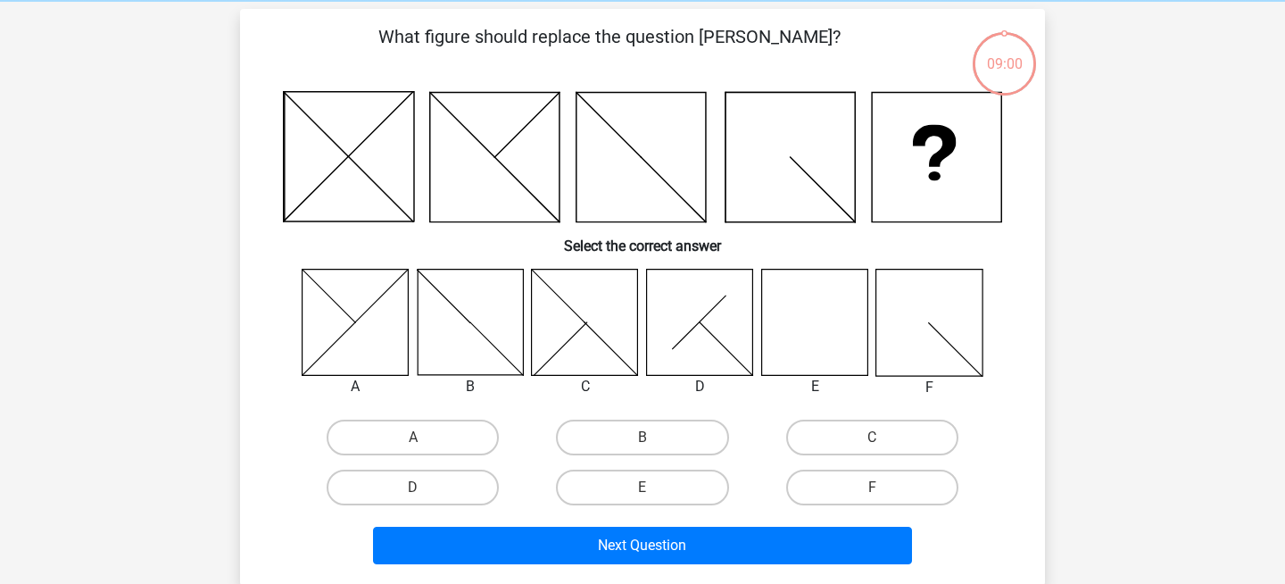
scroll to position [83, 0]
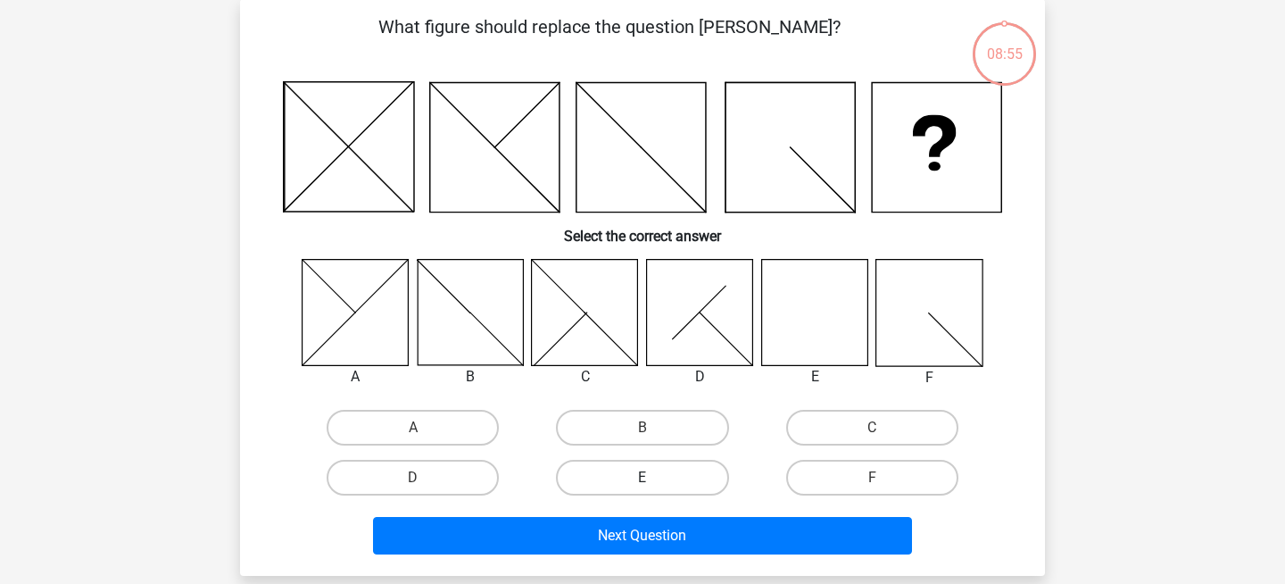
drag, startPoint x: 430, startPoint y: 425, endPoint x: 590, endPoint y: 474, distance: 167.1
click at [590, 474] on div "A B C D" at bounding box center [642, 452] width 689 height 100
click at [590, 474] on label "E" at bounding box center [642, 478] width 172 height 36
click at [643, 477] on input "E" at bounding box center [649, 483] width 12 height 12
radio input "true"
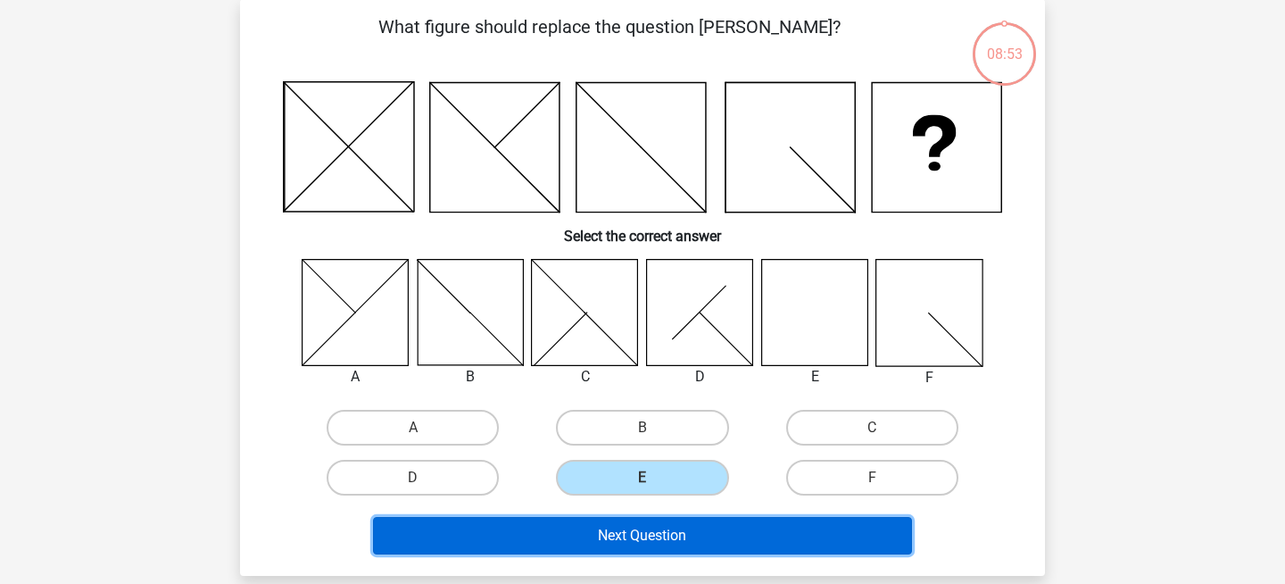
click at [660, 523] on button "Next Question" at bounding box center [643, 535] width 540 height 37
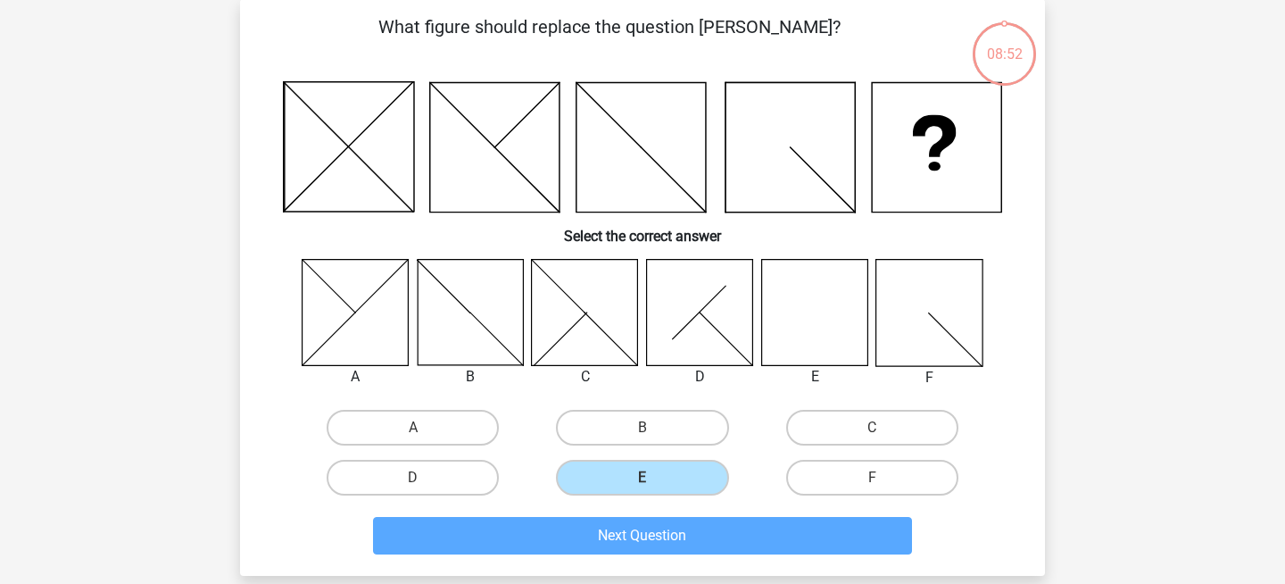
scroll to position [82, 0]
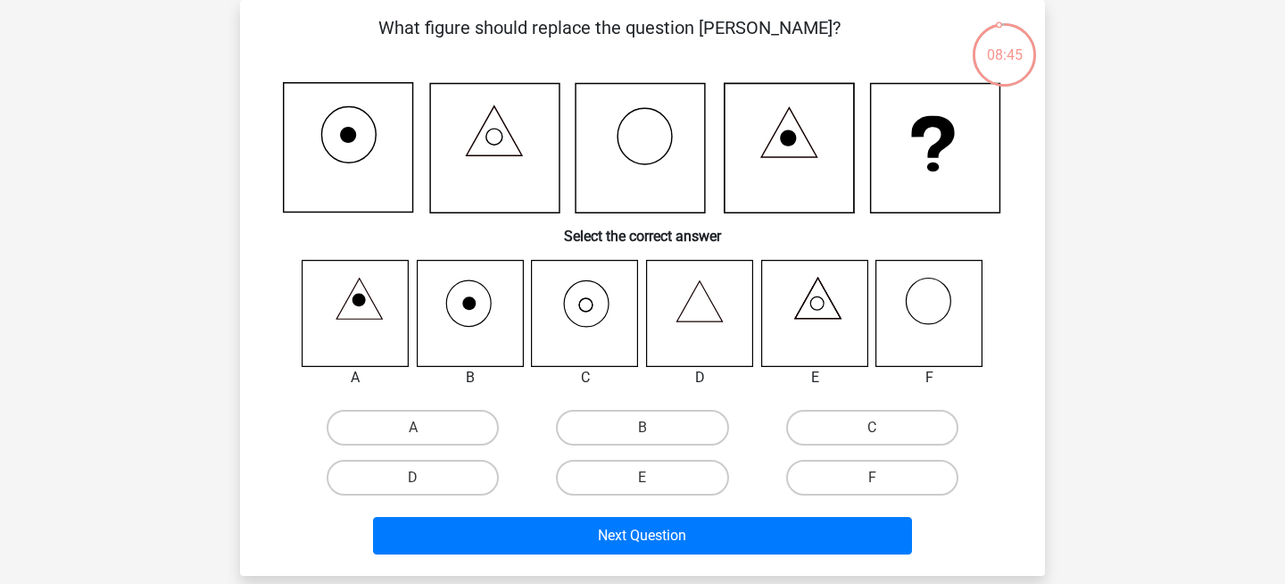
click at [587, 328] on icon at bounding box center [585, 313] width 106 height 106
click at [806, 429] on label "C" at bounding box center [872, 428] width 172 height 36
click at [872, 429] on input "C" at bounding box center [878, 433] width 12 height 12
radio input "true"
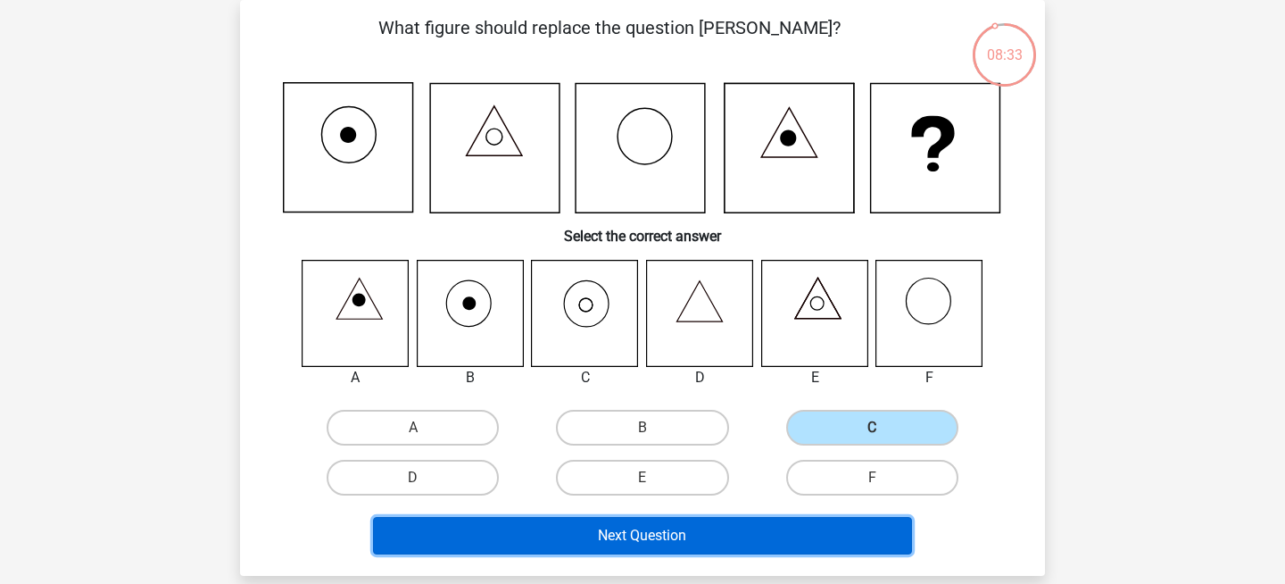
click at [817, 535] on button "Next Question" at bounding box center [643, 535] width 540 height 37
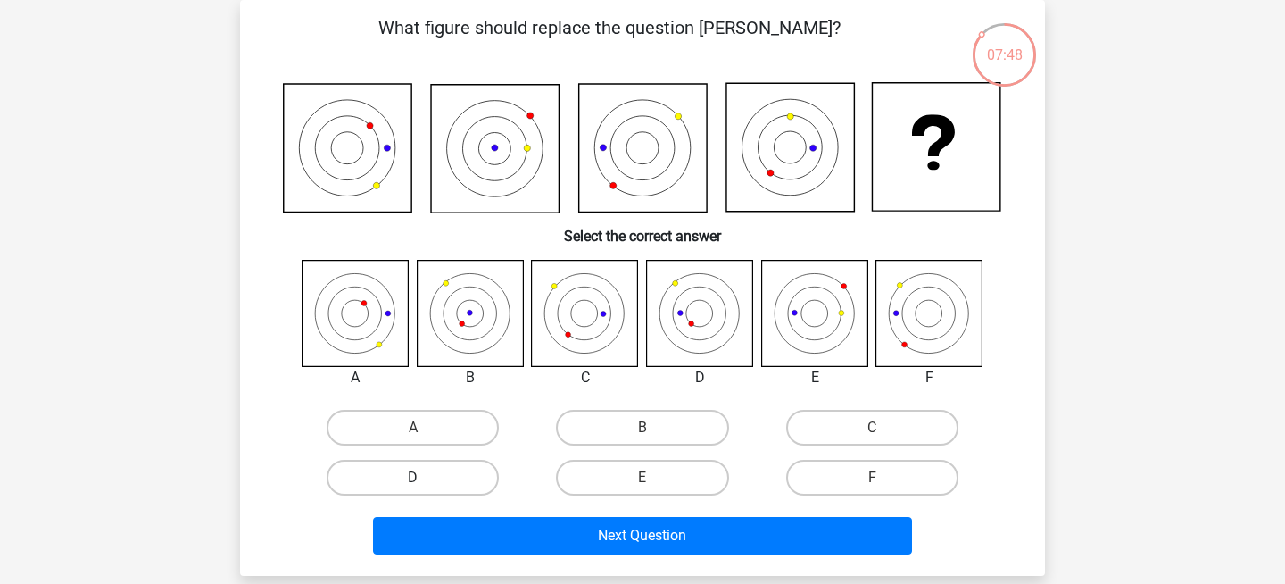
click at [461, 485] on label "D" at bounding box center [413, 478] width 172 height 36
click at [425, 485] on input "D" at bounding box center [419, 483] width 12 height 12
radio input "true"
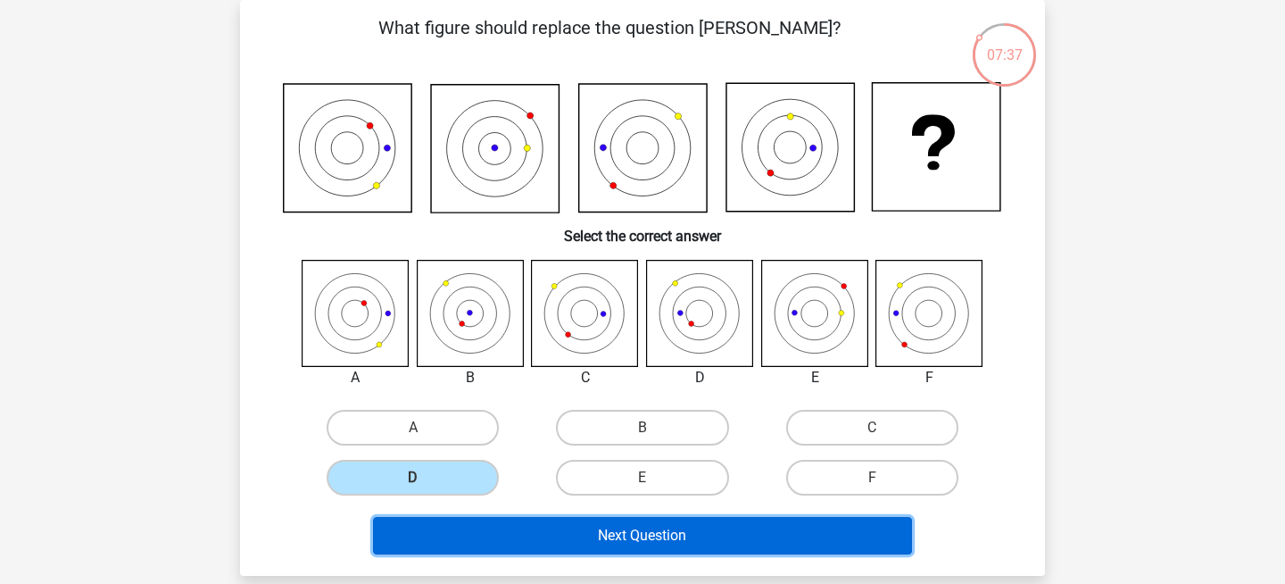
click at [553, 529] on button "Next Question" at bounding box center [643, 535] width 540 height 37
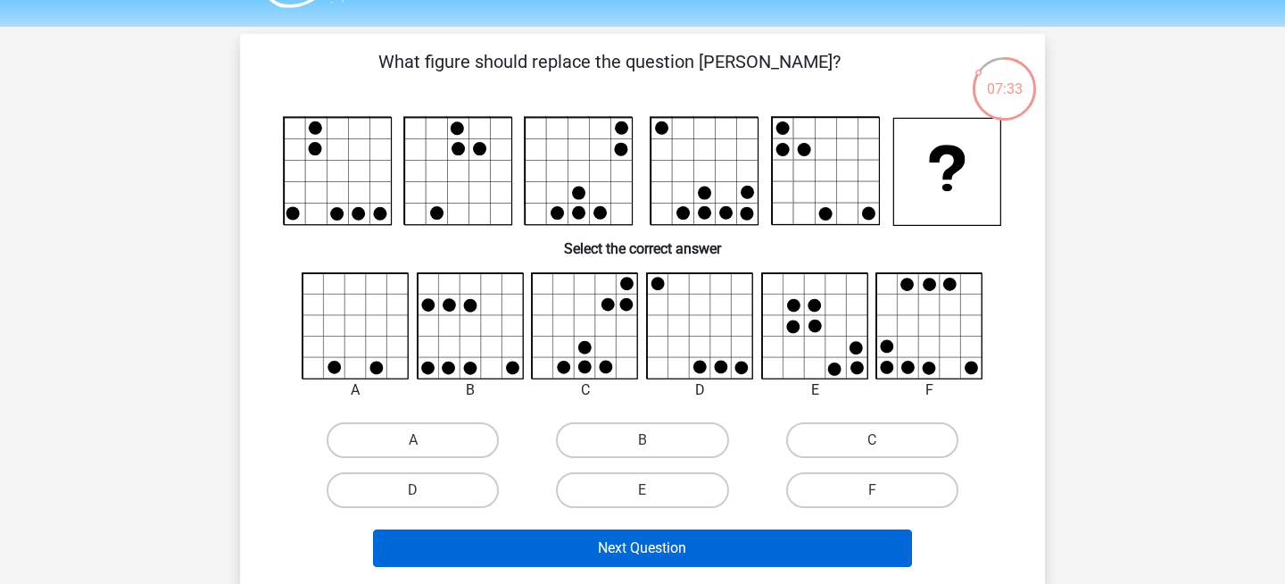
scroll to position [54, 0]
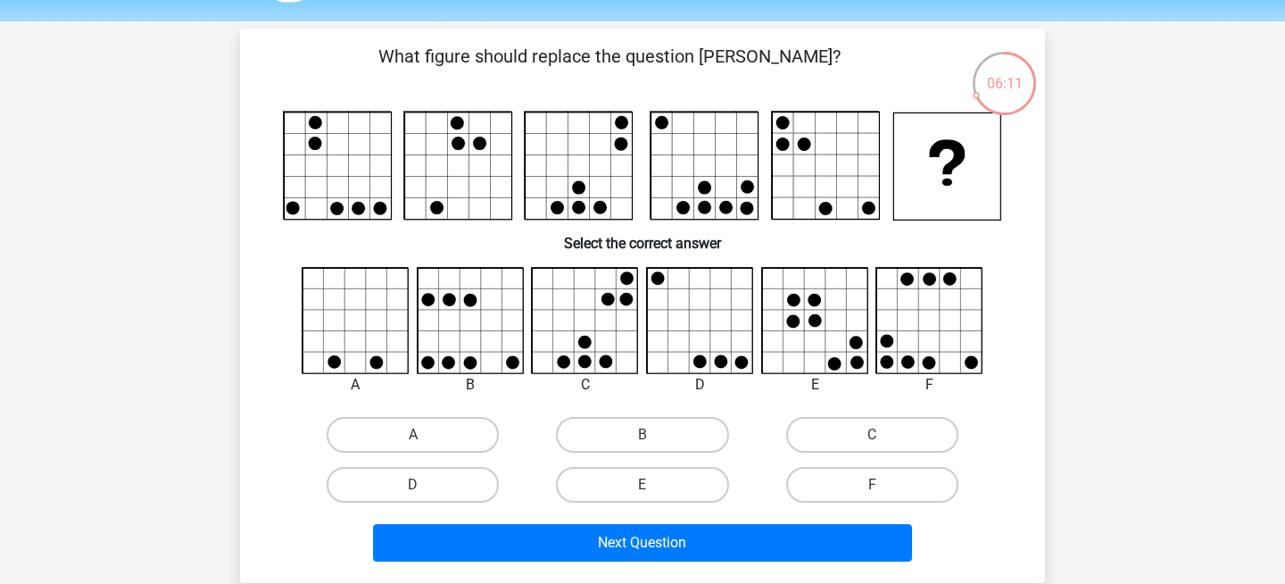
click at [444, 295] on icon at bounding box center [449, 299] width 13 height 13
click at [680, 431] on label "B" at bounding box center [642, 435] width 172 height 36
click at [654, 435] on input "B" at bounding box center [649, 441] width 12 height 12
radio input "true"
click at [862, 469] on label "F" at bounding box center [872, 485] width 172 height 36
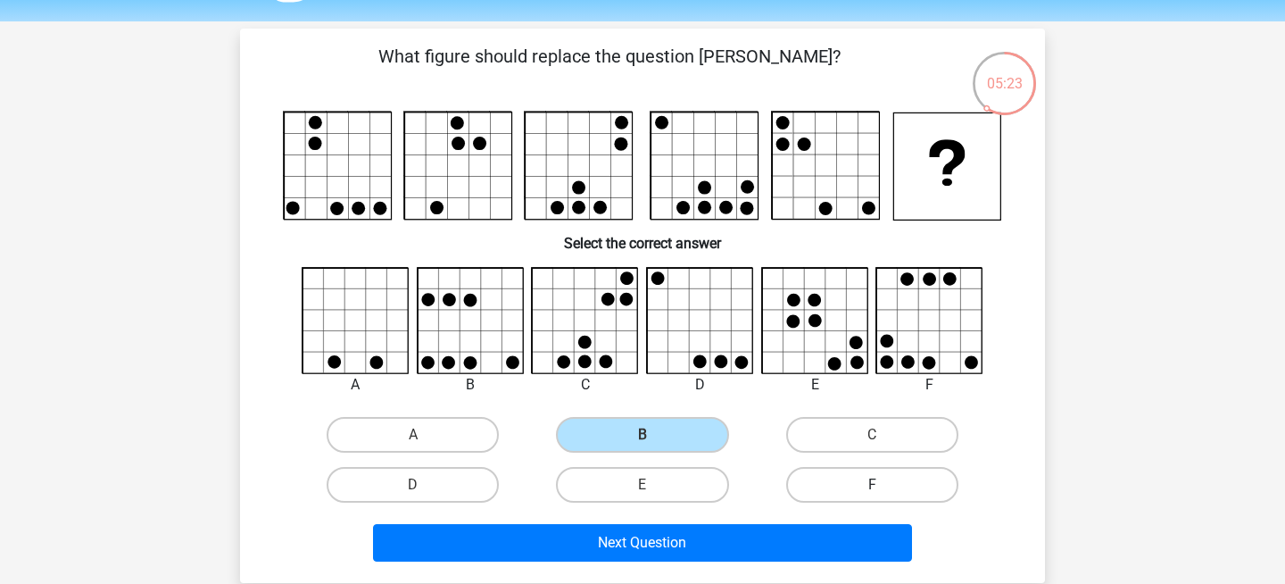
click at [872, 485] on input "F" at bounding box center [878, 491] width 12 height 12
radio input "true"
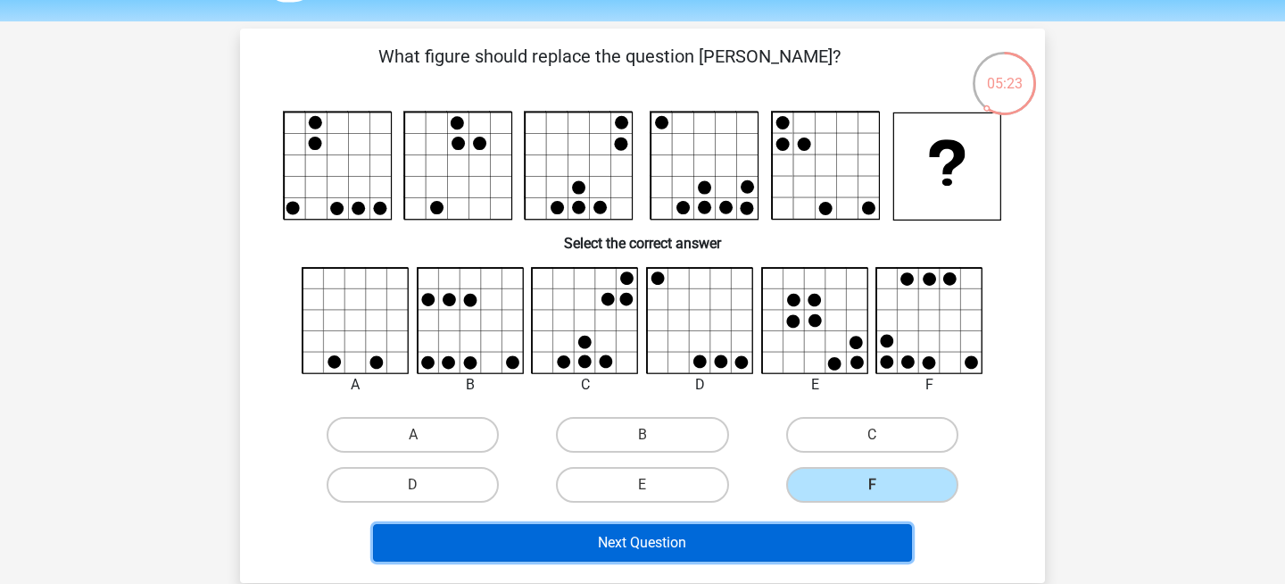
click at [840, 526] on button "Next Question" at bounding box center [643, 542] width 540 height 37
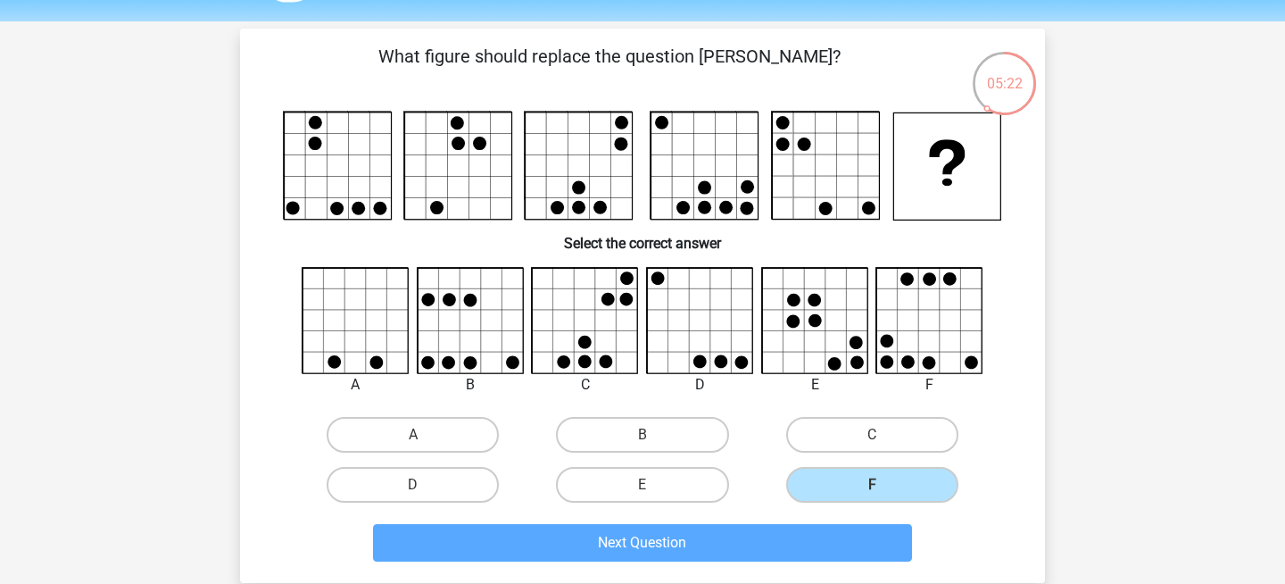
scroll to position [82, 0]
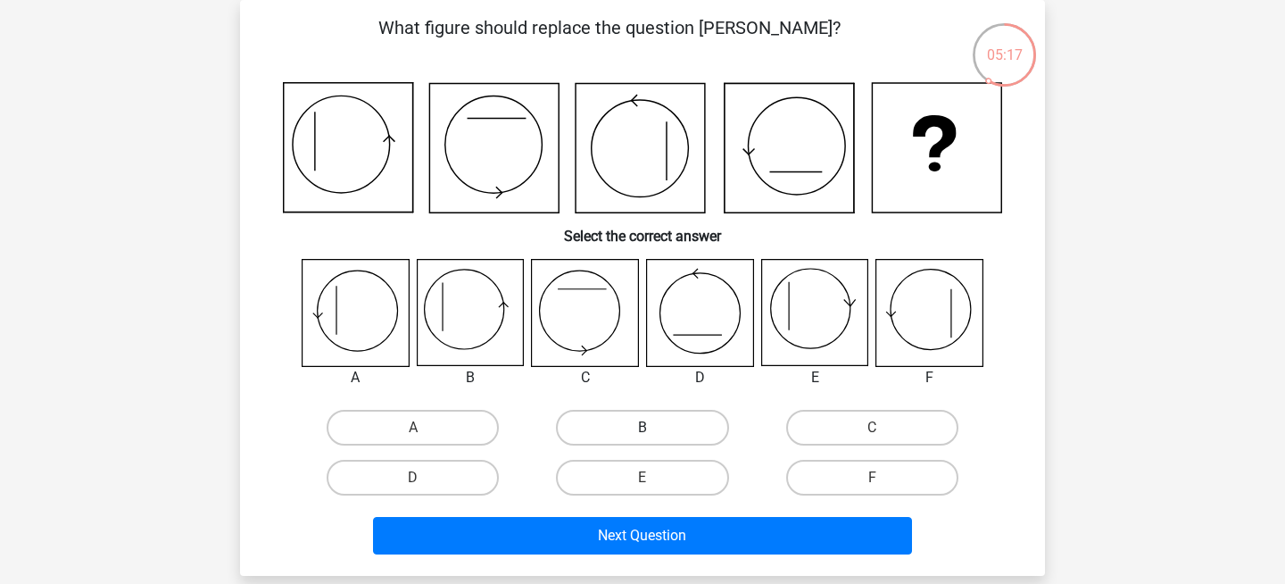
click at [623, 434] on label "B" at bounding box center [642, 428] width 172 height 36
click at [643, 434] on input "B" at bounding box center [649, 433] width 12 height 12
radio input "true"
click at [603, 487] on label "E" at bounding box center [642, 478] width 172 height 36
click at [643, 487] on input "E" at bounding box center [649, 483] width 12 height 12
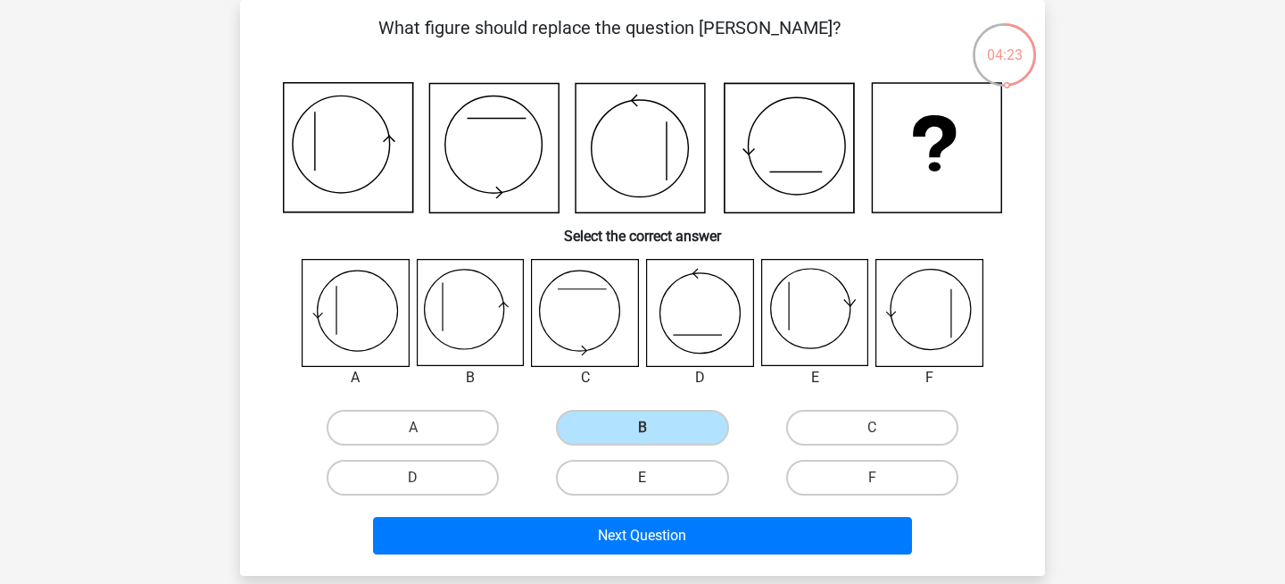
radio input "true"
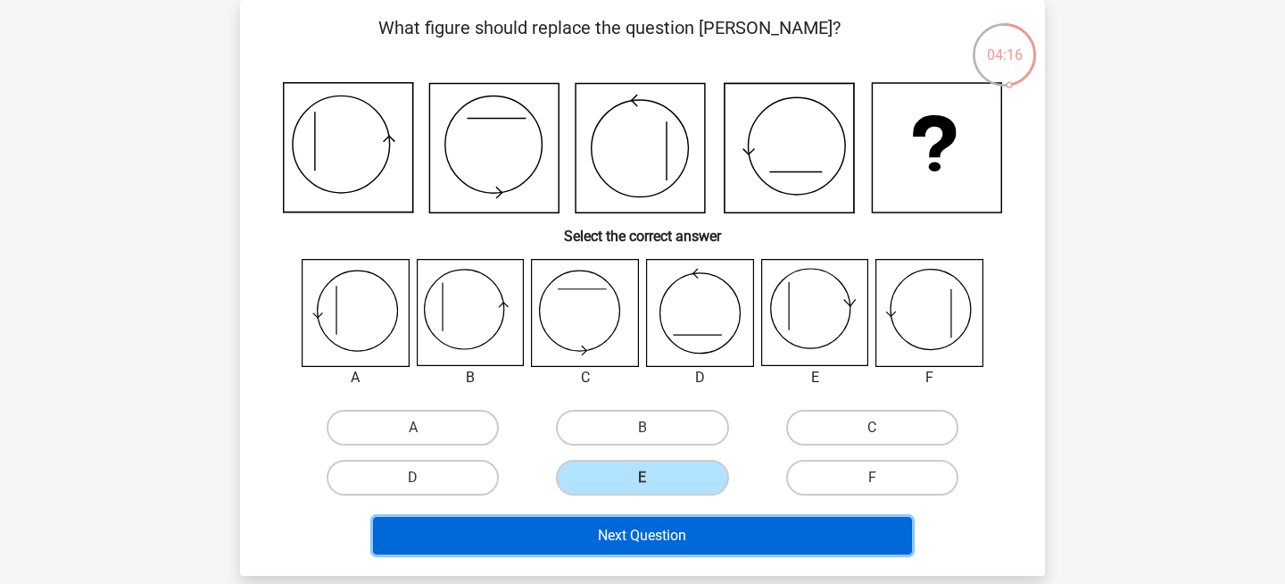
drag, startPoint x: 668, startPoint y: 533, endPoint x: 724, endPoint y: 265, distance: 273.4
click at [724, 265] on div "What figure should replace the question mark? Select the correct answer A B" at bounding box center [642, 287] width 791 height 547
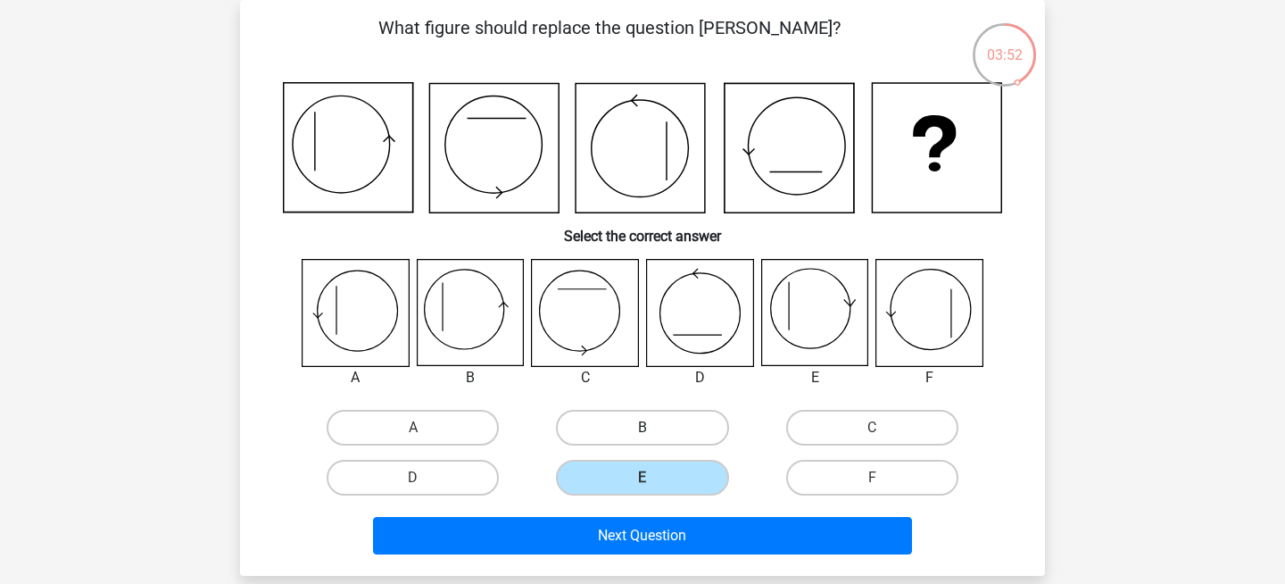
click at [617, 428] on label "B" at bounding box center [642, 428] width 172 height 36
click at [643, 428] on input "B" at bounding box center [649, 433] width 12 height 12
radio input "true"
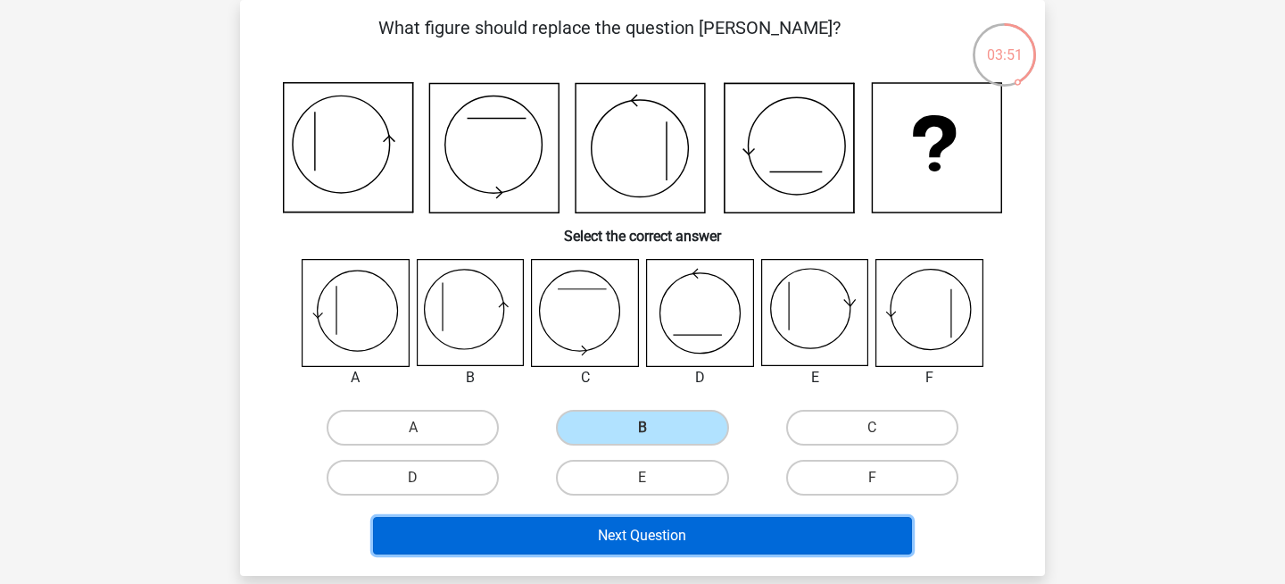
click at [617, 542] on button "Next Question" at bounding box center [643, 535] width 540 height 37
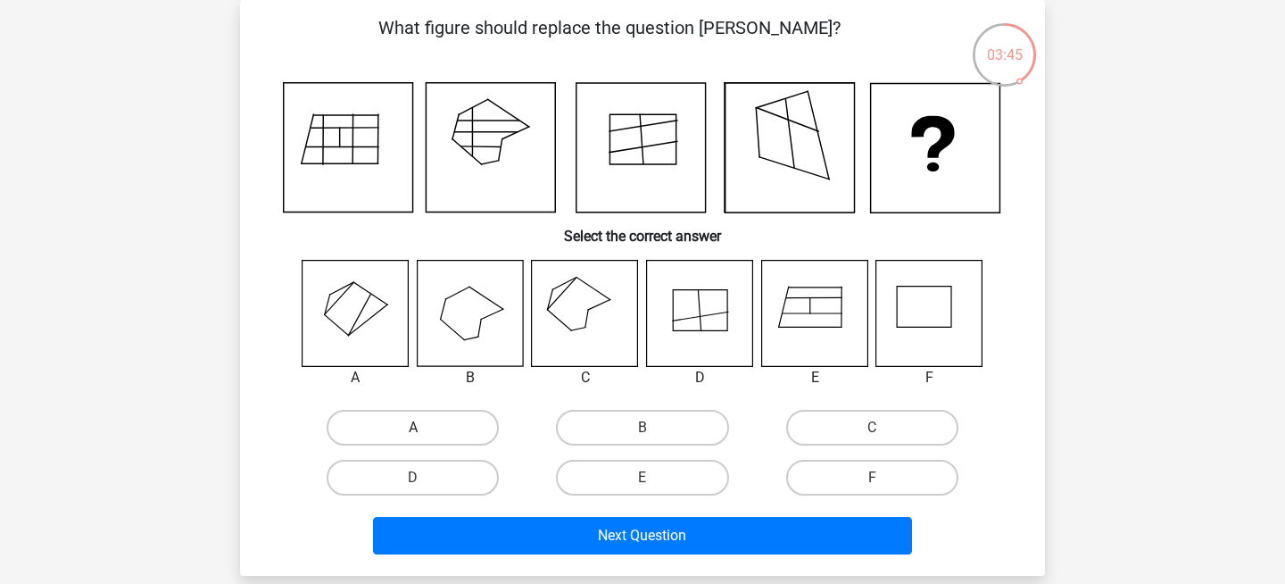
click at [479, 427] on label "A" at bounding box center [413, 428] width 172 height 36
click at [425, 427] on input "A" at bounding box center [419, 433] width 12 height 12
radio input "true"
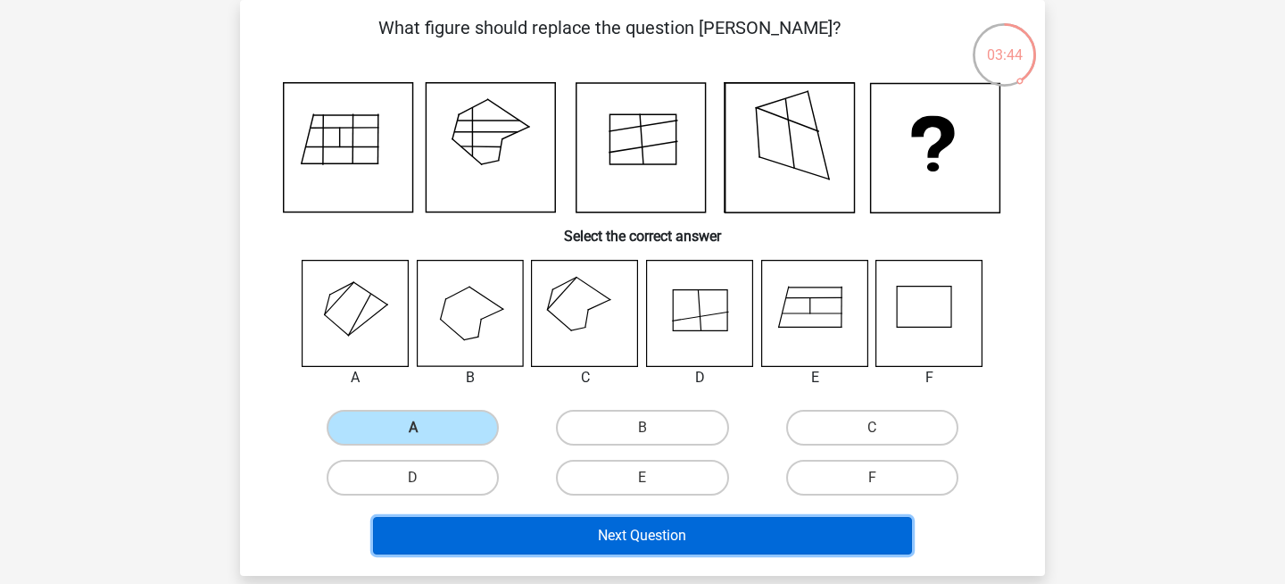
click at [573, 520] on button "Next Question" at bounding box center [643, 535] width 540 height 37
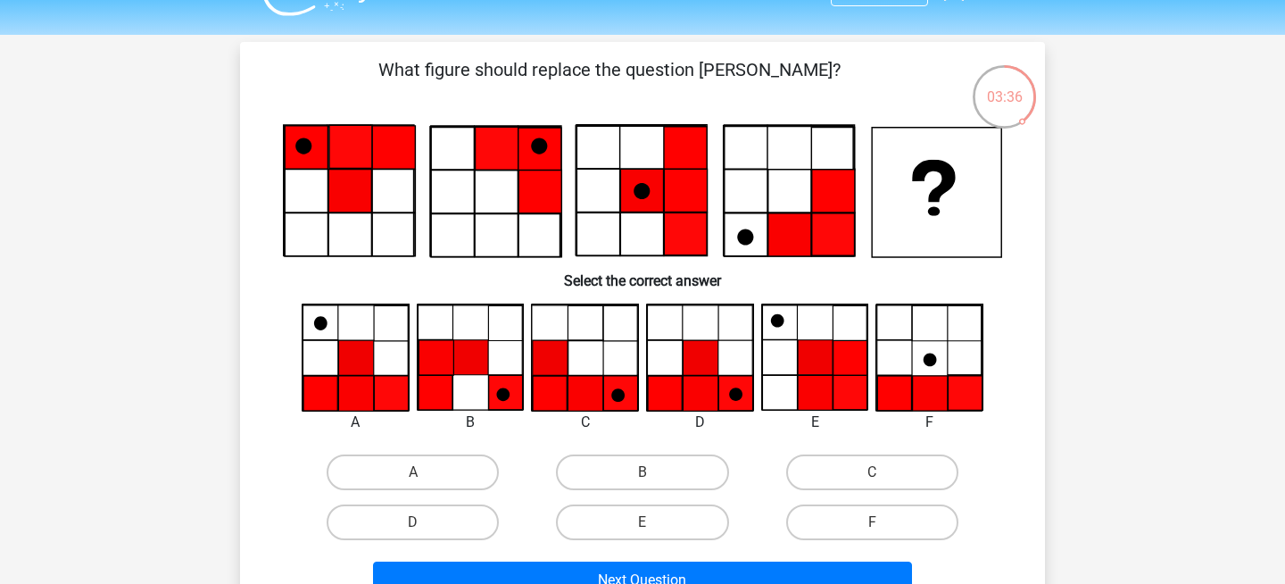
scroll to position [42, 0]
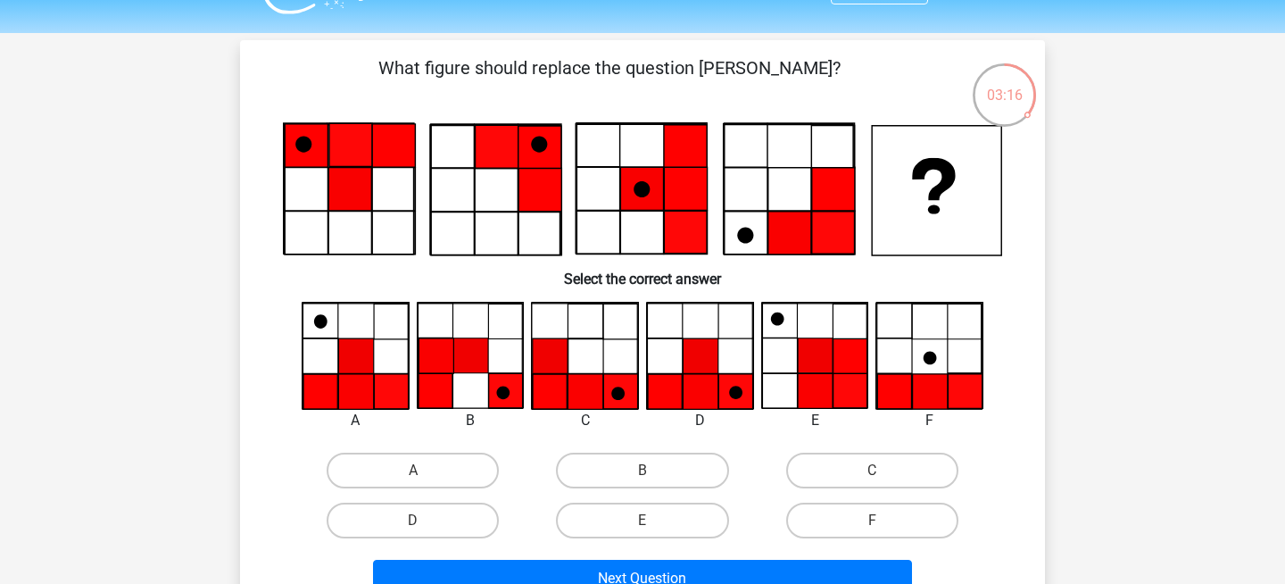
click at [352, 396] on icon at bounding box center [355, 391] width 35 height 35
click at [457, 520] on label "D" at bounding box center [413, 520] width 172 height 36
click at [425, 520] on input "D" at bounding box center [419, 526] width 12 height 12
radio input "true"
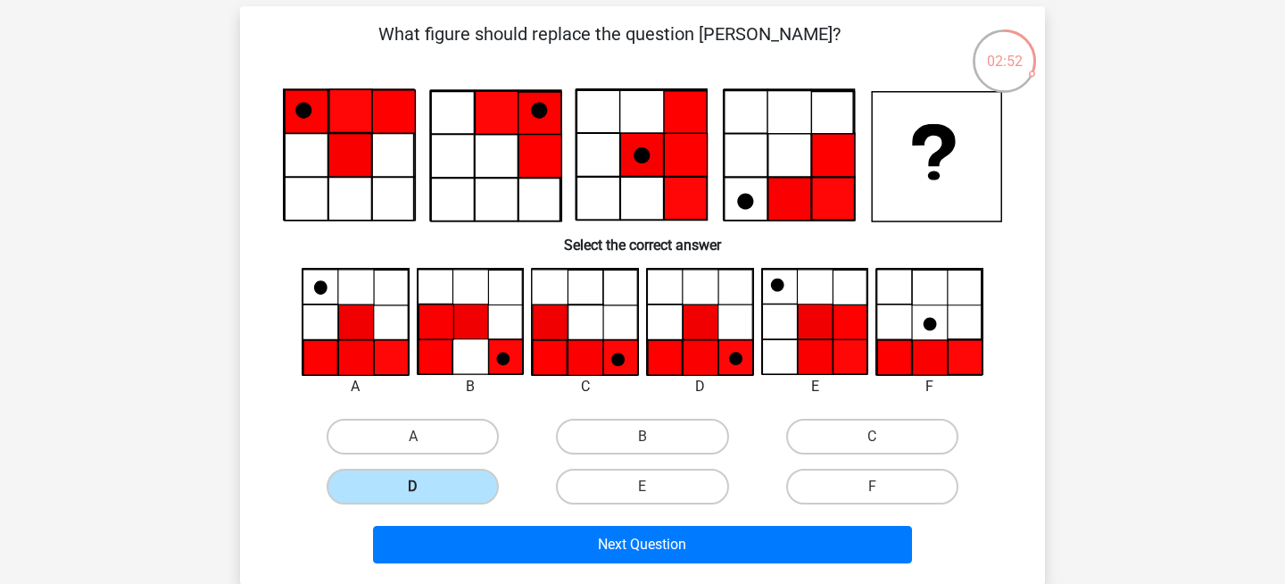
scroll to position [80, 0]
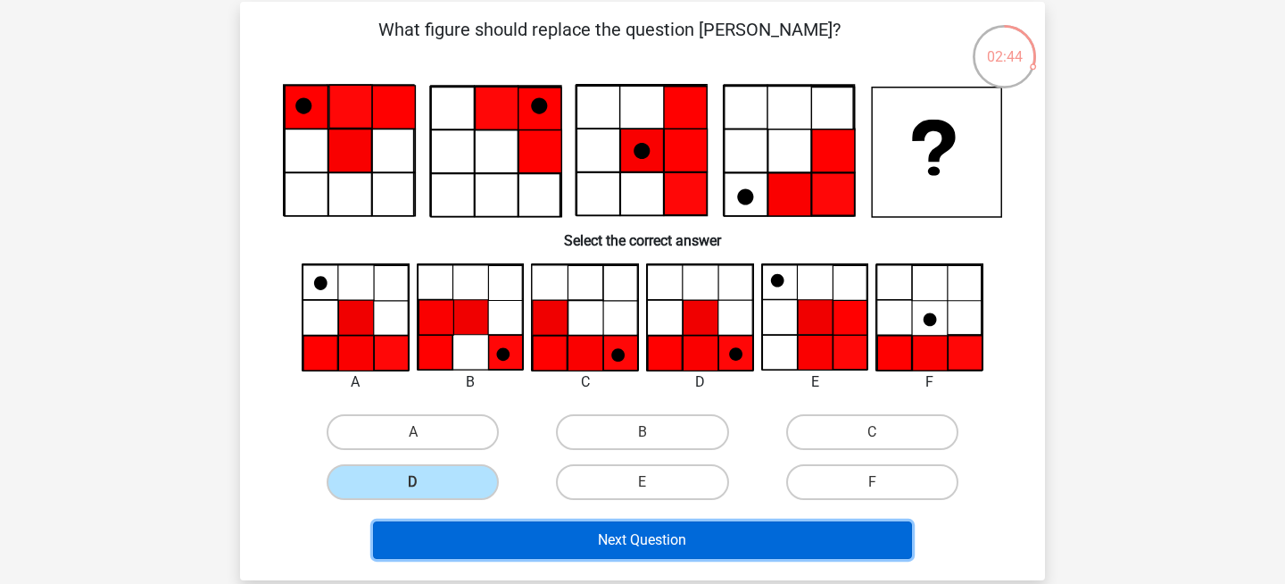
click at [600, 544] on button "Next Question" at bounding box center [643, 539] width 540 height 37
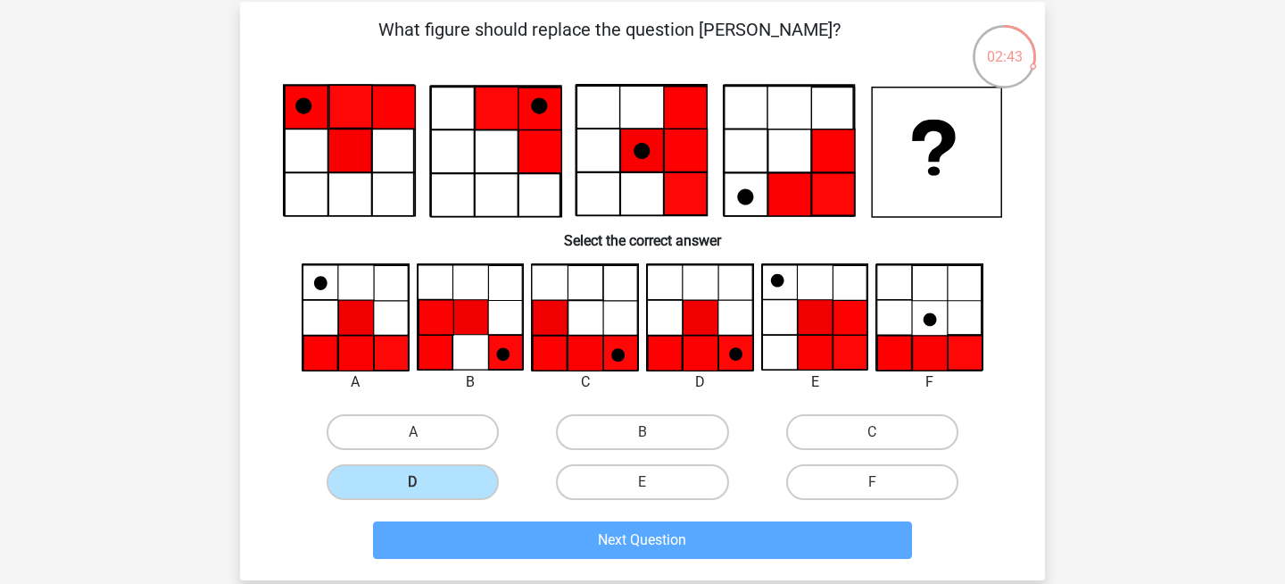
scroll to position [82, 0]
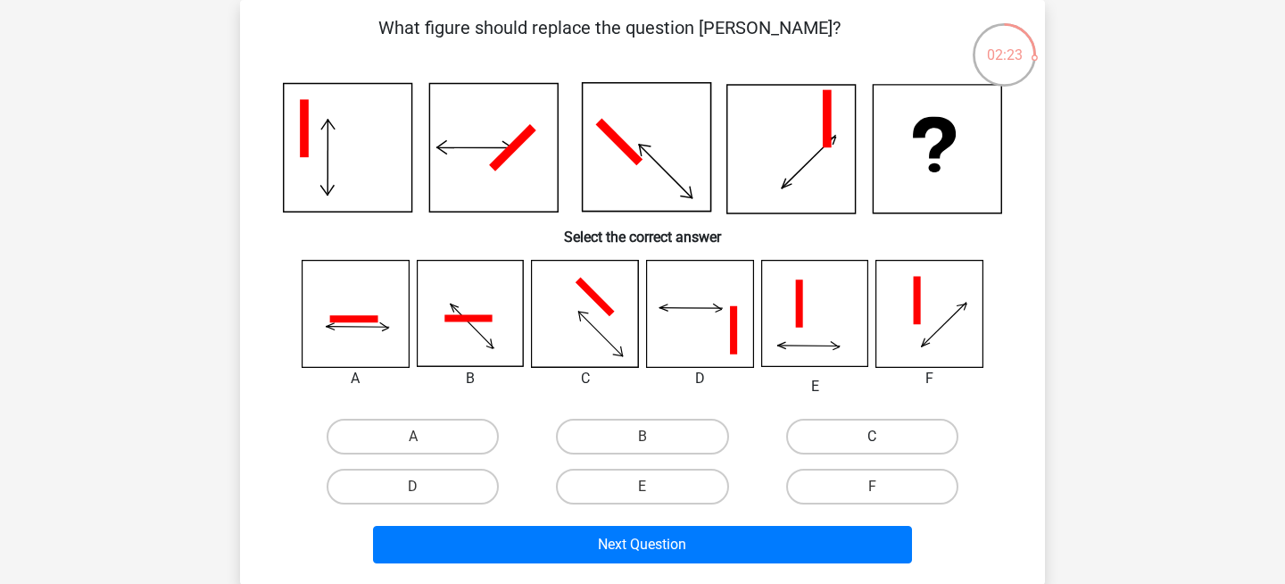
click at [859, 434] on label "C" at bounding box center [872, 437] width 172 height 36
click at [872, 436] on input "C" at bounding box center [878, 442] width 12 height 12
radio input "true"
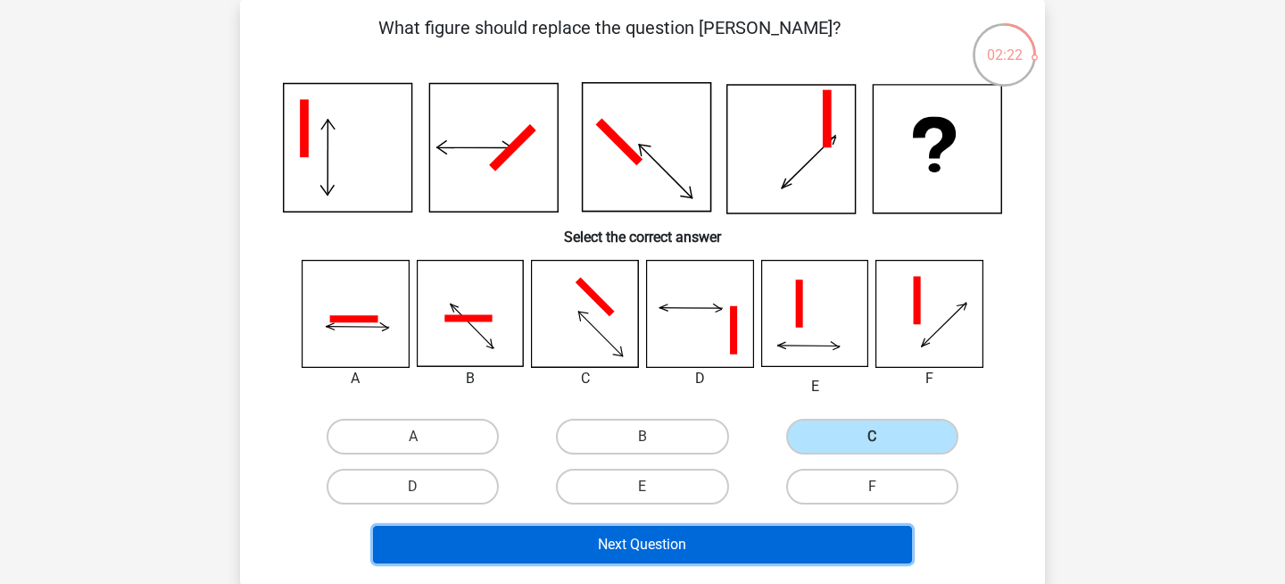
click at [794, 526] on button "Next Question" at bounding box center [643, 544] width 540 height 37
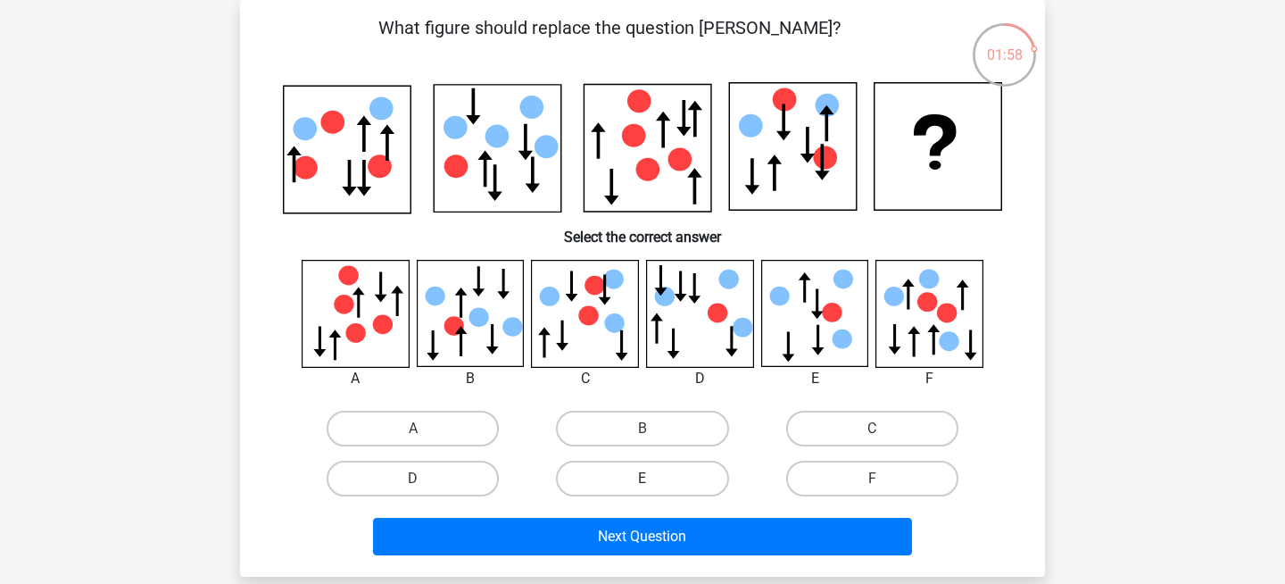
click at [695, 478] on label "E" at bounding box center [642, 479] width 172 height 36
click at [654, 478] on input "E" at bounding box center [649, 484] width 12 height 12
radio input "true"
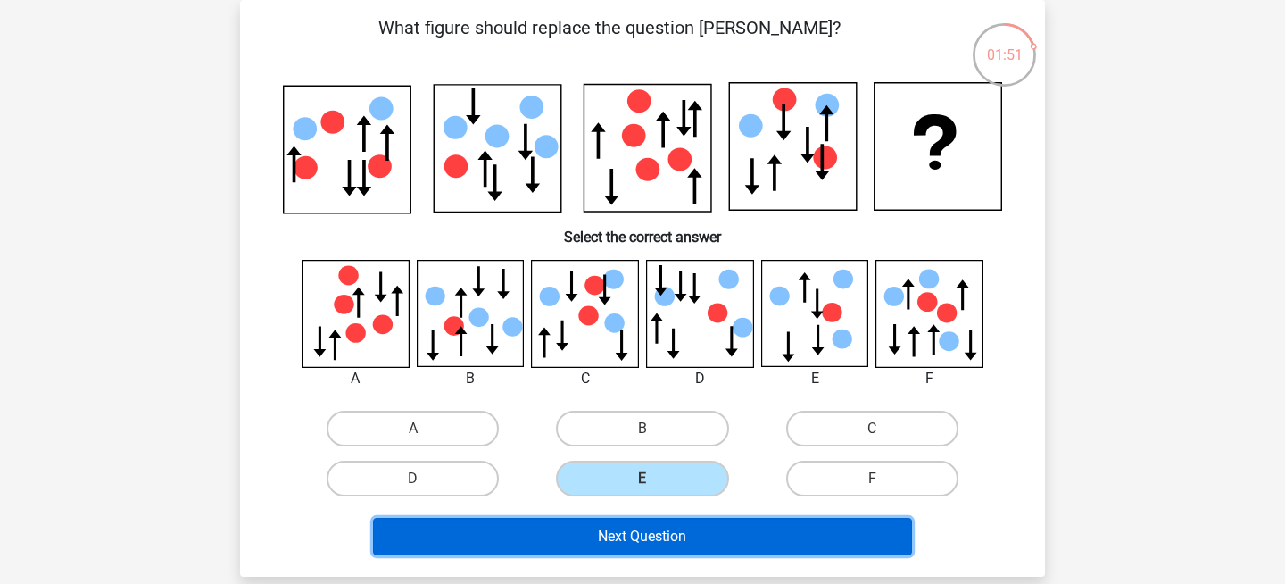
click at [765, 535] on button "Next Question" at bounding box center [643, 536] width 540 height 37
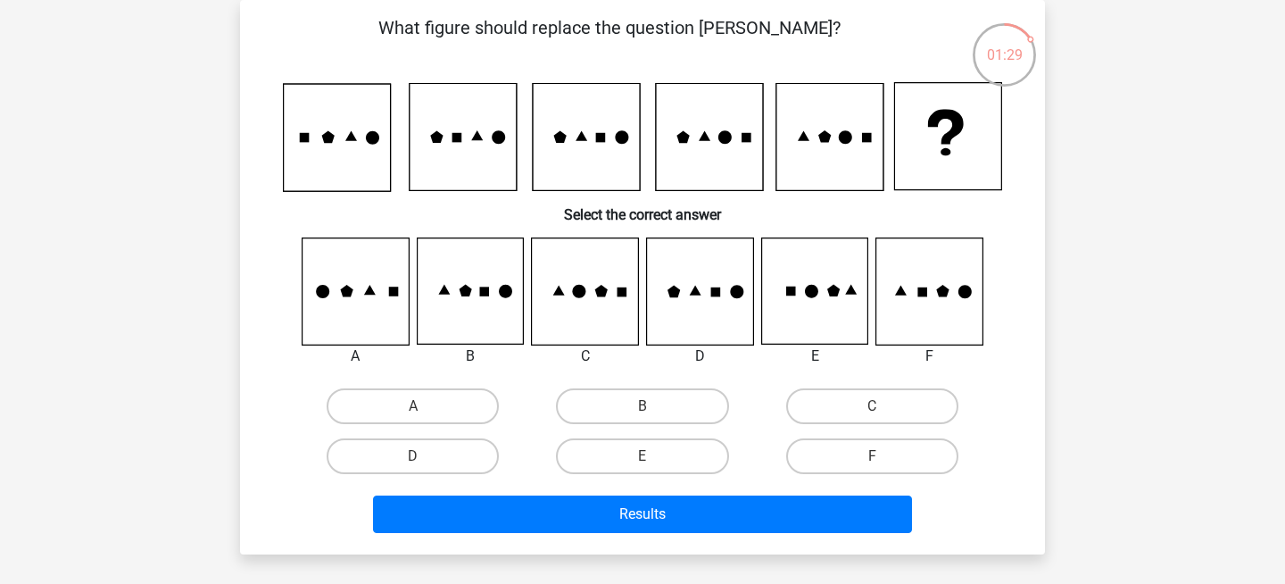
click at [580, 292] on icon at bounding box center [579, 291] width 13 height 13
click at [580, 295] on icon at bounding box center [579, 291] width 13 height 13
click at [810, 409] on label "C" at bounding box center [872, 406] width 172 height 36
click at [872, 409] on input "C" at bounding box center [878, 412] width 12 height 12
radio input "true"
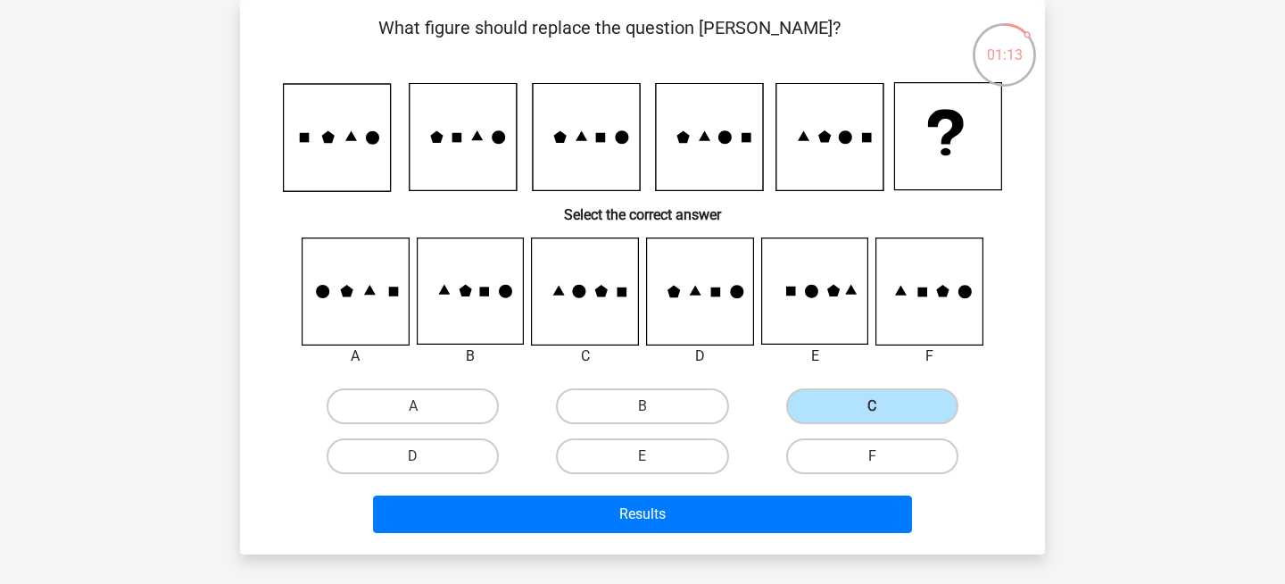
click at [579, 292] on icon at bounding box center [579, 291] width 13 height 13
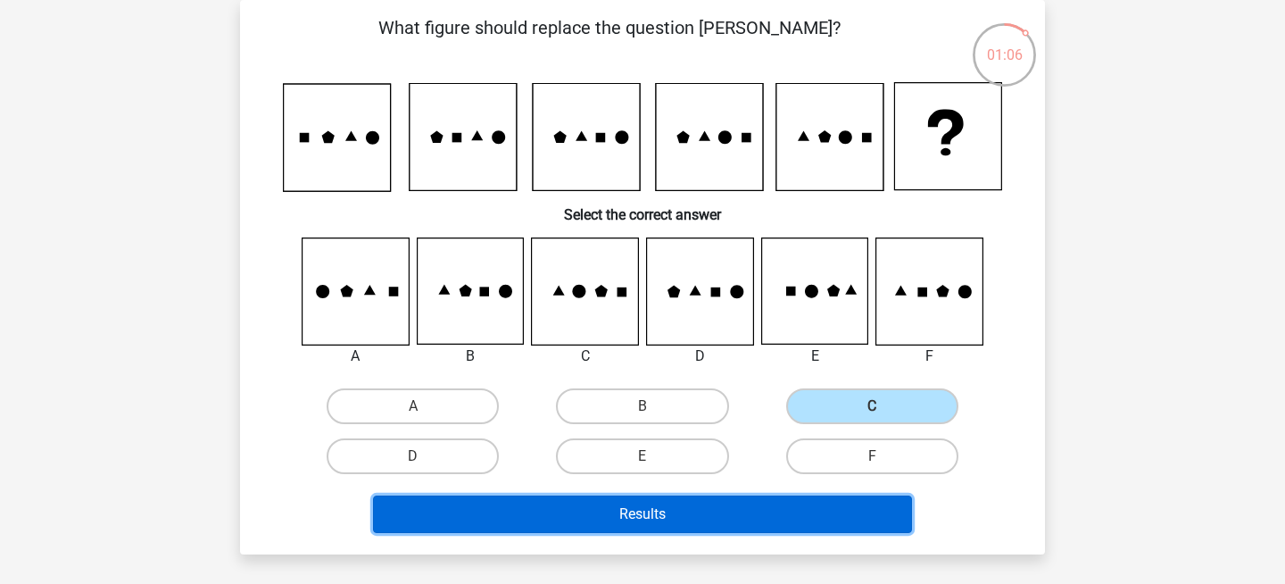
drag, startPoint x: 615, startPoint y: 516, endPoint x: 596, endPoint y: 301, distance: 215.9
click at [596, 301] on div "What figure should replace the question mark? Select the correct answer A" at bounding box center [642, 276] width 791 height 525
click at [677, 509] on button "Results" at bounding box center [643, 513] width 540 height 37
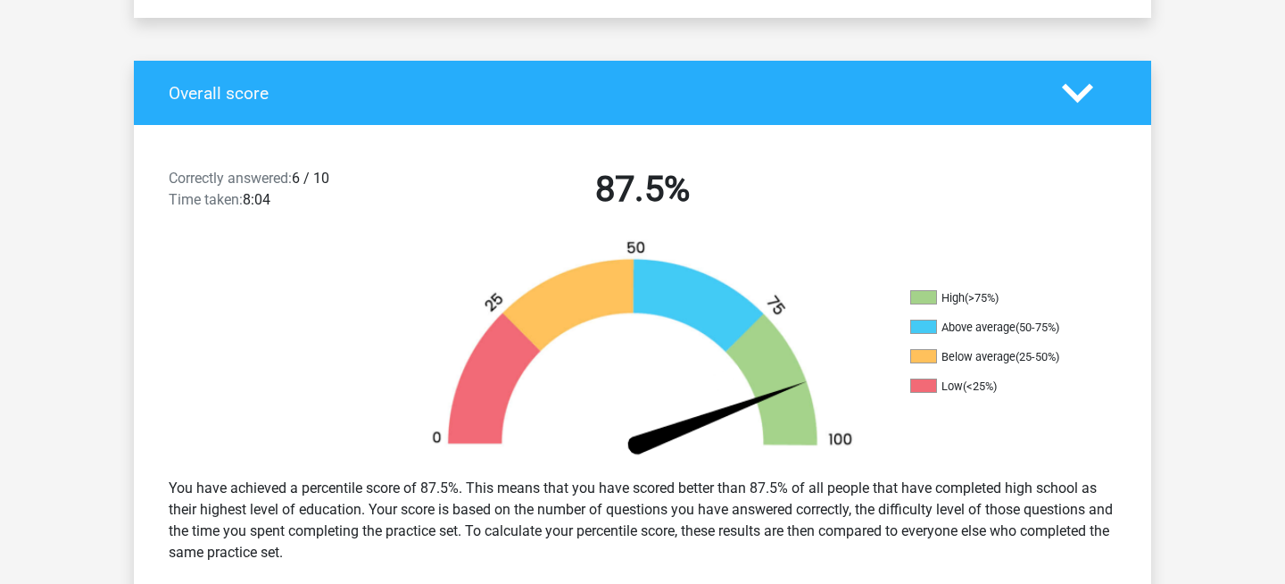
scroll to position [331, 0]
